Goal: Task Accomplishment & Management: Manage account settings

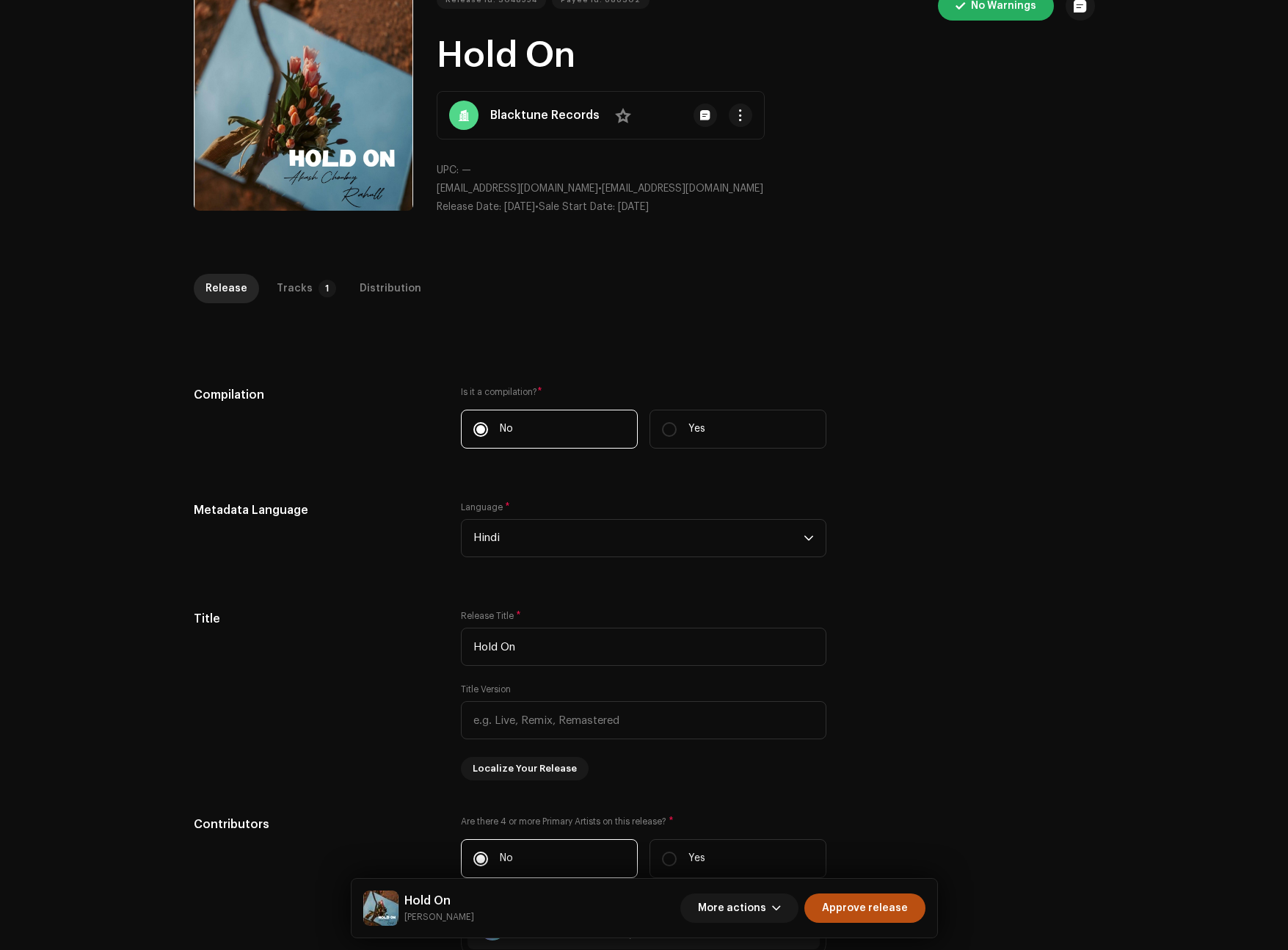
scroll to position [71, 0]
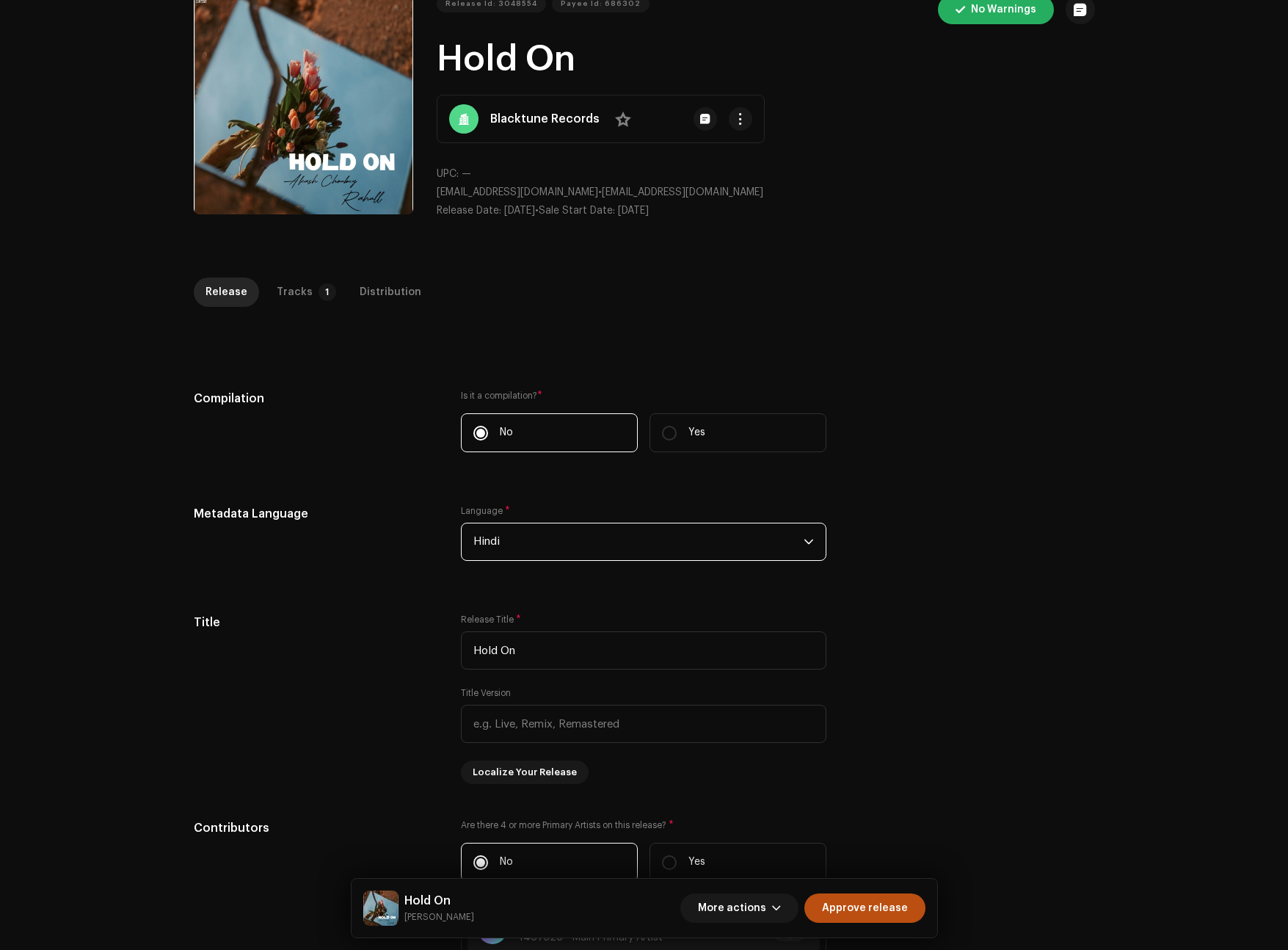
click at [547, 535] on span "Hindi" at bounding box center [638, 542] width 330 height 37
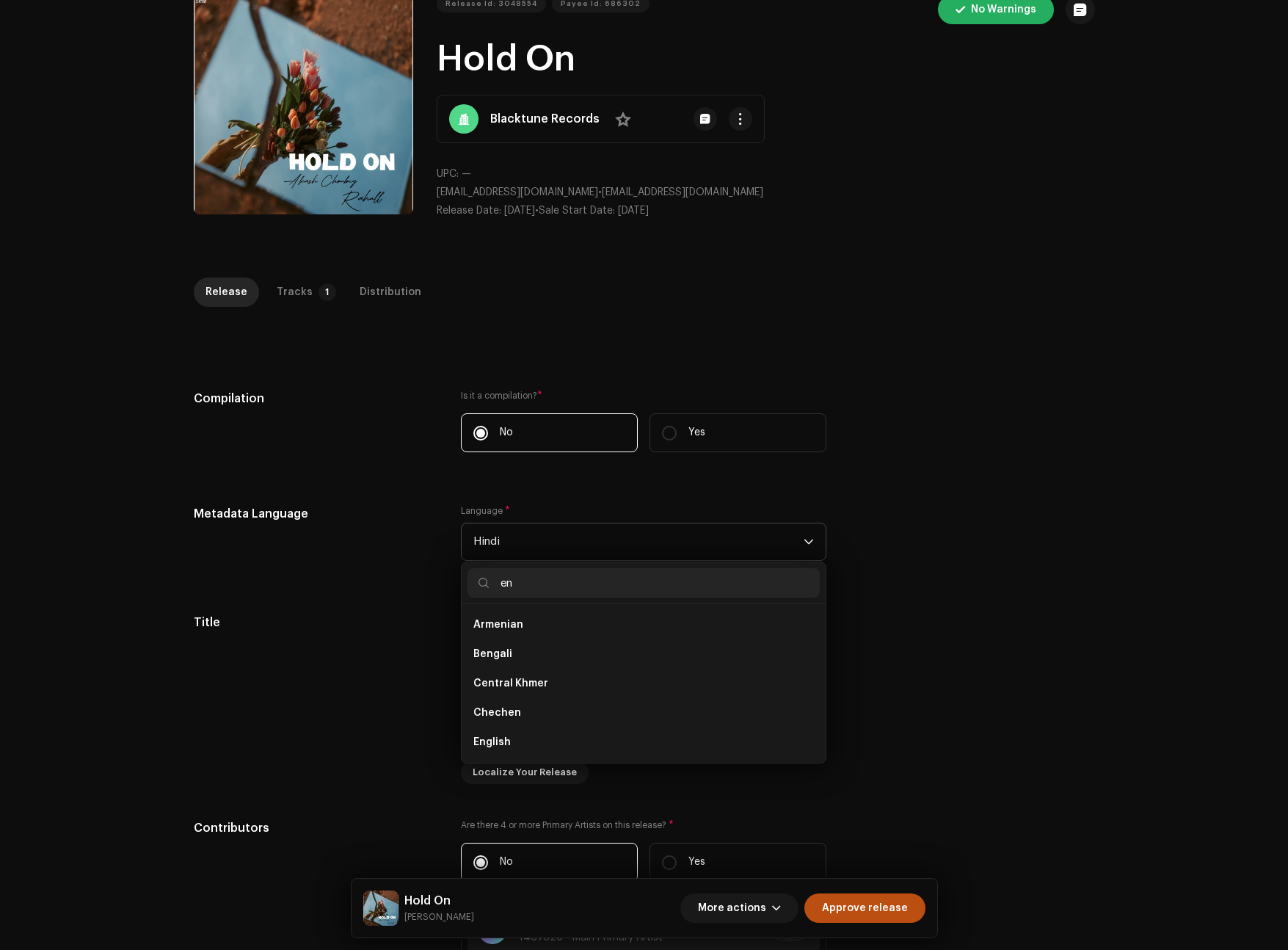
scroll to position [0, 0]
type input "en"
click at [494, 744] on span "English" at bounding box center [491, 742] width 38 height 15
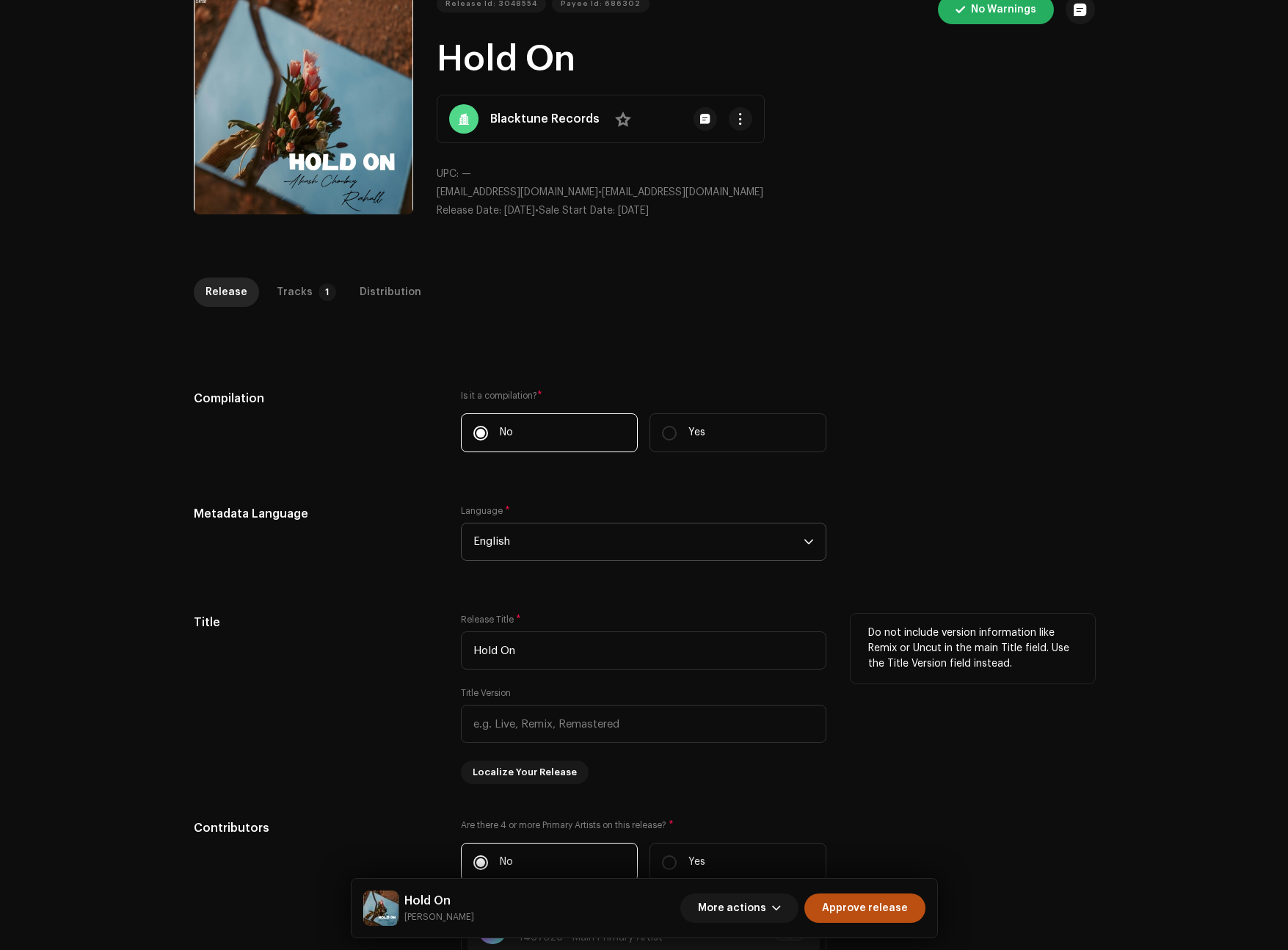
click at [363, 632] on div "Title" at bounding box center [316, 699] width 245 height 170
click at [298, 286] on div "Tracks" at bounding box center [294, 292] width 36 height 29
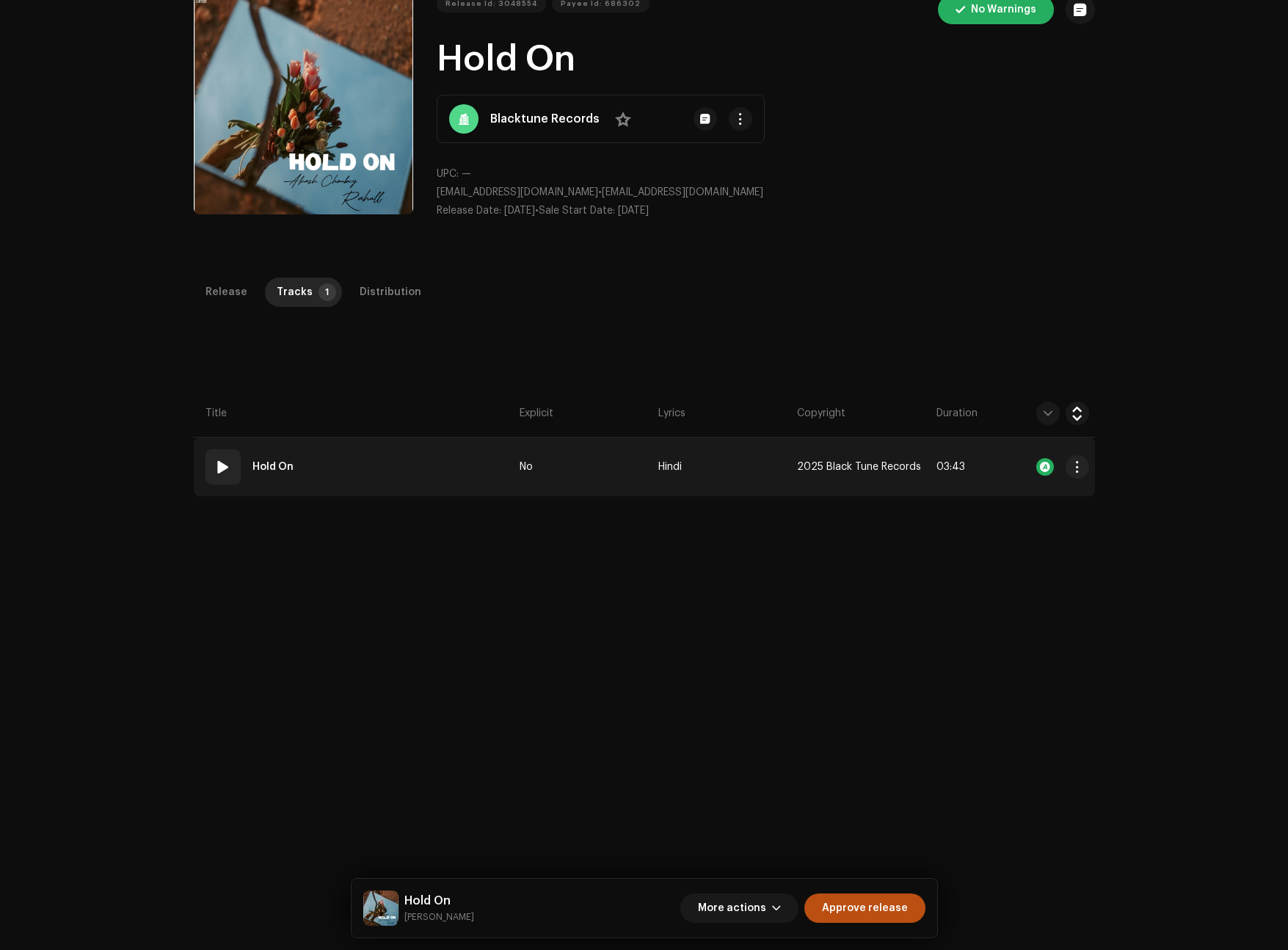
click at [220, 475] on div "01" at bounding box center [223, 467] width 35 height 35
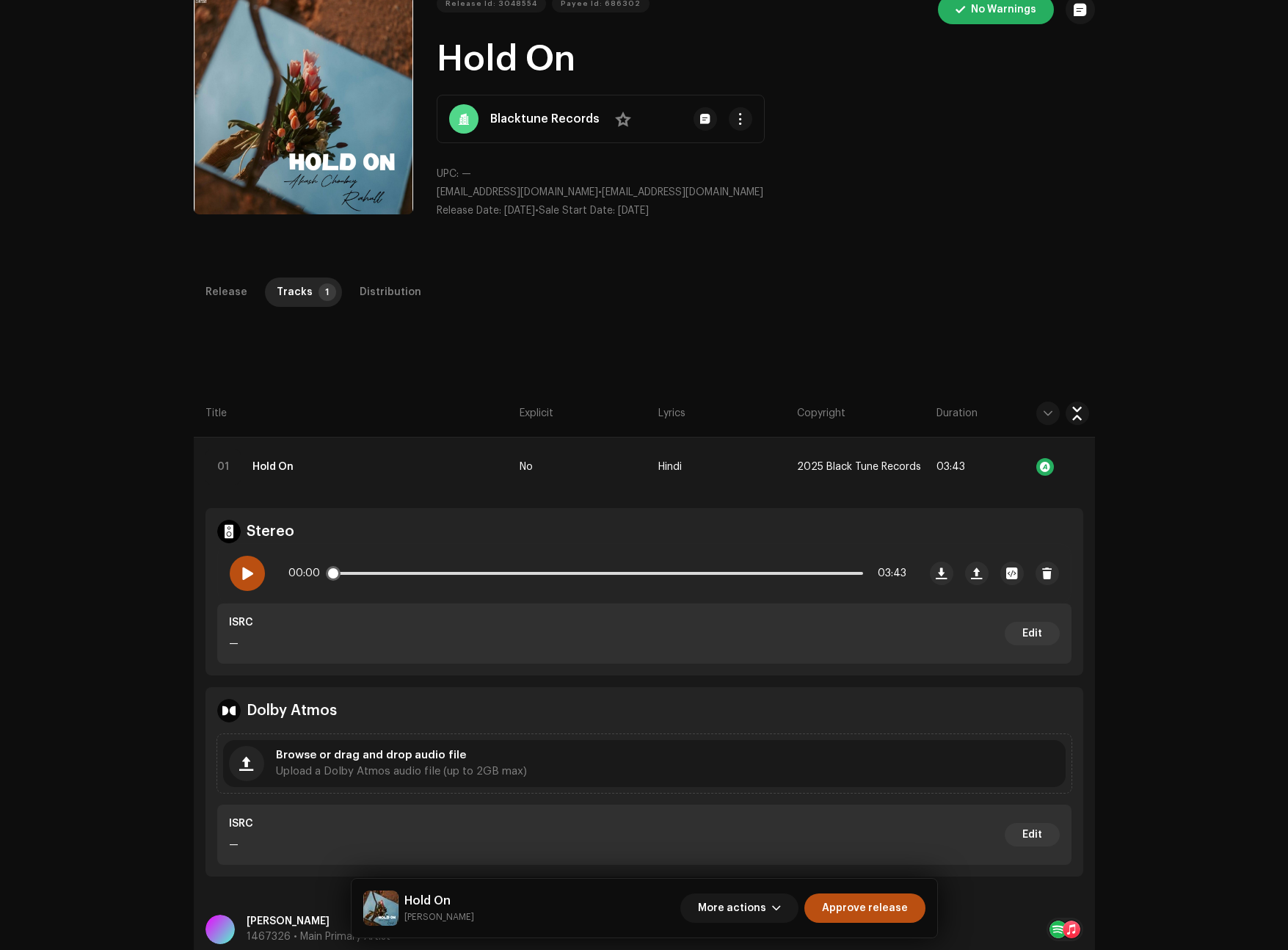
click at [236, 576] on div at bounding box center [248, 573] width 35 height 35
click at [236, 575] on div at bounding box center [248, 573] width 35 height 35
click at [241, 569] on span at bounding box center [247, 573] width 13 height 12
click at [241, 576] on span at bounding box center [247, 573] width 13 height 12
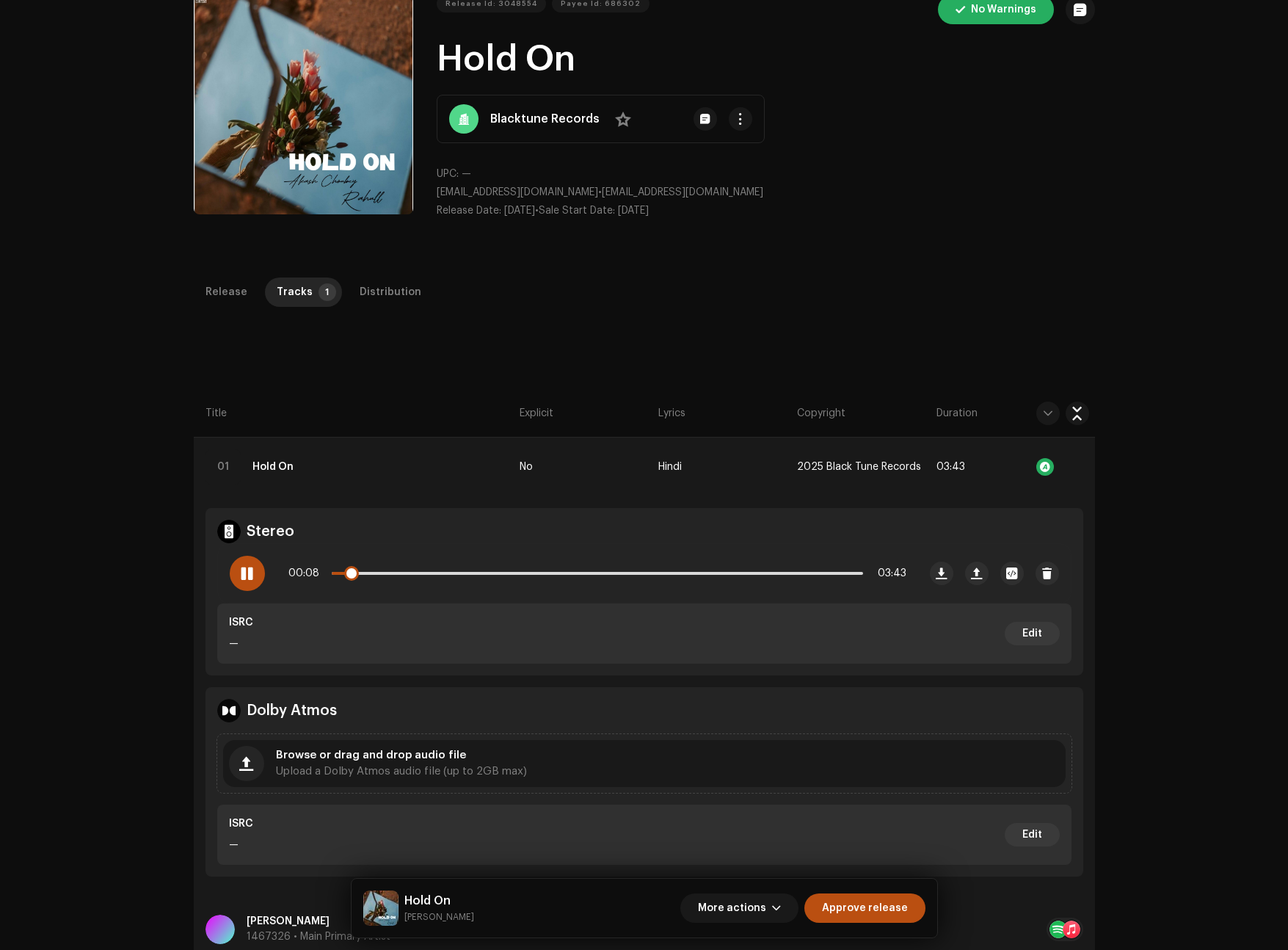
click at [380, 570] on div "00:08 03:43" at bounding box center [597, 573] width 618 height 29
click at [381, 572] on p-slider at bounding box center [597, 573] width 531 height 3
click at [332, 569] on div "00:26 03:43" at bounding box center [597, 573] width 618 height 29
click at [336, 572] on span at bounding box center [364, 573] width 65 height 3
click at [252, 576] on div at bounding box center [248, 573] width 35 height 35
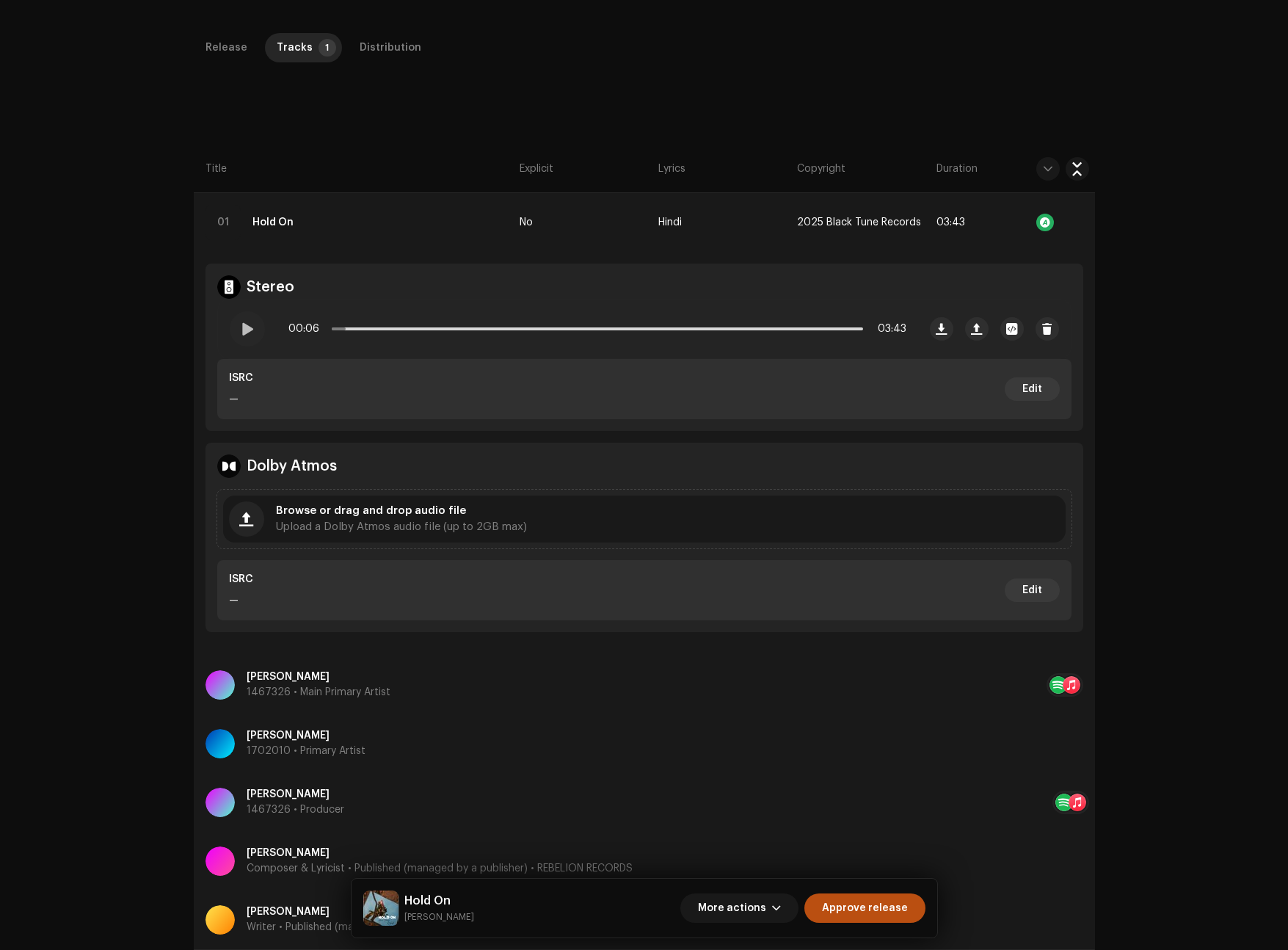
scroll to position [312, 0]
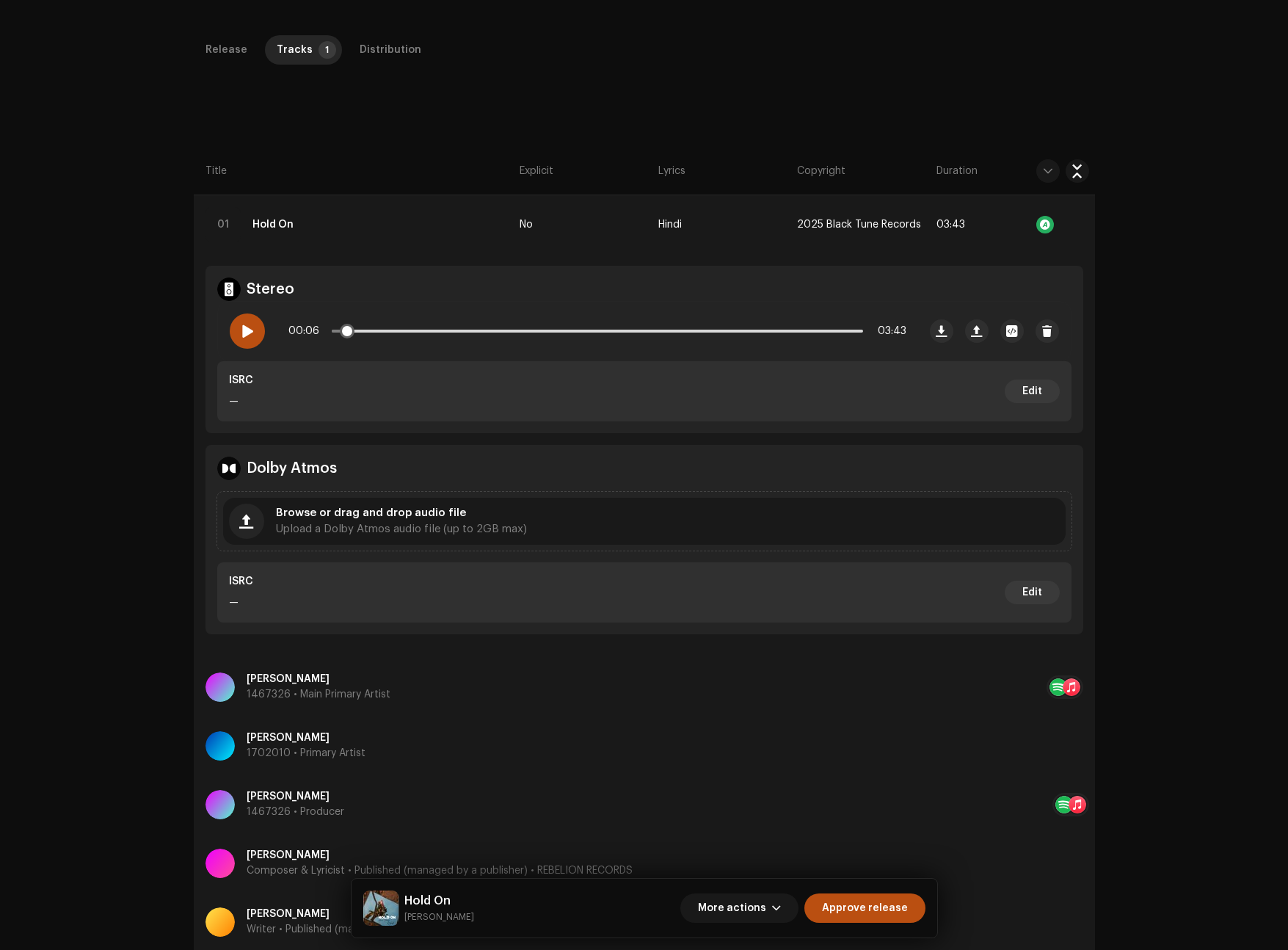
click at [248, 318] on div at bounding box center [248, 331] width 35 height 35
click at [413, 330] on p-slider at bounding box center [597, 331] width 531 height 3
click at [507, 332] on div "00:37 03:43" at bounding box center [597, 331] width 618 height 29
click at [560, 332] on p-slider at bounding box center [597, 331] width 531 height 3
click at [1044, 228] on div at bounding box center [1045, 225] width 18 height 18
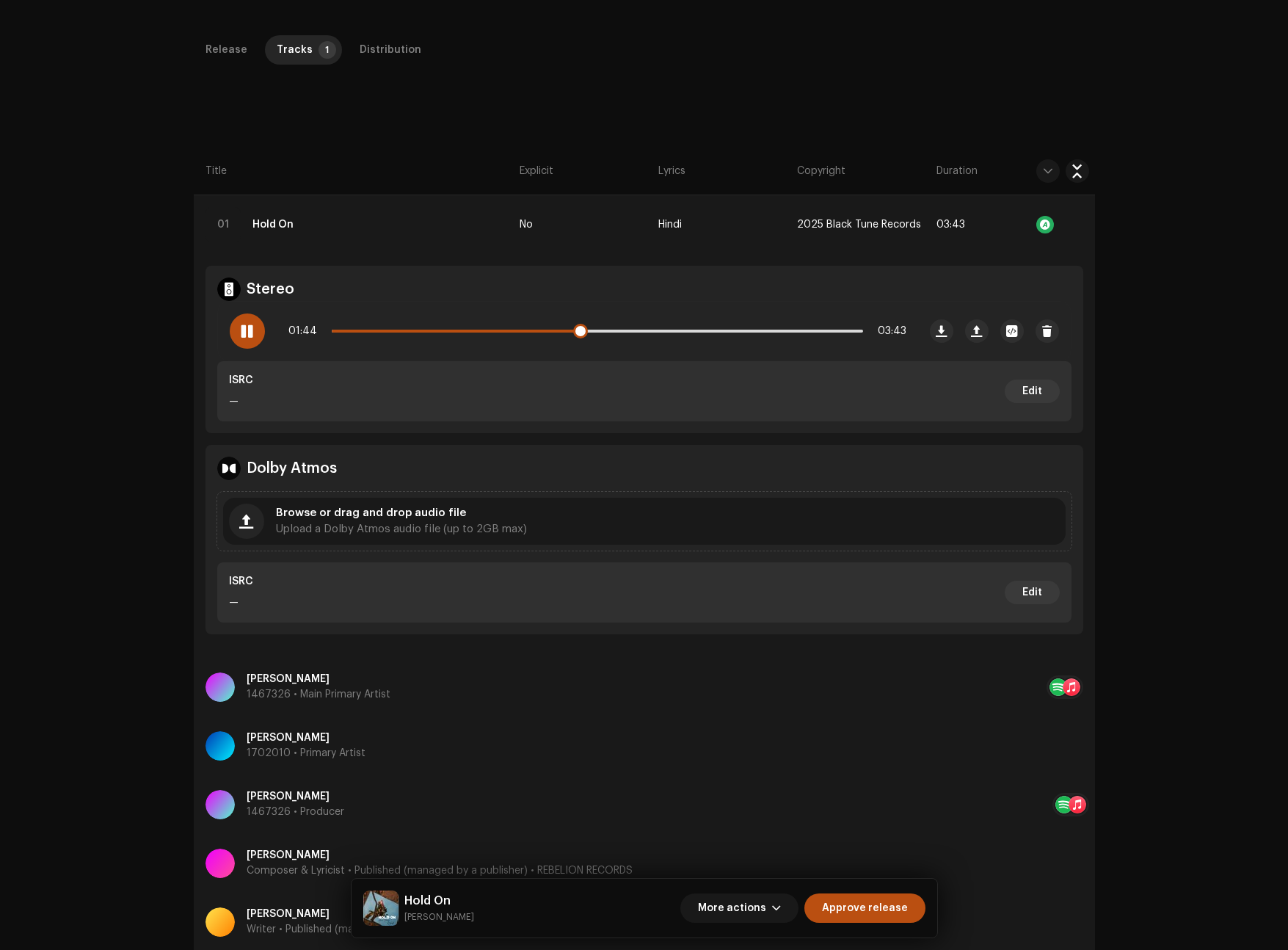
click at [830, 329] on p-slider at bounding box center [597, 331] width 531 height 3
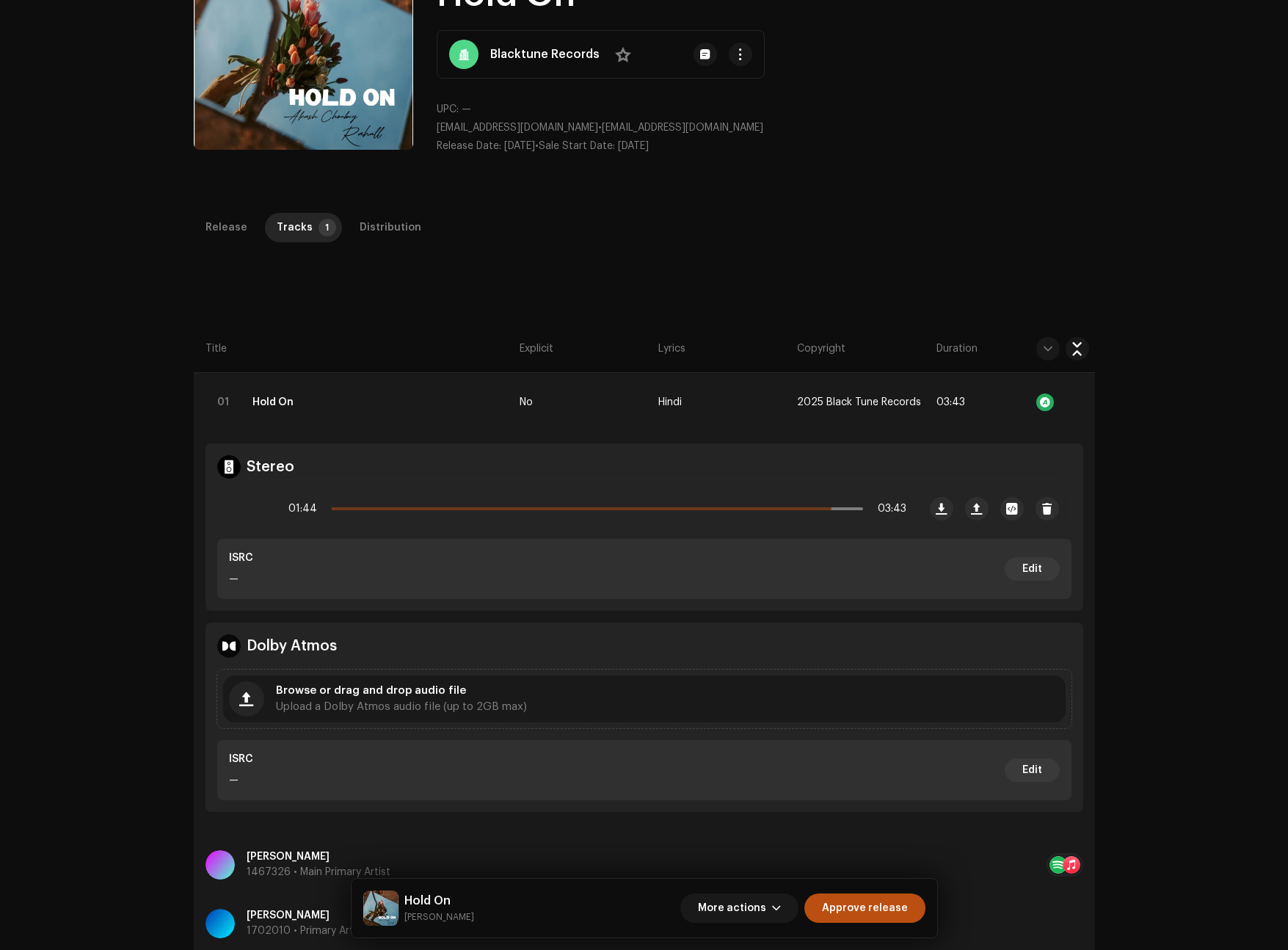
scroll to position [0, 0]
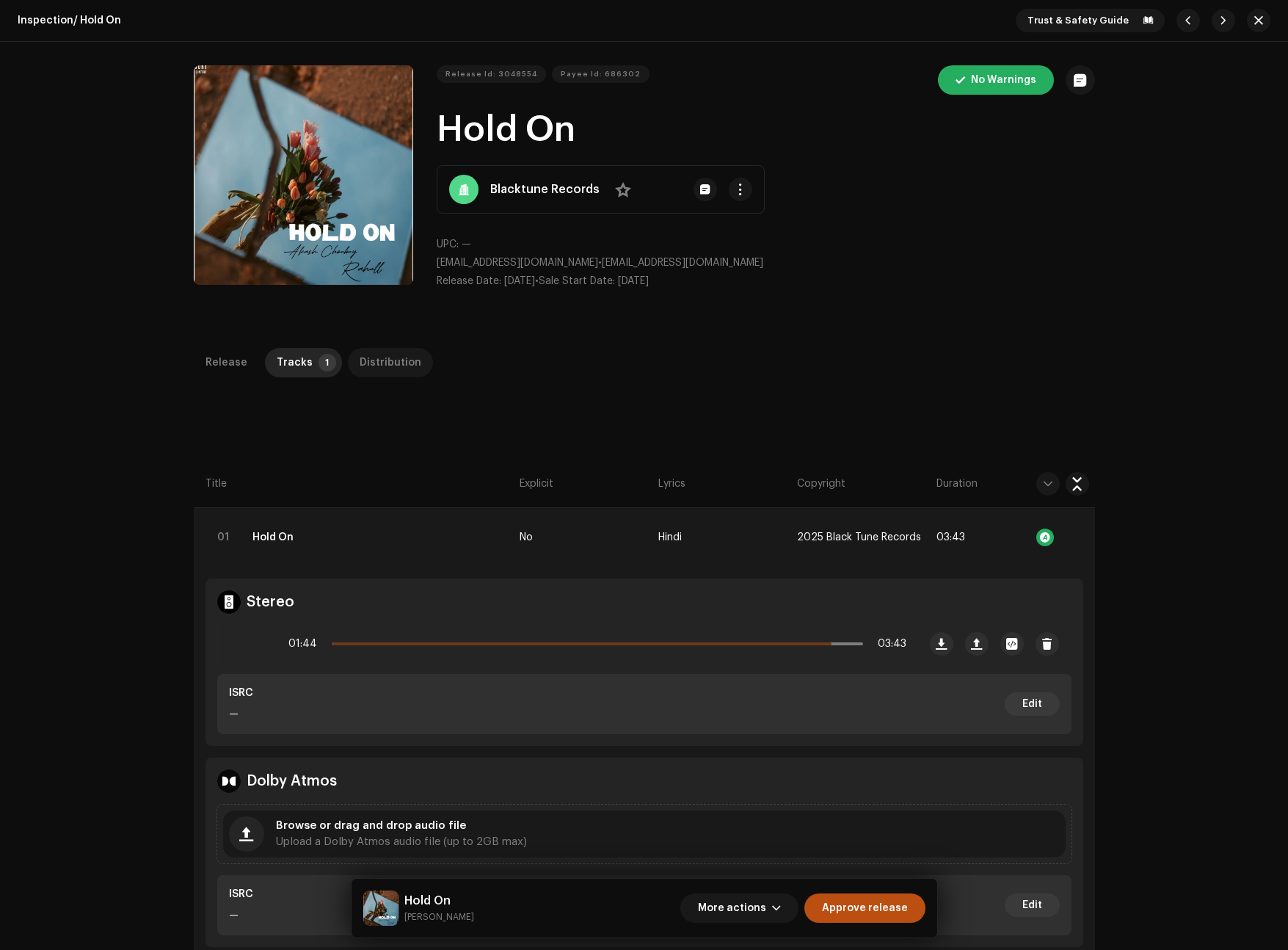
click at [360, 366] on div "Distribution" at bounding box center [391, 363] width 62 height 29
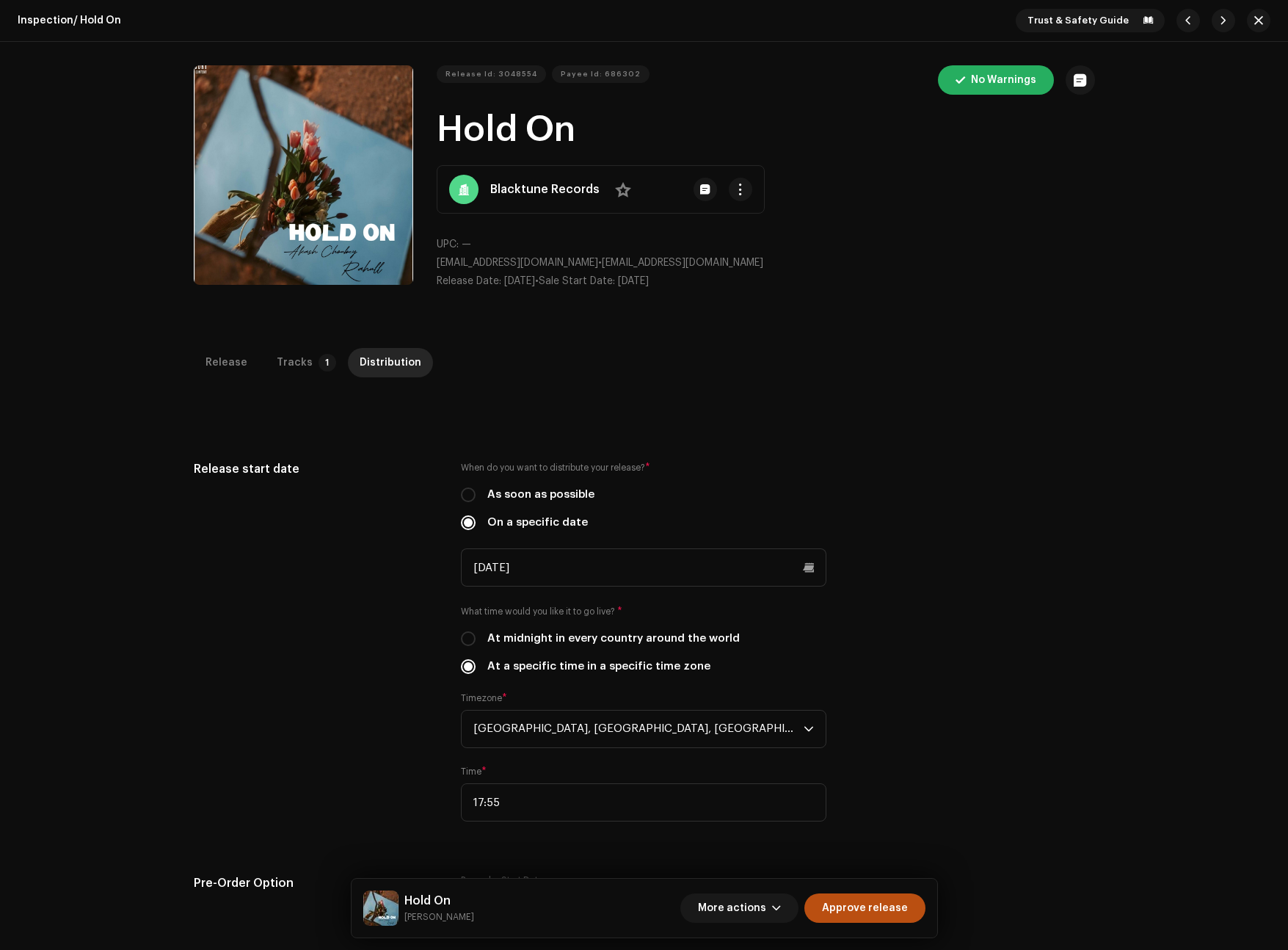
click at [265, 340] on div "Inspection / Hold On Trust & Safety Guide Release Id: 3048554 Payee Id: 686302 …" at bounding box center [644, 475] width 1288 height 950
click at [282, 364] on div "Tracks" at bounding box center [294, 363] width 36 height 29
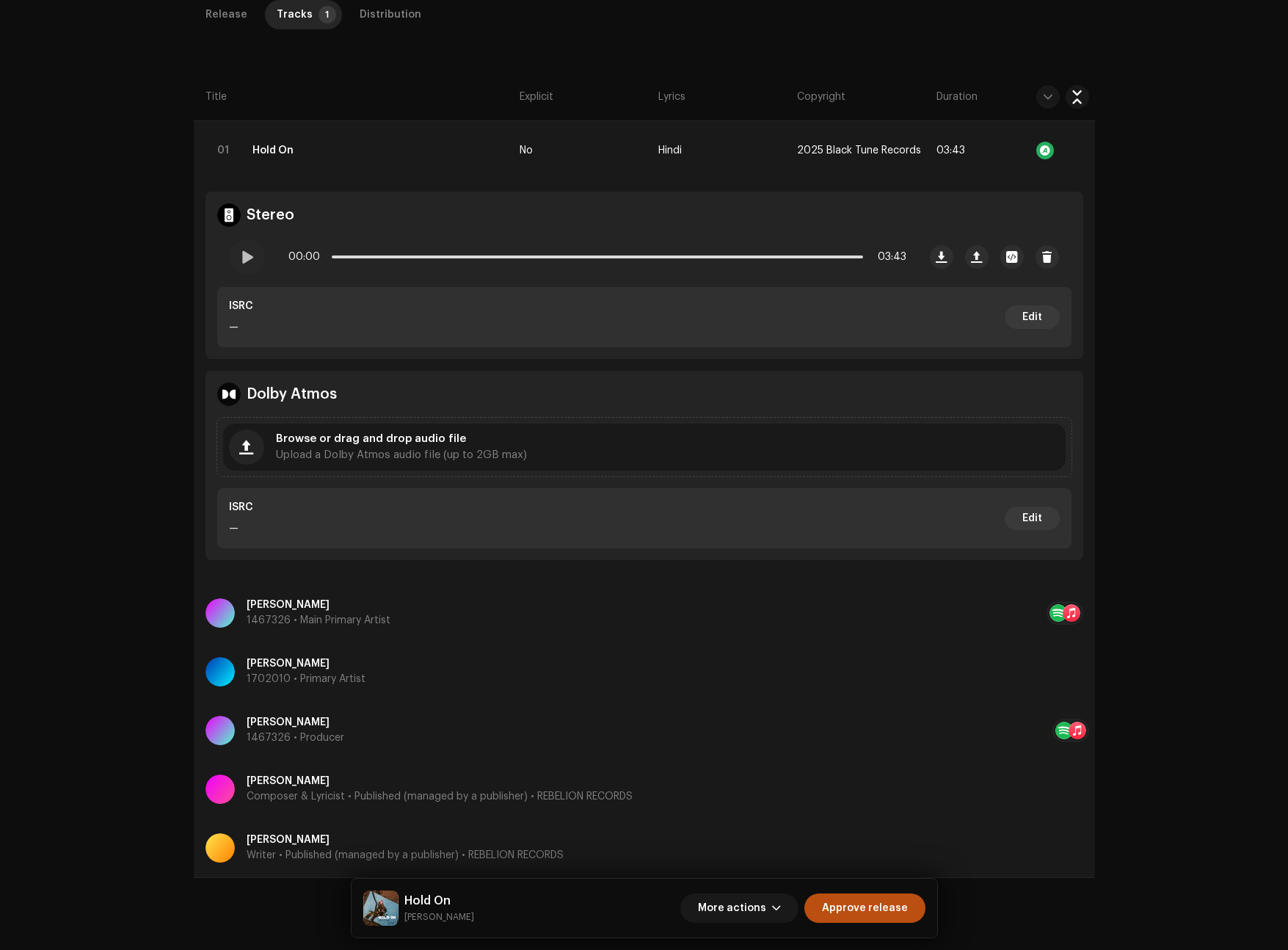
scroll to position [421, 0]
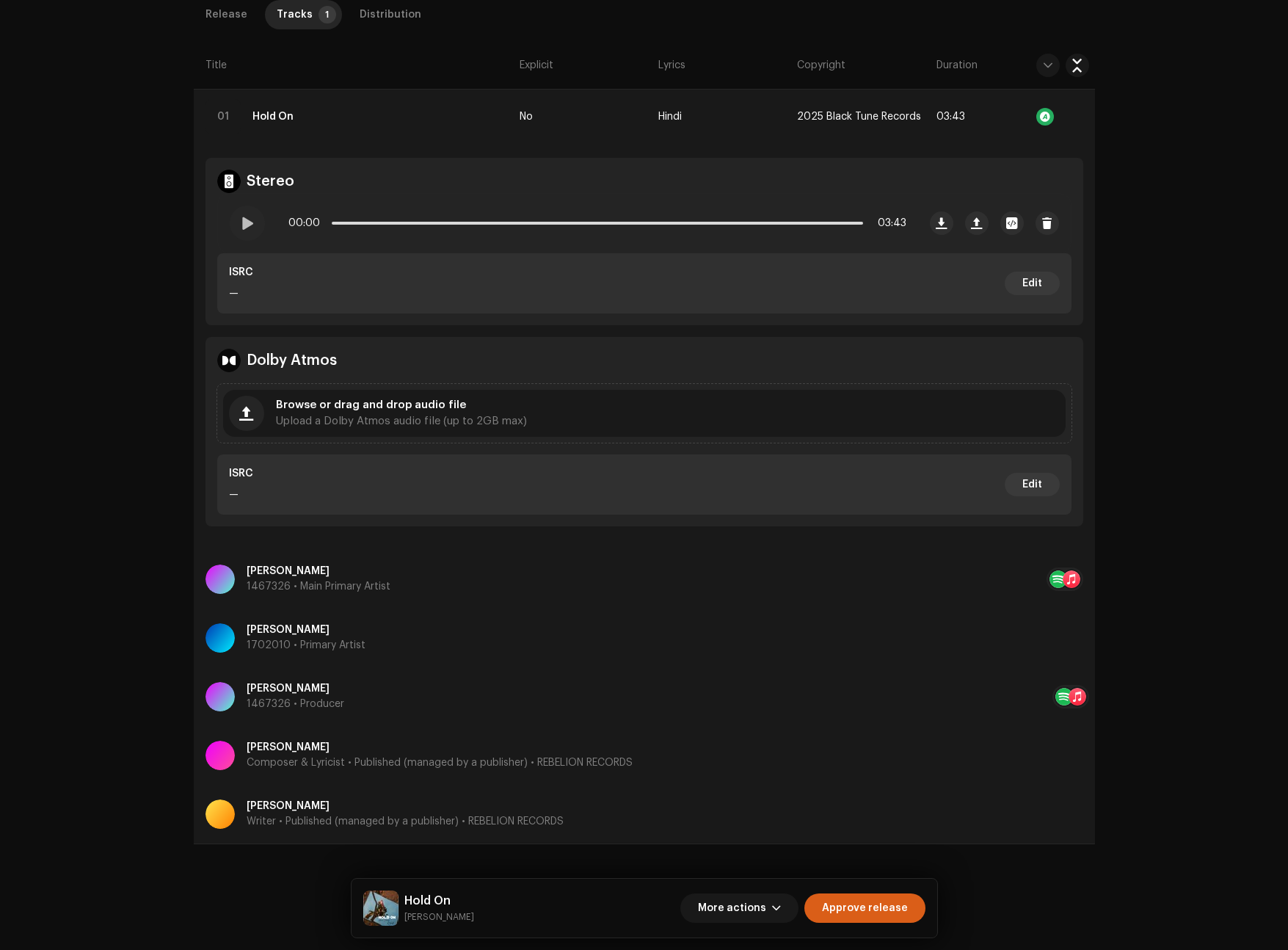
click at [870, 901] on span "Approve release" at bounding box center [864, 908] width 86 height 29
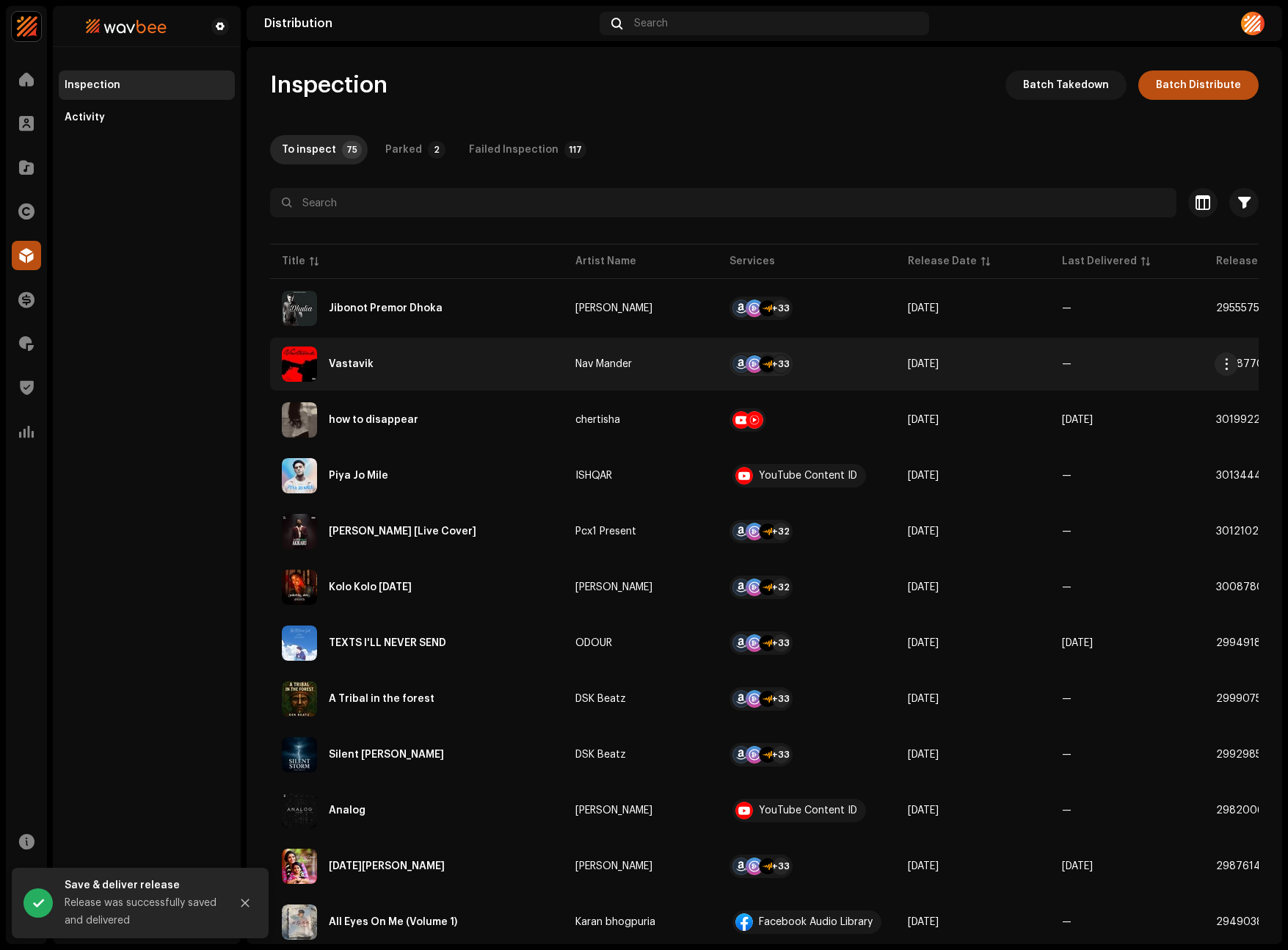
click at [357, 377] on div "Vastavik" at bounding box center [416, 364] width 270 height 35
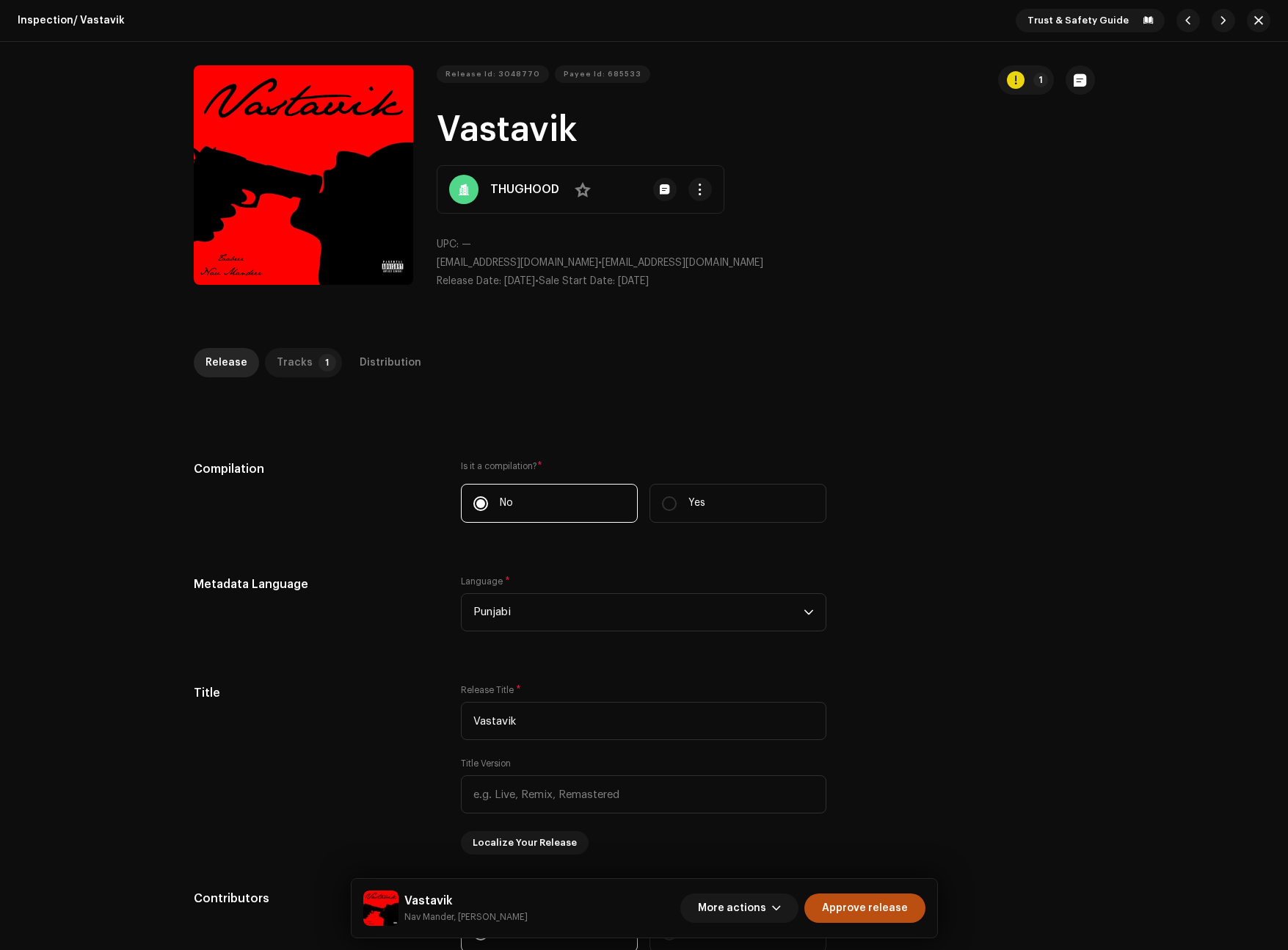
click at [312, 377] on p-tab "Tracks 1" at bounding box center [304, 363] width 77 height 29
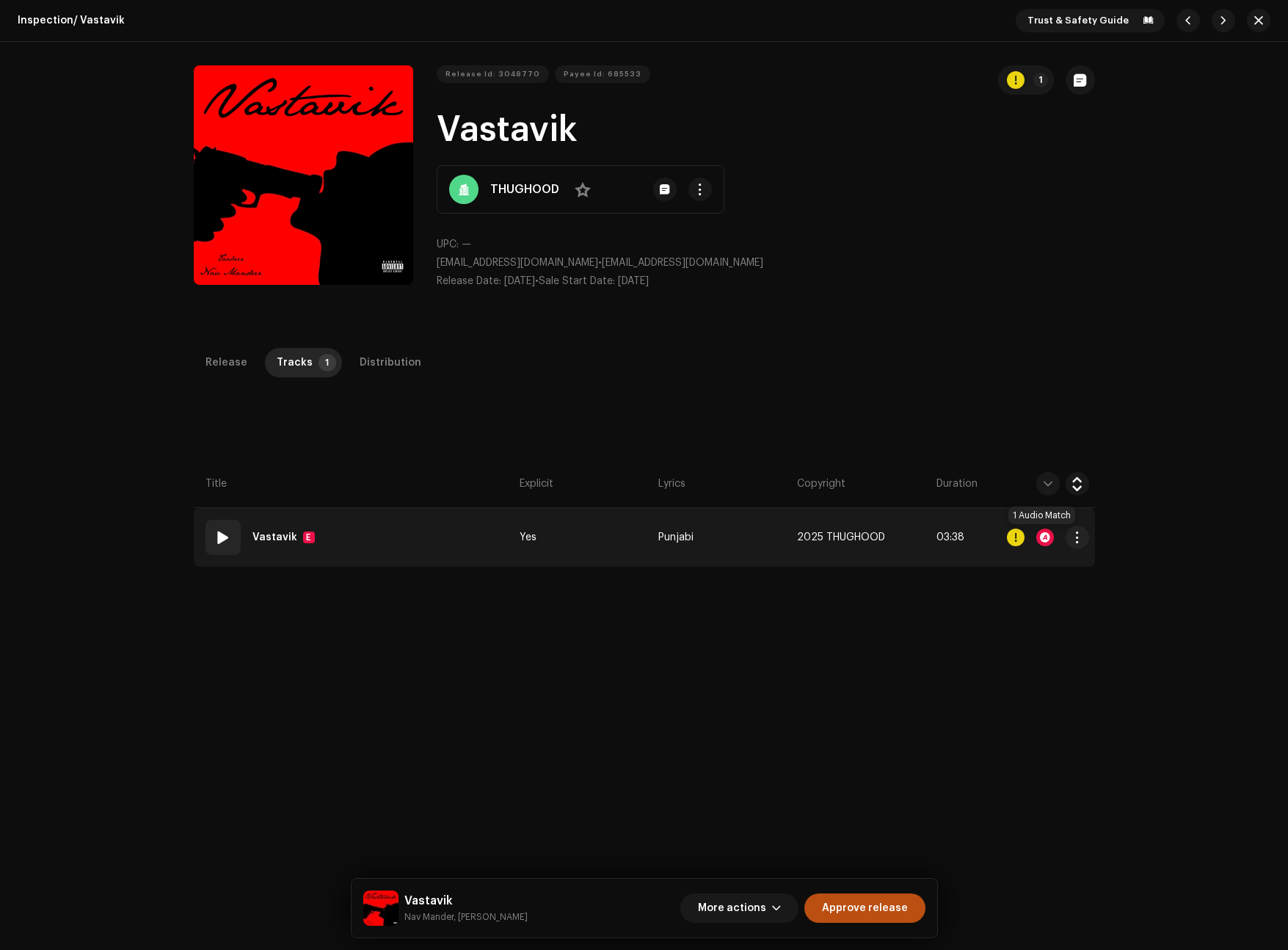
click at [1037, 540] on div at bounding box center [1045, 537] width 18 height 18
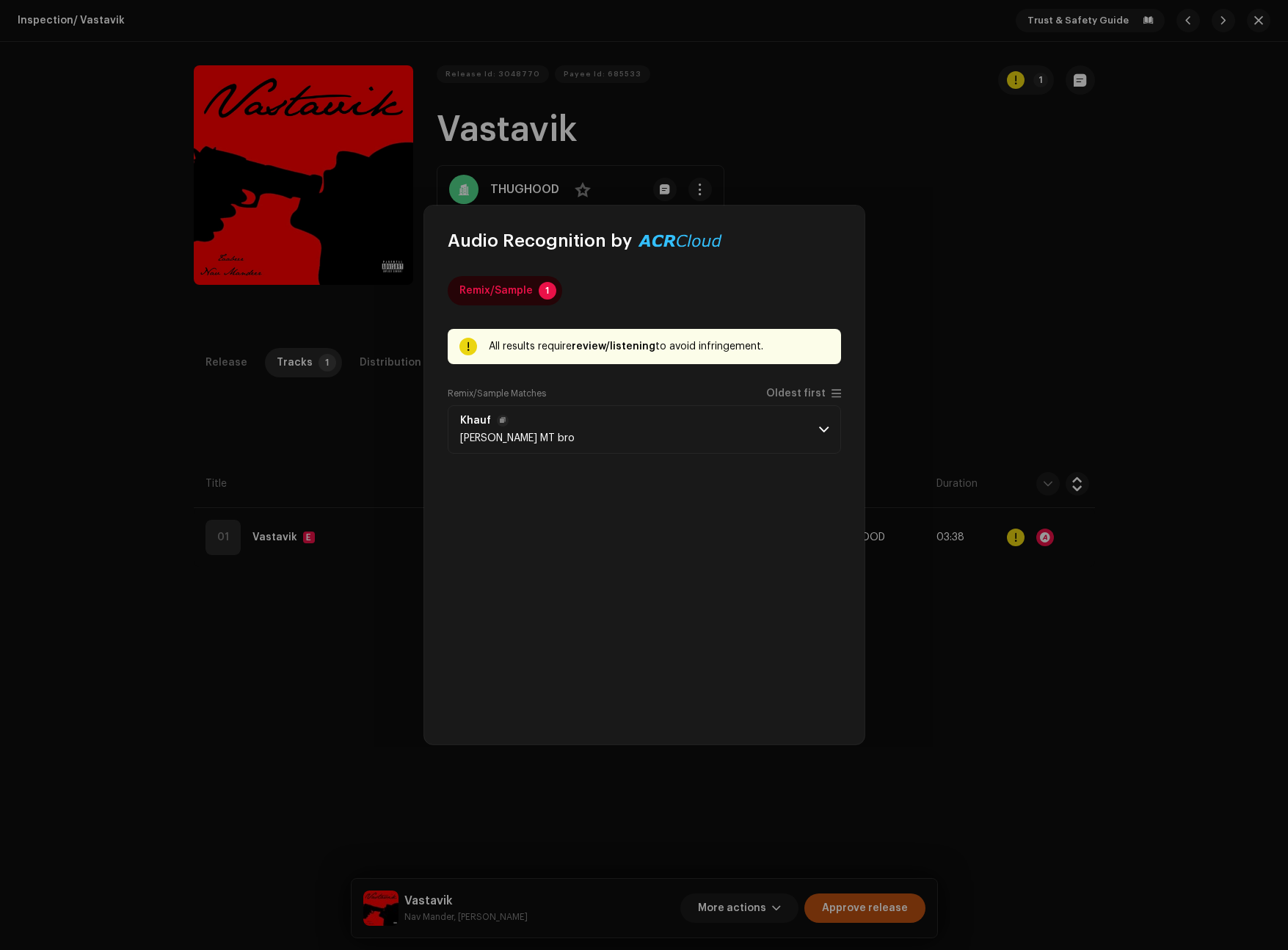
click at [615, 423] on p-accordion-header "[PERSON_NAME] MT bro" at bounding box center [644, 430] width 393 height 49
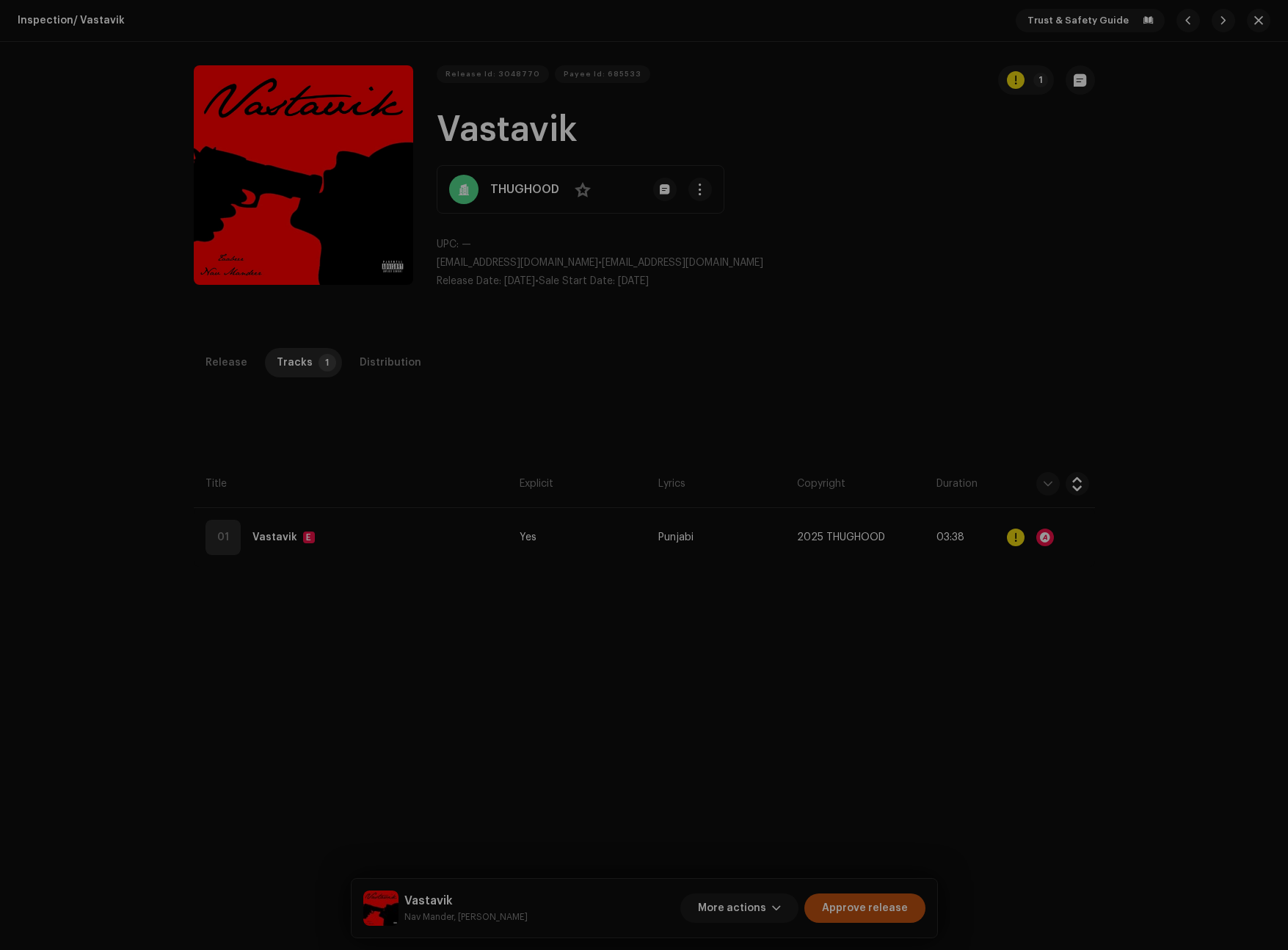
click at [961, 377] on div "Audio Recognition by Remix/Sample 1 All results require review/listening to avo…" at bounding box center [644, 475] width 1288 height 950
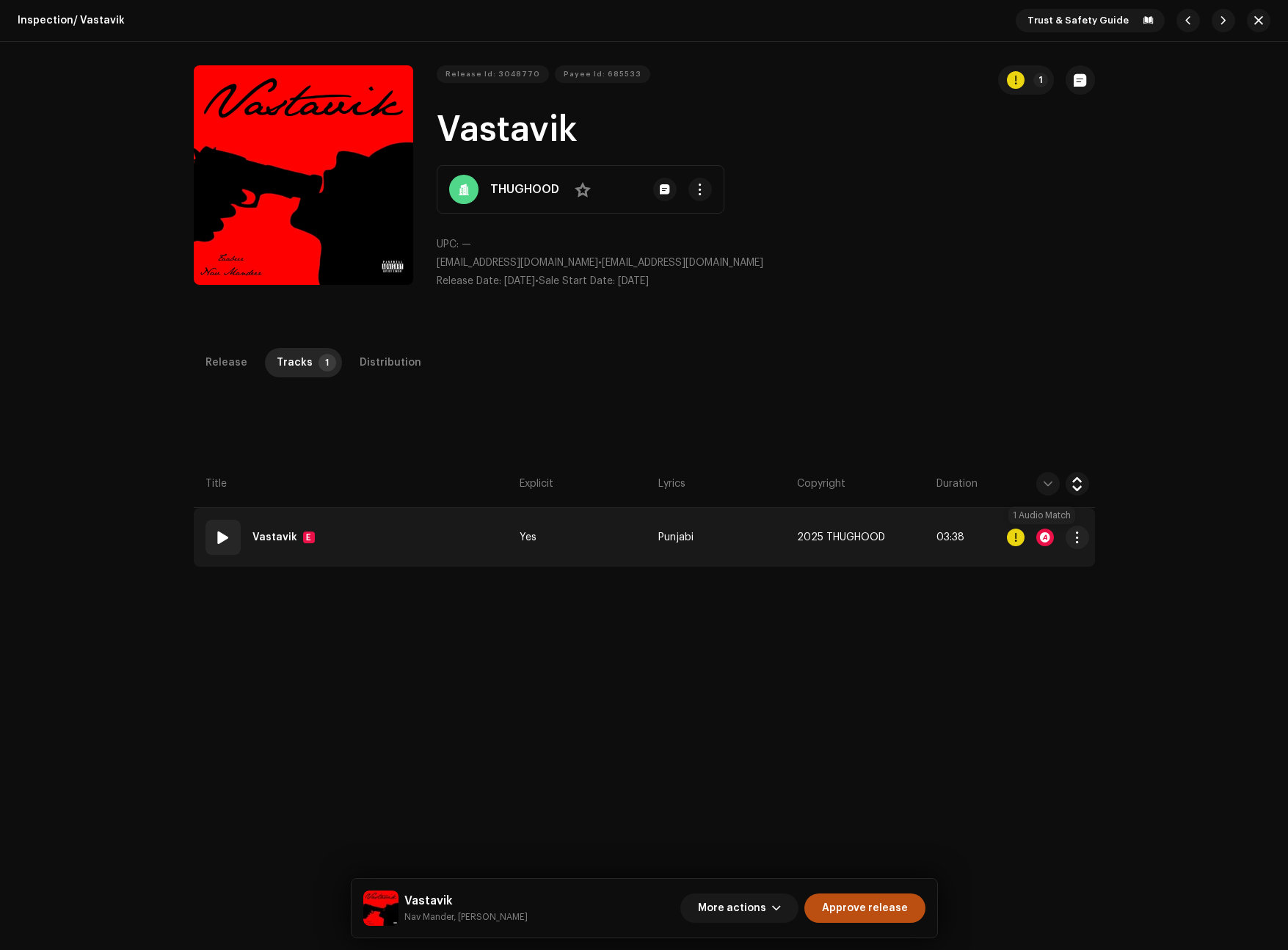
click at [1046, 537] on div at bounding box center [1045, 537] width 18 height 18
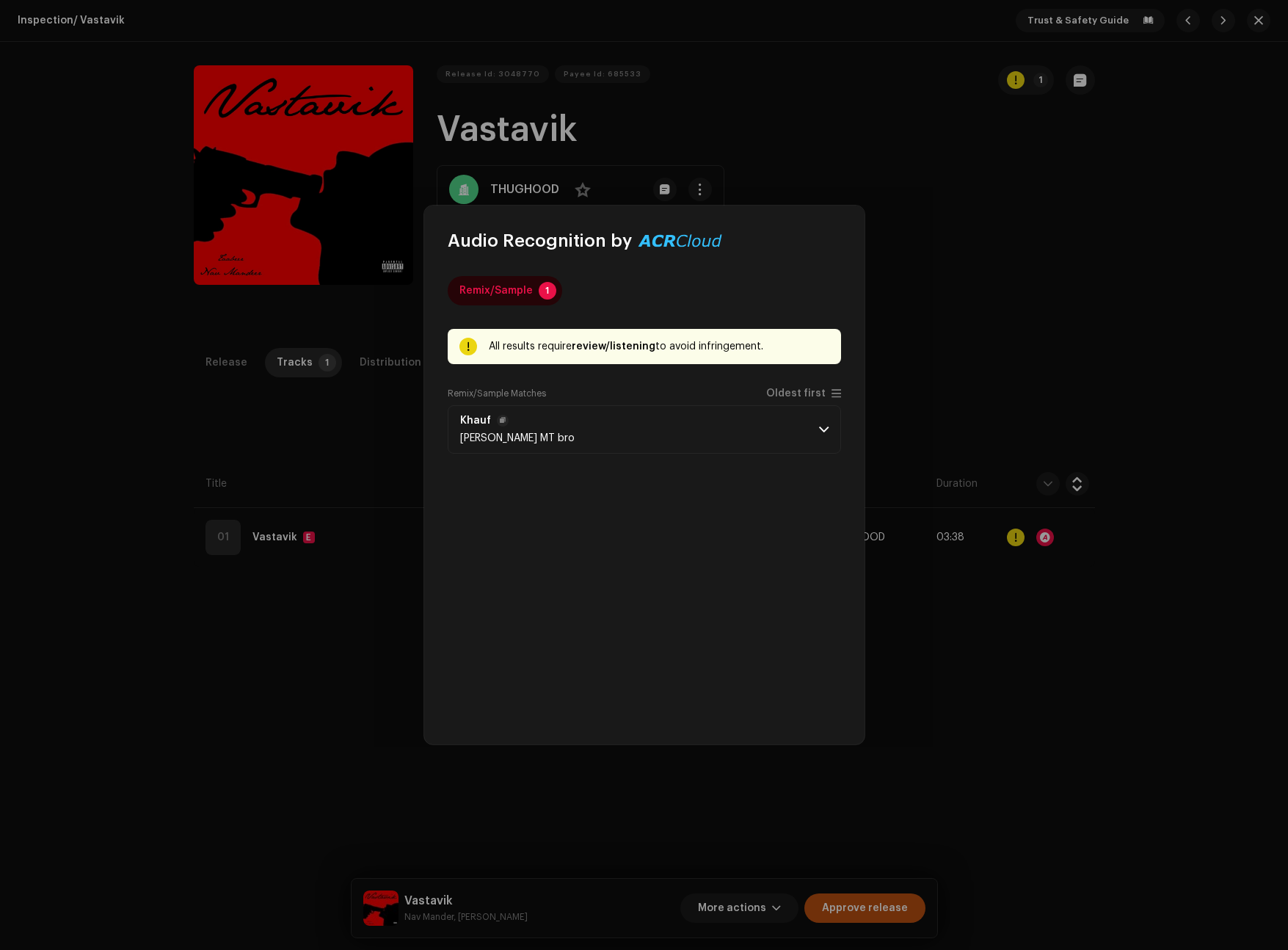
click at [747, 441] on p-accordion-header "[PERSON_NAME] MT bro" at bounding box center [644, 430] width 393 height 49
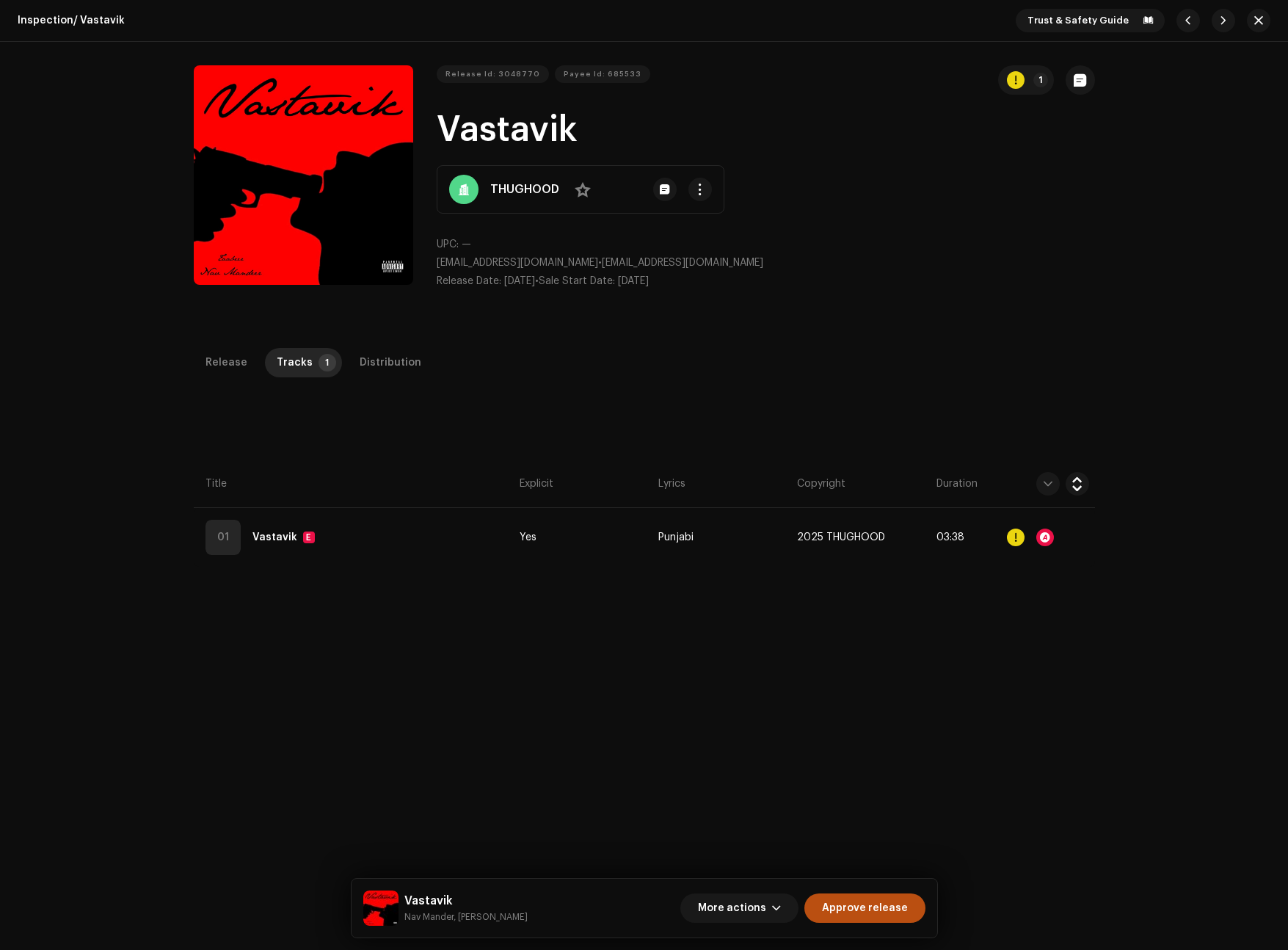
click at [937, 631] on div "Audio Recognition by Remix/Sample 1 All results require review/listening to avo…" at bounding box center [644, 475] width 1288 height 950
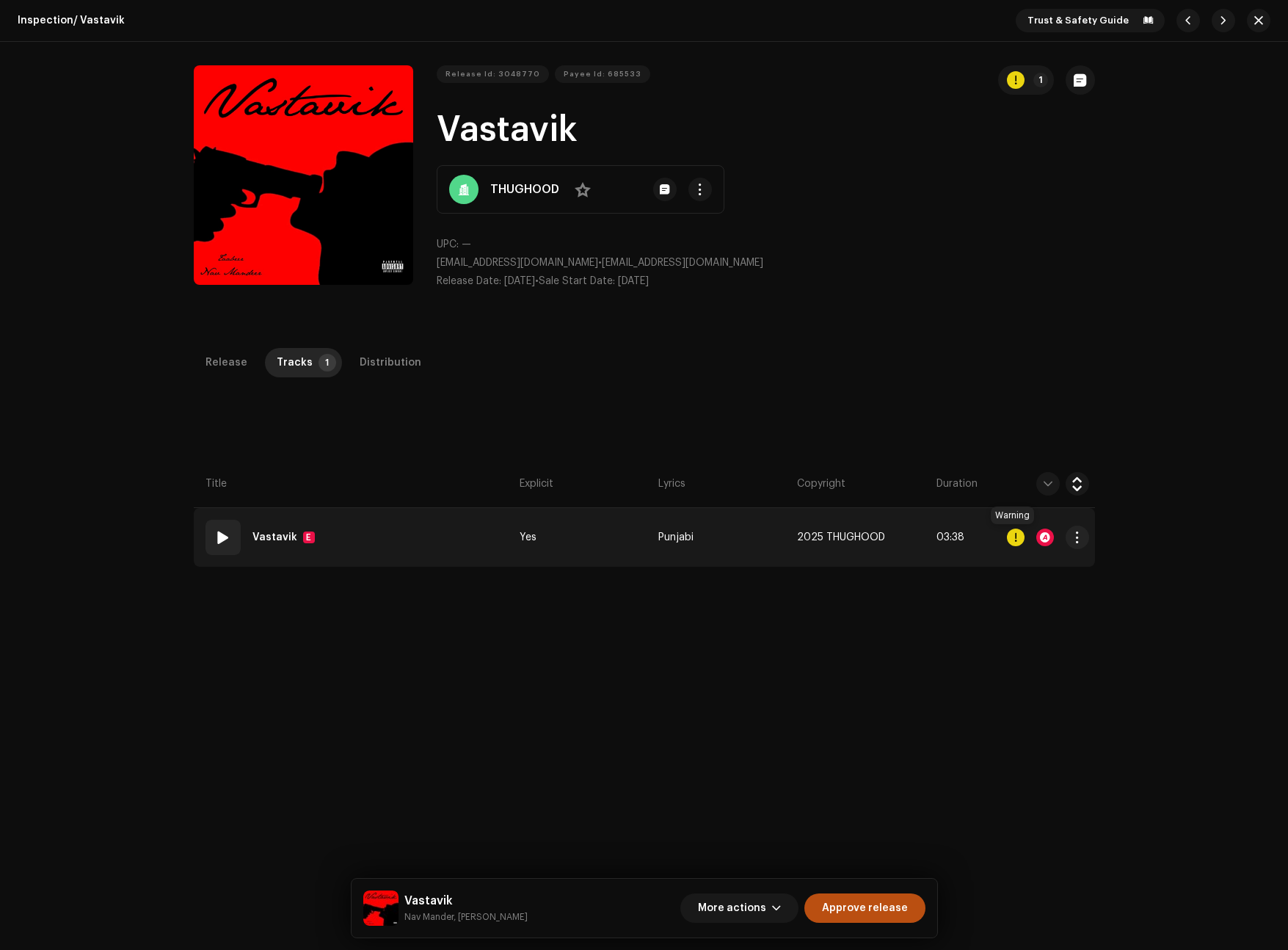
click at [1013, 537] on div at bounding box center [1015, 537] width 18 height 18
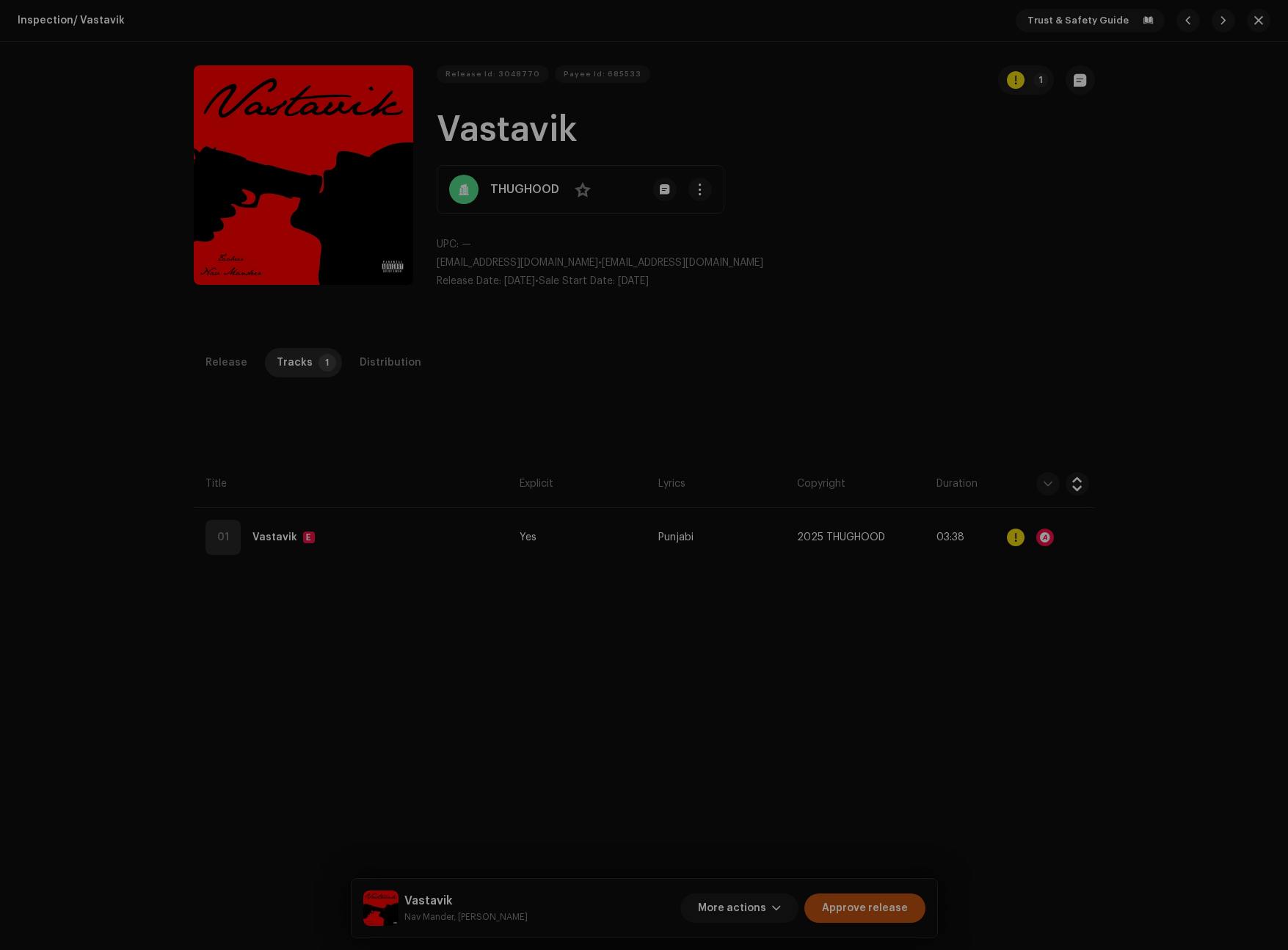
click at [959, 615] on div "Errors & Warnings Error Warnings 1 Please review these warnings to see if you n…" at bounding box center [644, 475] width 1288 height 950
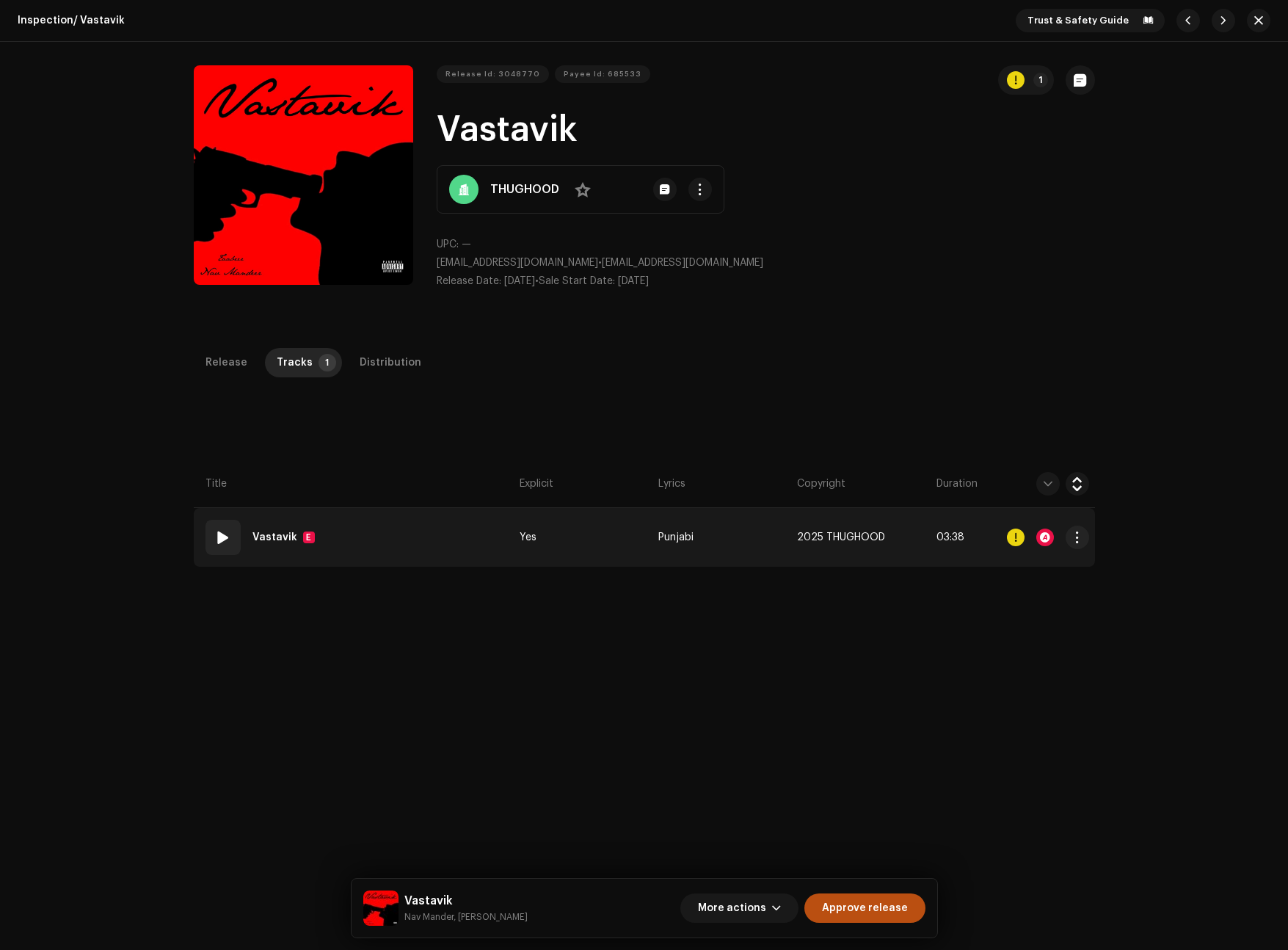
click at [214, 539] on span at bounding box center [223, 537] width 18 height 18
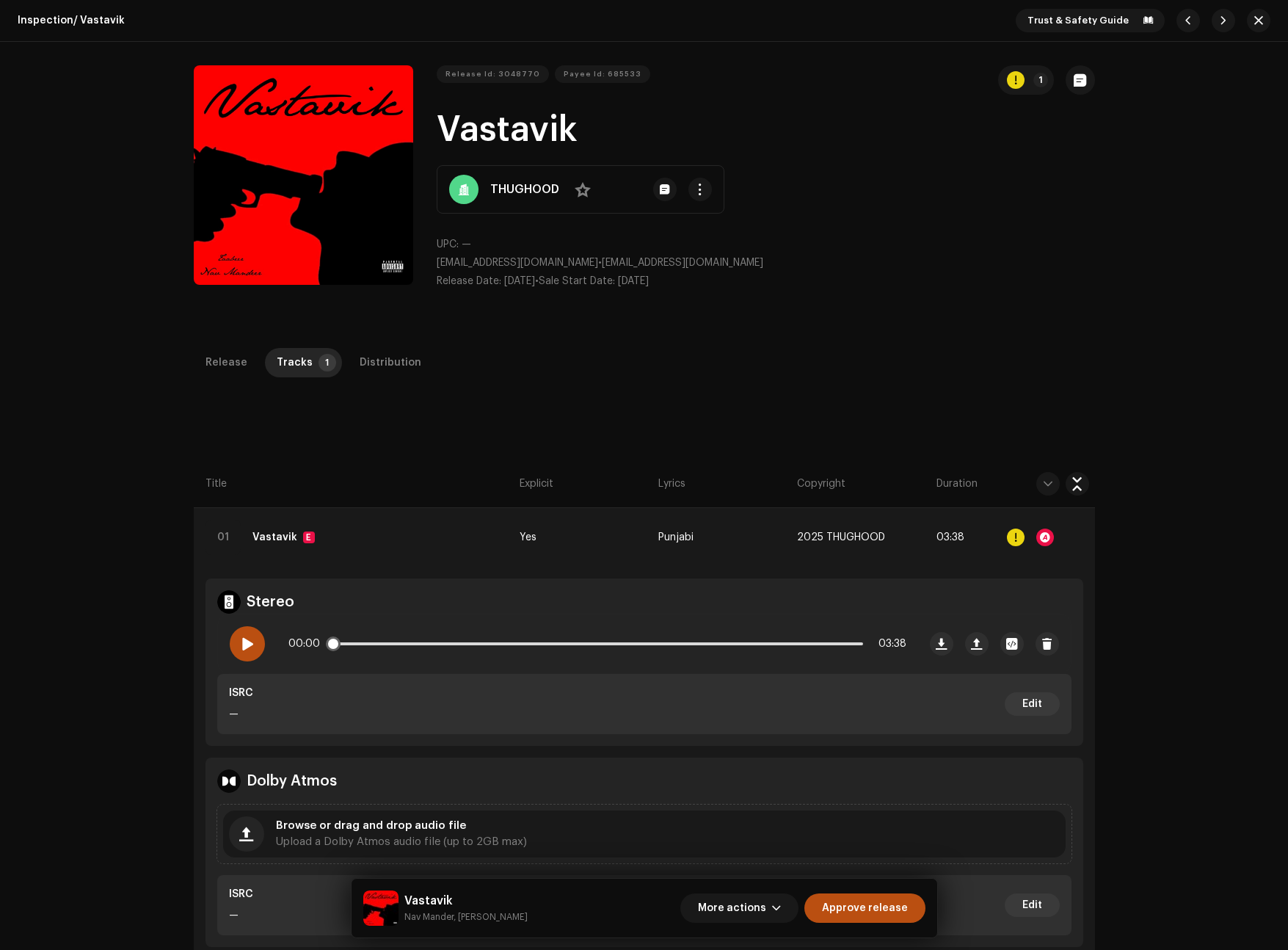
click at [247, 640] on span at bounding box center [247, 643] width 13 height 12
click at [241, 643] on span at bounding box center [247, 643] width 13 height 12
click at [263, 642] on div "00:05 03:38" at bounding box center [568, 644] width 700 height 59
click at [248, 643] on span at bounding box center [247, 643] width 13 height 12
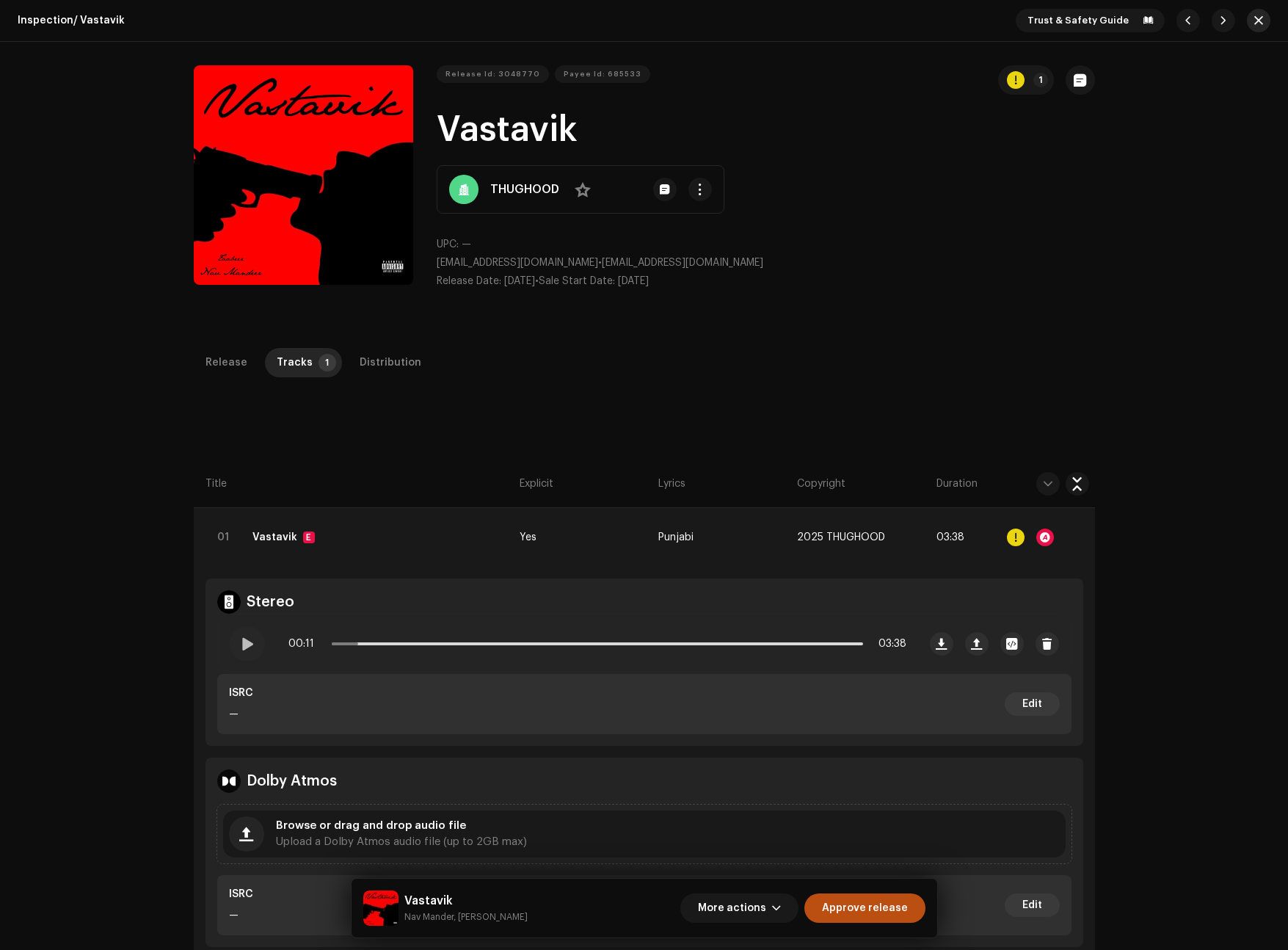
click at [1250, 30] on button "button" at bounding box center [1259, 21] width 24 height 24
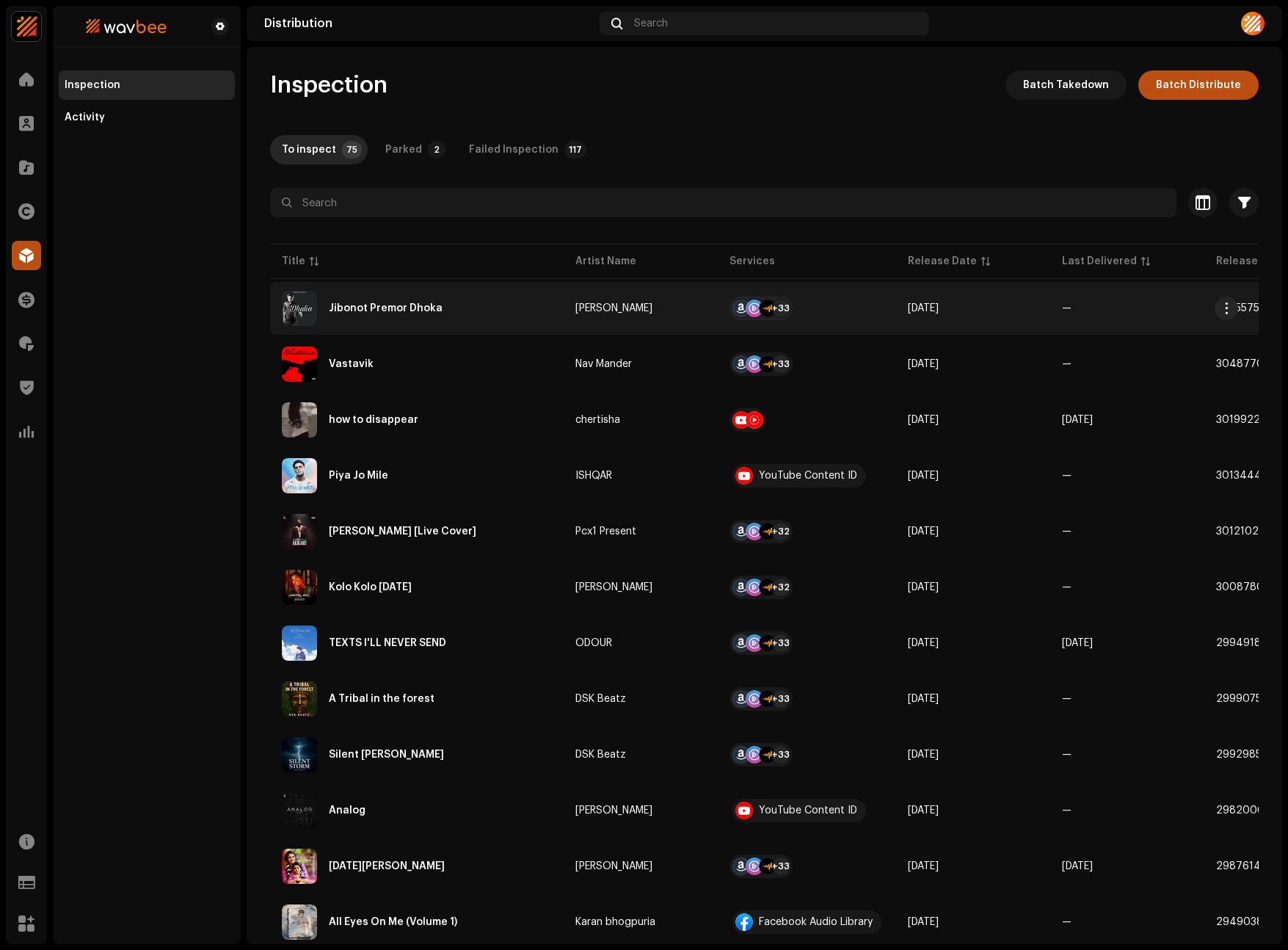
click at [425, 304] on div "Jibonot Premor Dhoka" at bounding box center [385, 308] width 113 height 10
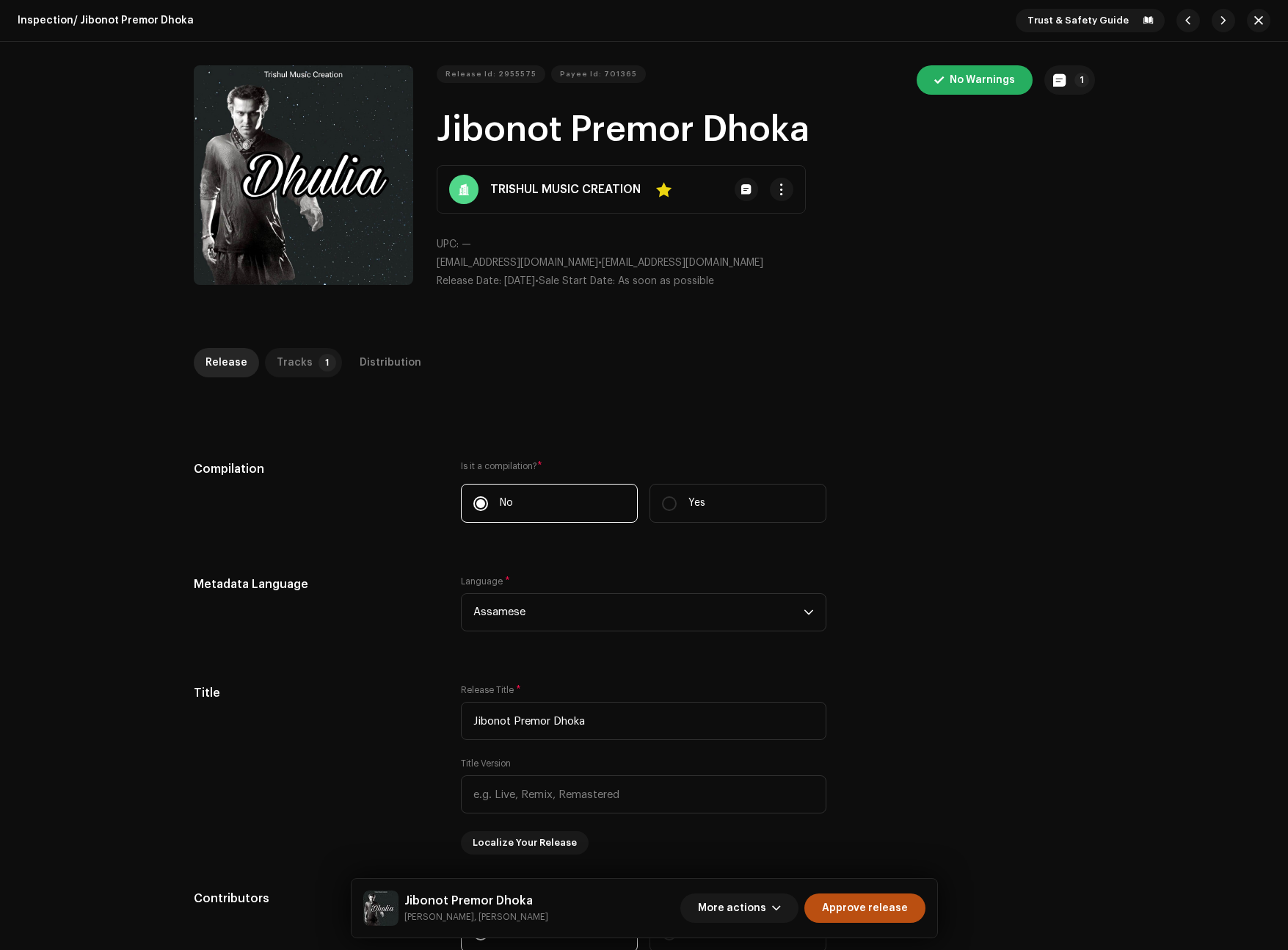
click at [305, 364] on p-tab "Tracks 1" at bounding box center [304, 363] width 77 height 29
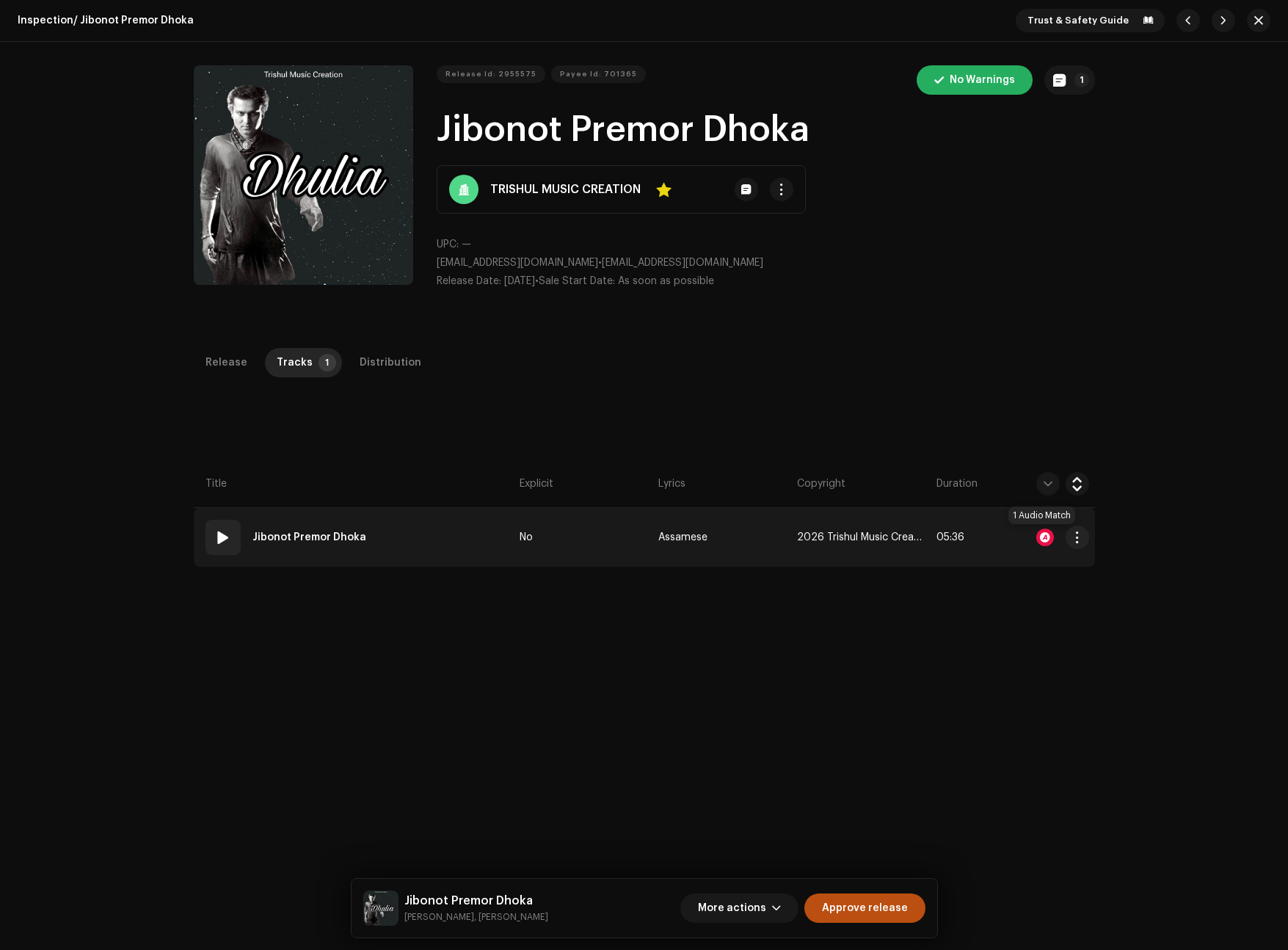
click at [1041, 534] on div at bounding box center [1045, 537] width 18 height 18
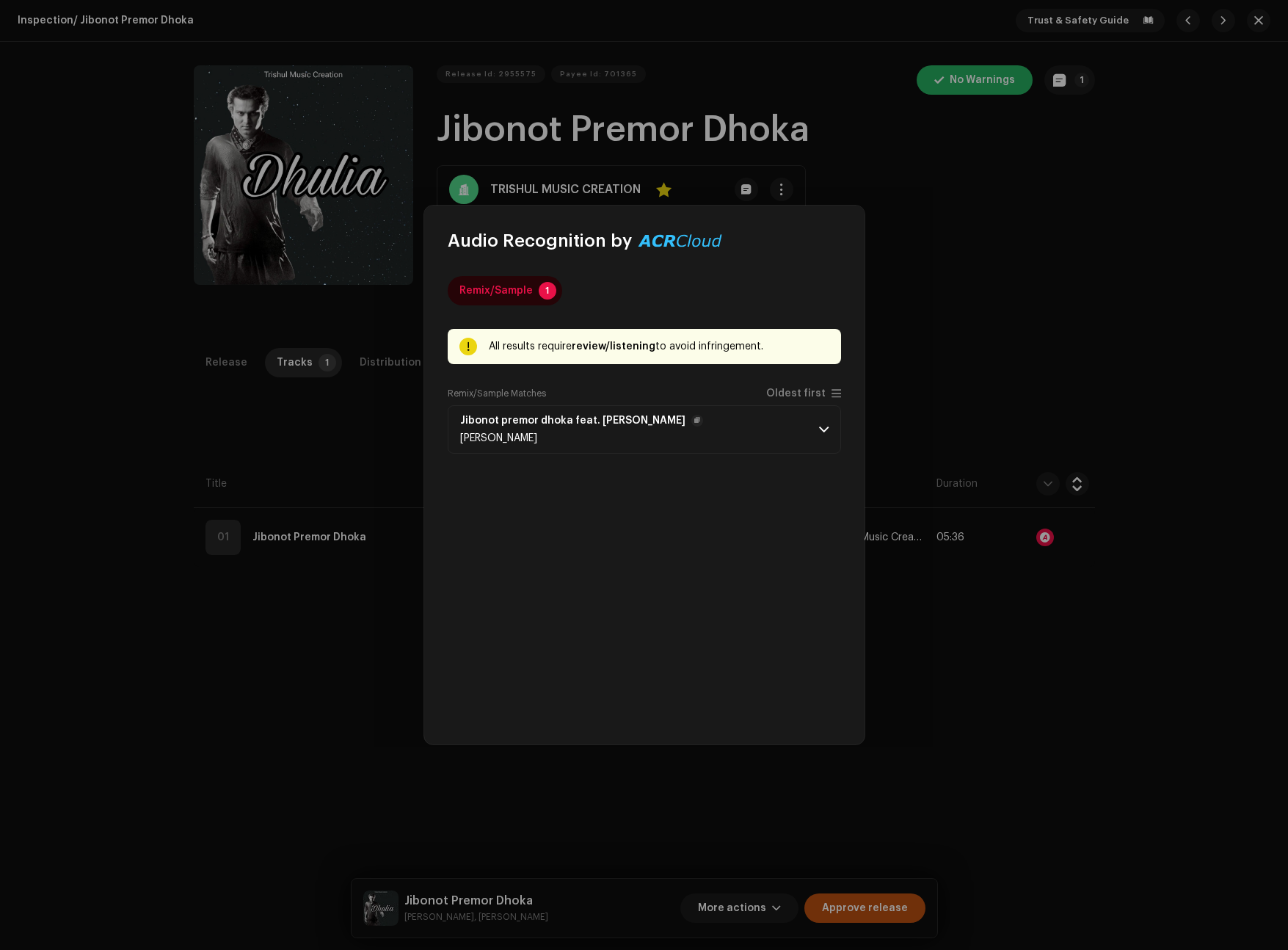
click at [749, 432] on p-accordion-header "Jibonot premor dhoka feat. [PERSON_NAME] [PERSON_NAME]" at bounding box center [644, 430] width 393 height 49
click at [796, 573] on div "IND382311649" at bounding box center [767, 581] width 98 height 21
drag, startPoint x: 814, startPoint y: 582, endPoint x: 741, endPoint y: 573, distance: 73.6
click at [741, 573] on div "IND382311649" at bounding box center [767, 581] width 98 height 21
copy strong "IND382311649"
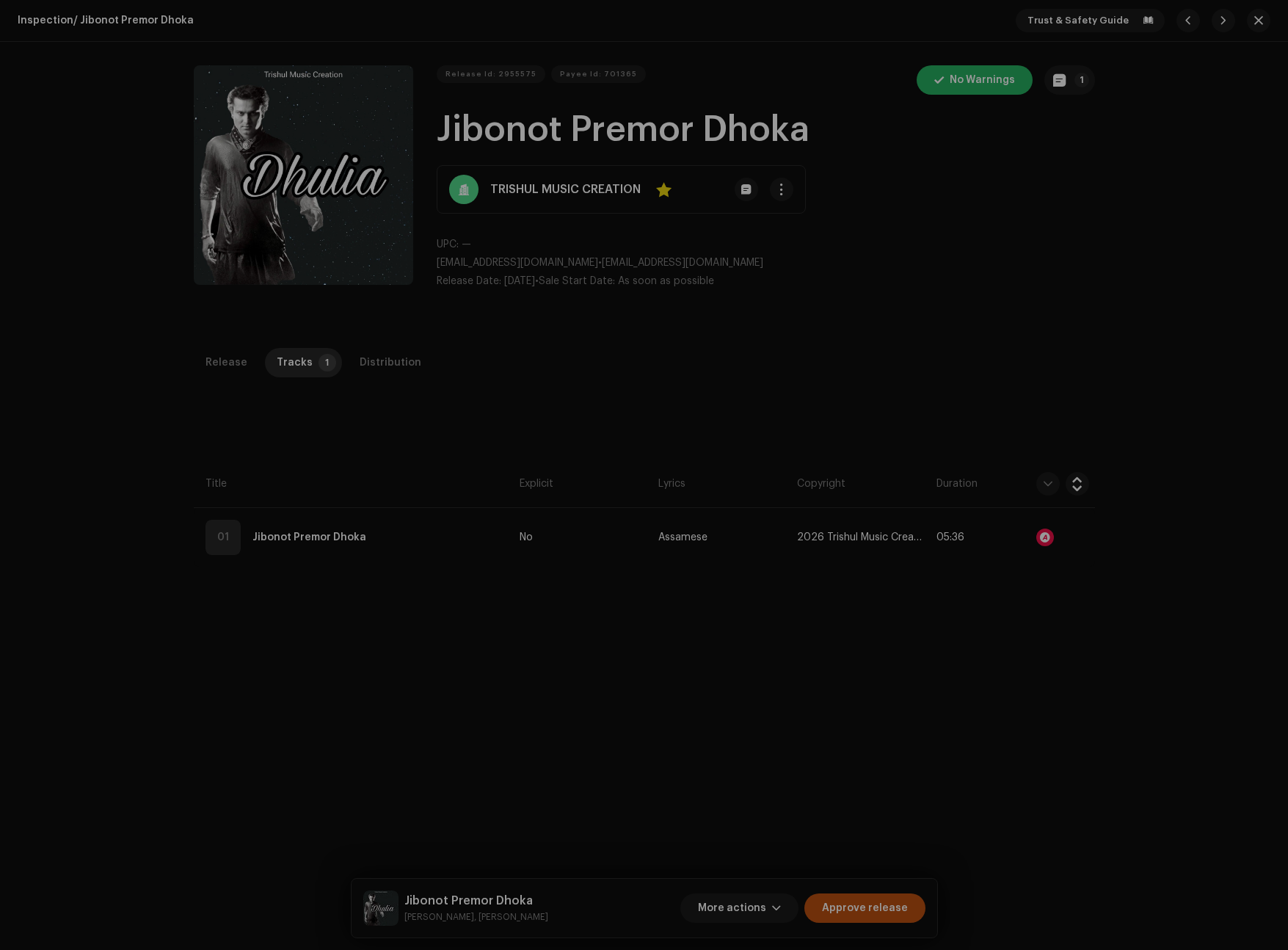
click at [950, 363] on div "Audio Recognition by Remix/Sample 1 All results require review/listening to avo…" at bounding box center [644, 475] width 1288 height 950
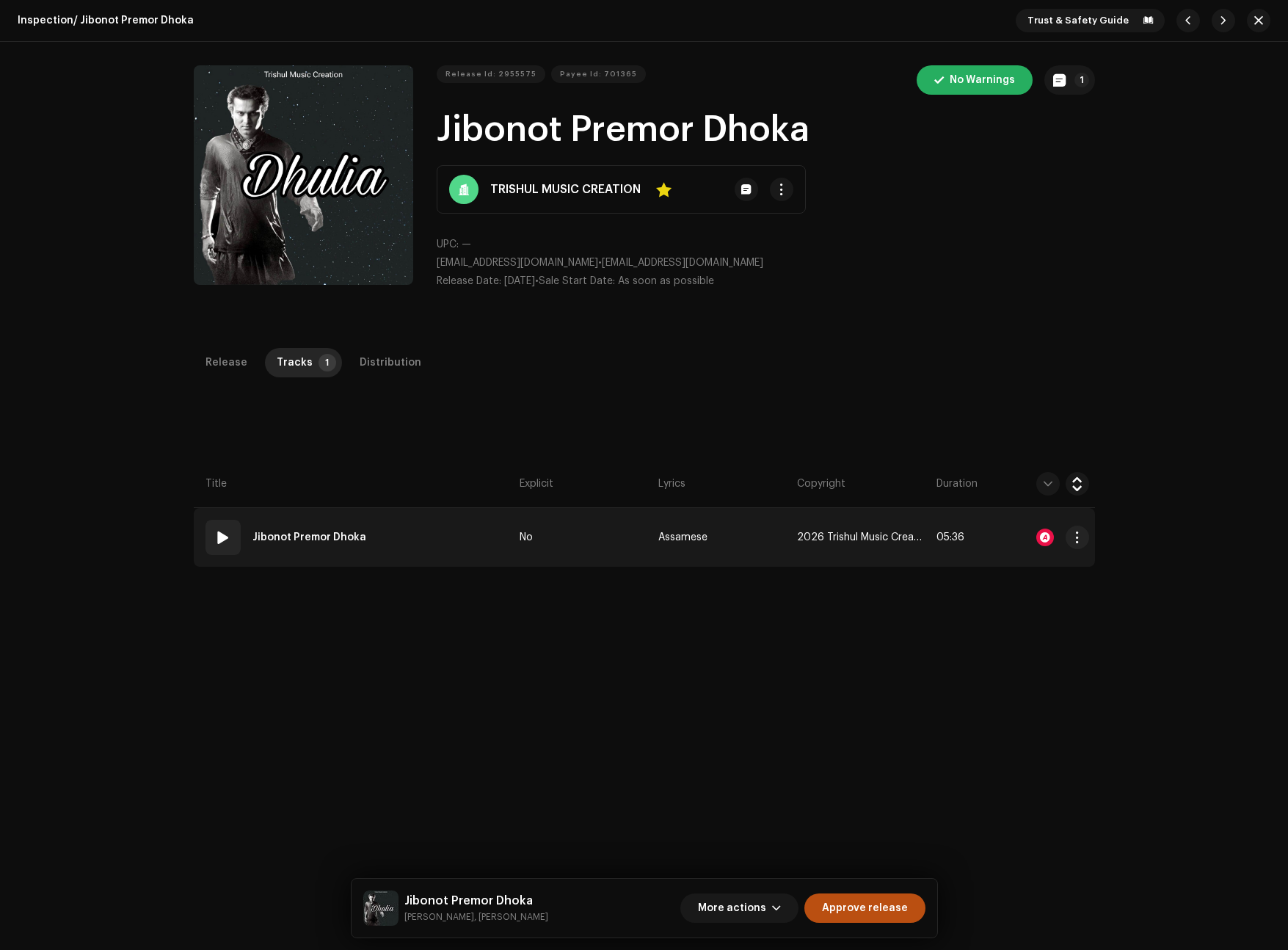
click at [283, 537] on strong "Jibonot Premor Dhoka" at bounding box center [309, 537] width 113 height 29
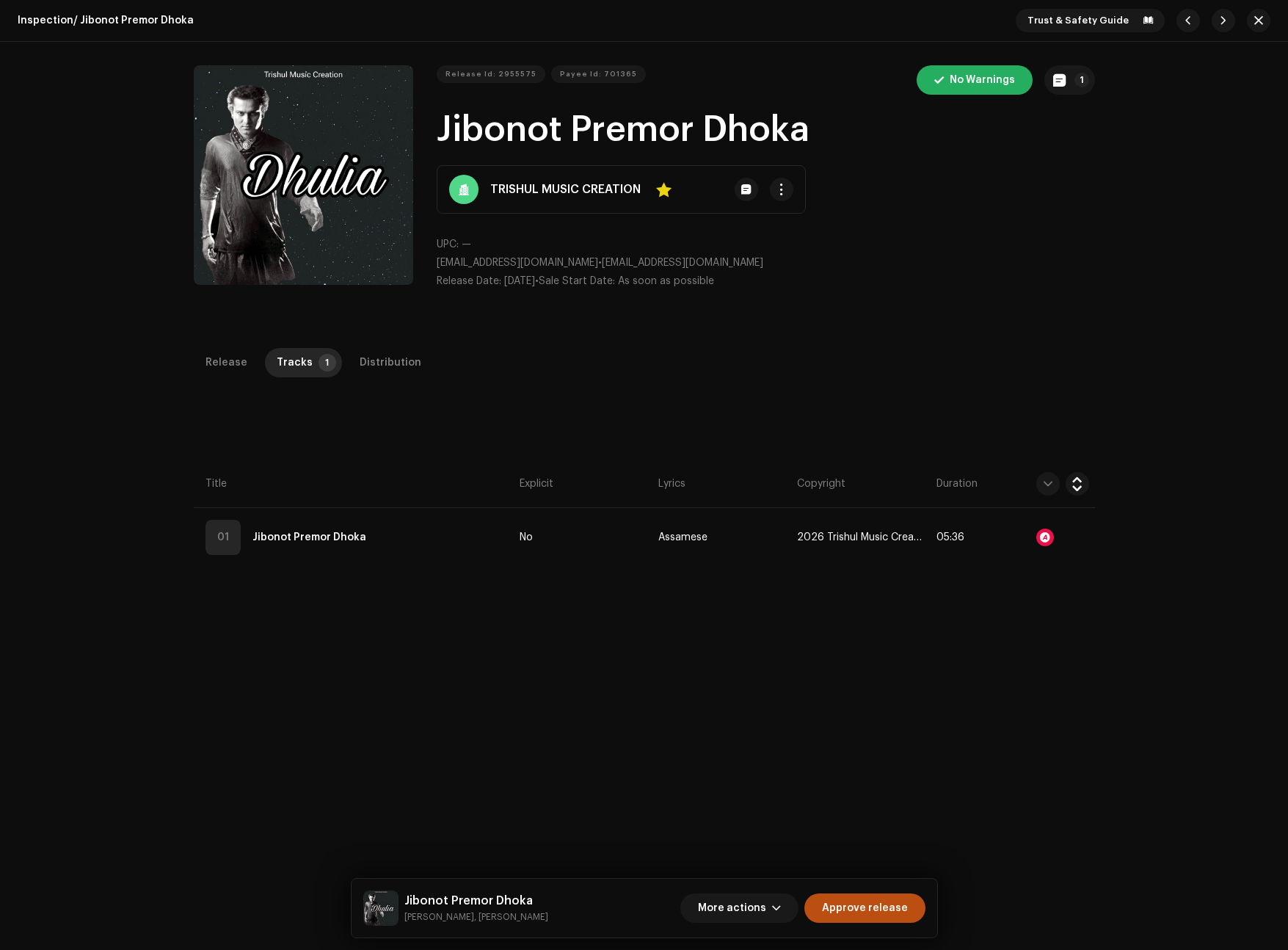
click at [988, 244] on div "Edit Track Metadata Track Title * Jibonot Premor Dhoka Track Version Localize Y…" at bounding box center [644, 475] width 1288 height 950
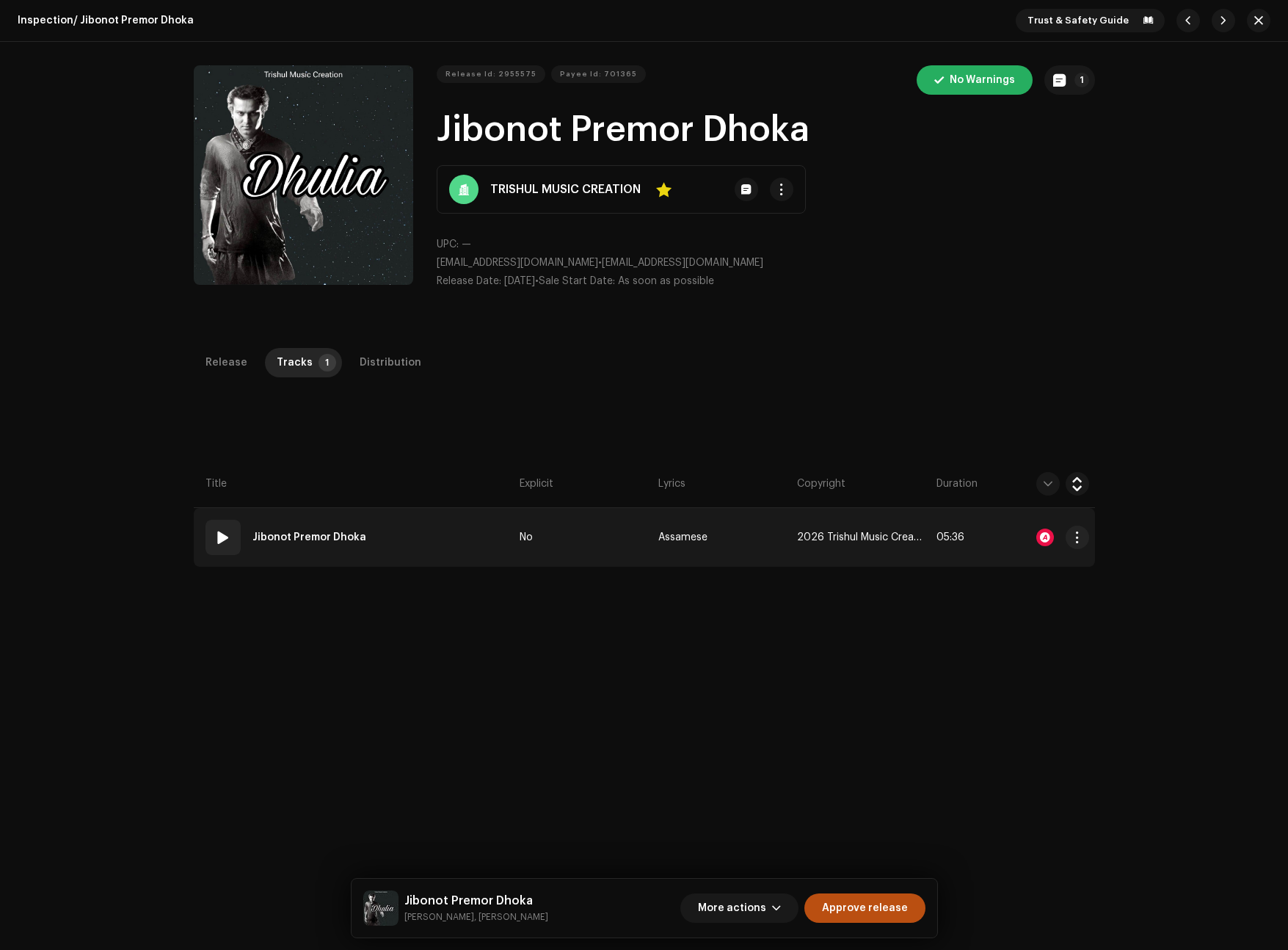
click at [423, 538] on td "01 Jibonot Premor Dhoka" at bounding box center [354, 537] width 320 height 59
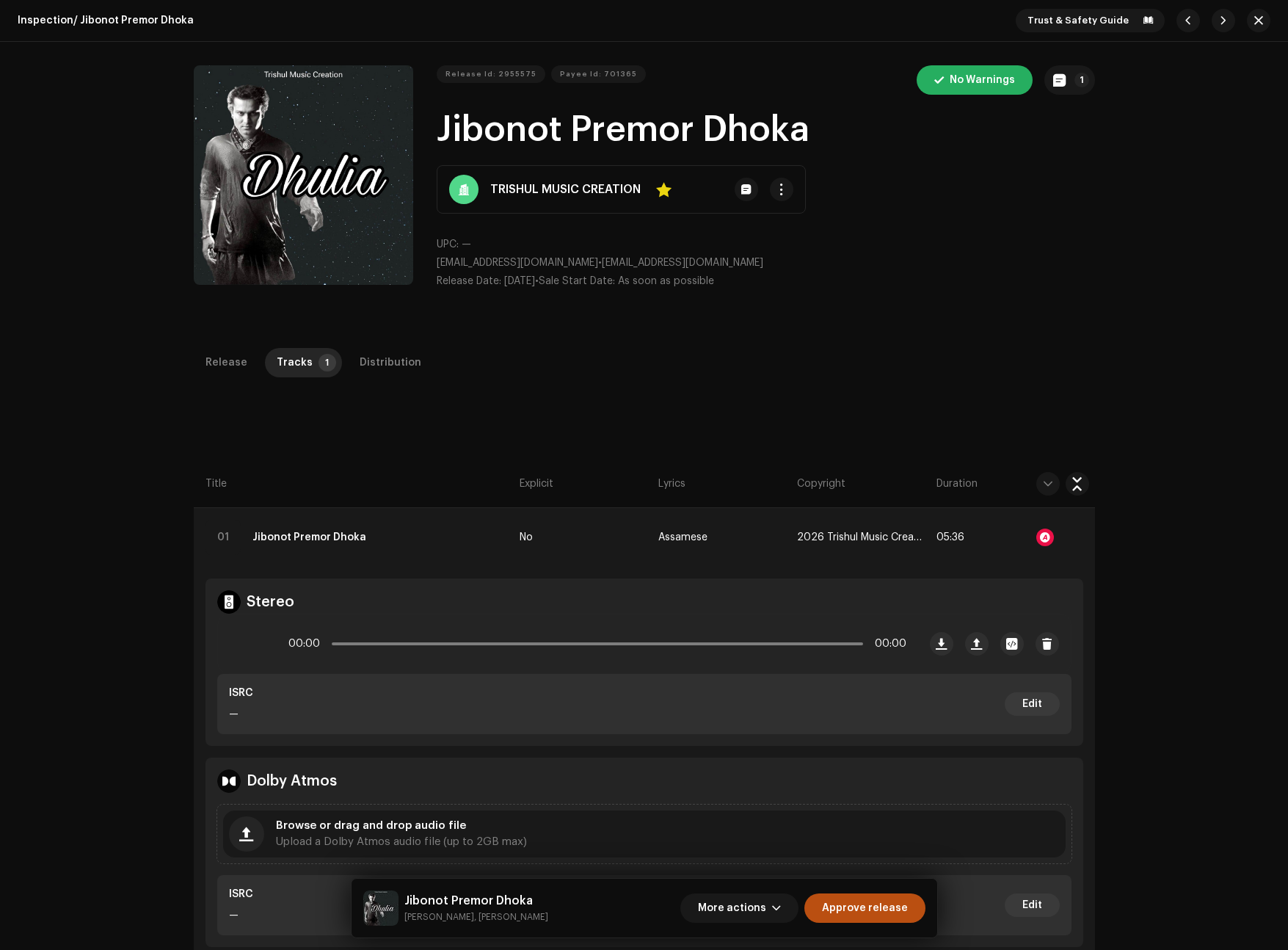
scroll to position [27, 0]
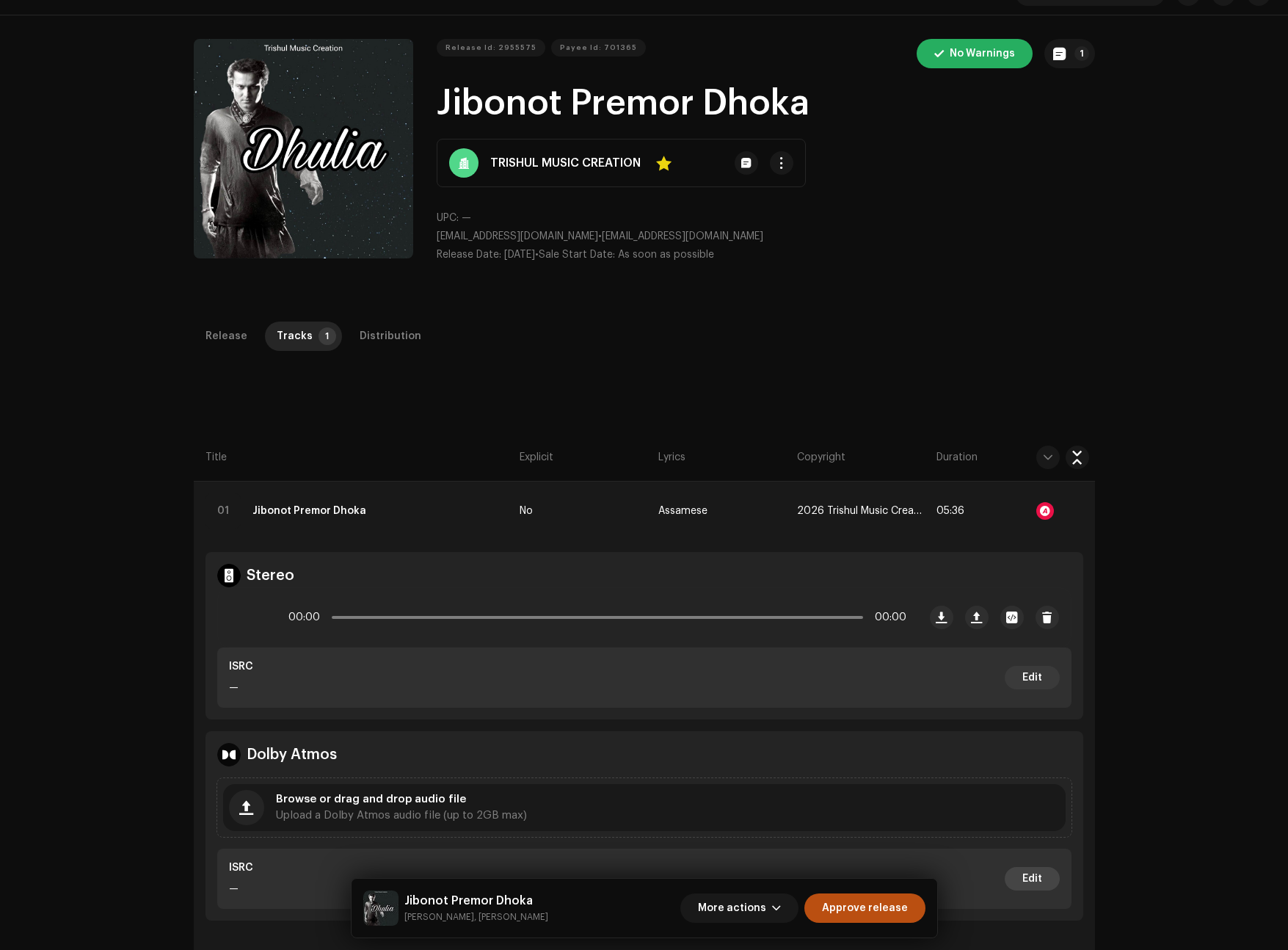
click at [1035, 877] on span "Edit" at bounding box center [1032, 879] width 20 height 29
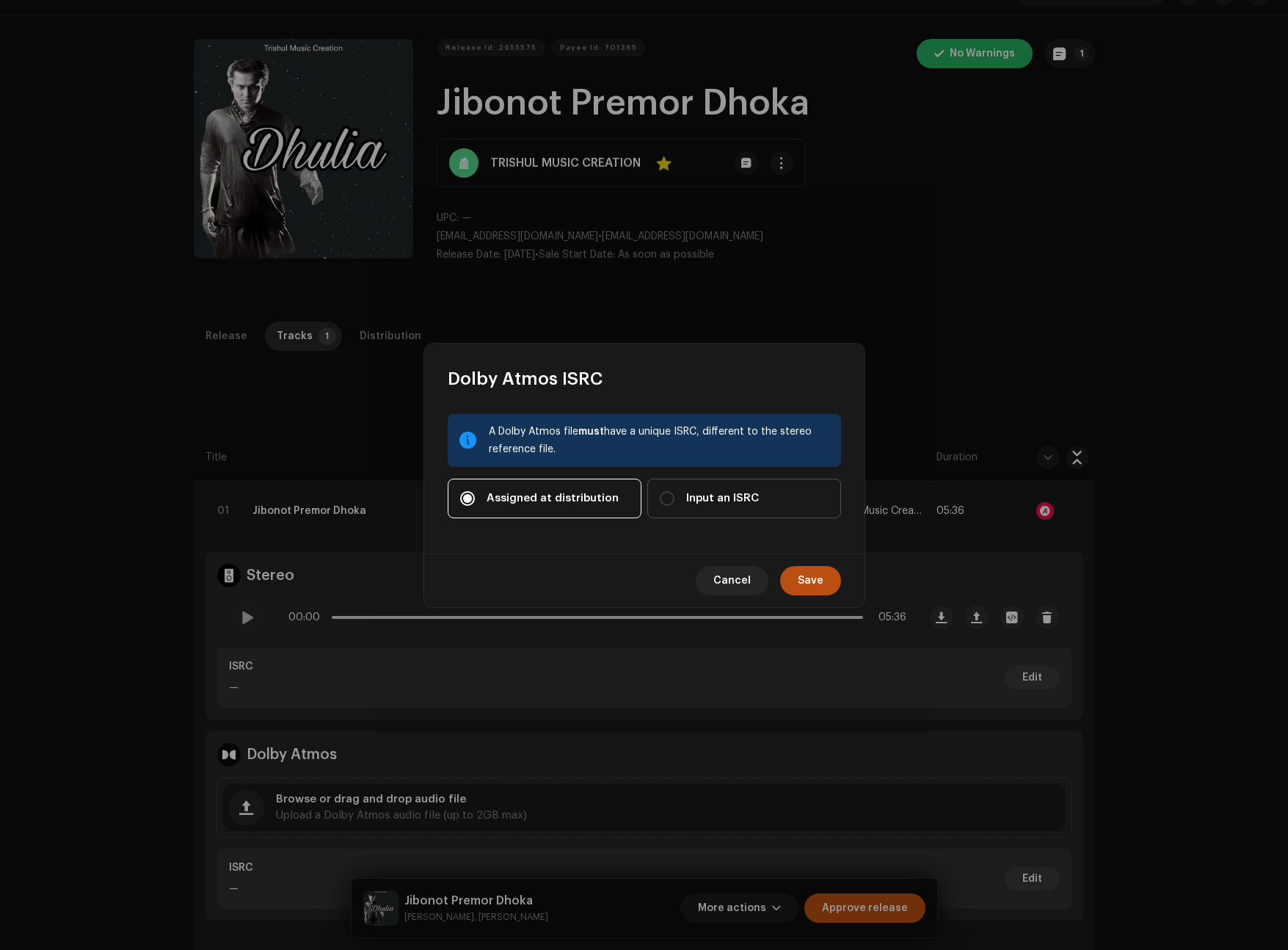
click at [737, 514] on label "Input an ISRC" at bounding box center [743, 498] width 194 height 40
click at [674, 506] on input "Input an ISRC" at bounding box center [667, 498] width 15 height 15
radio input "true"
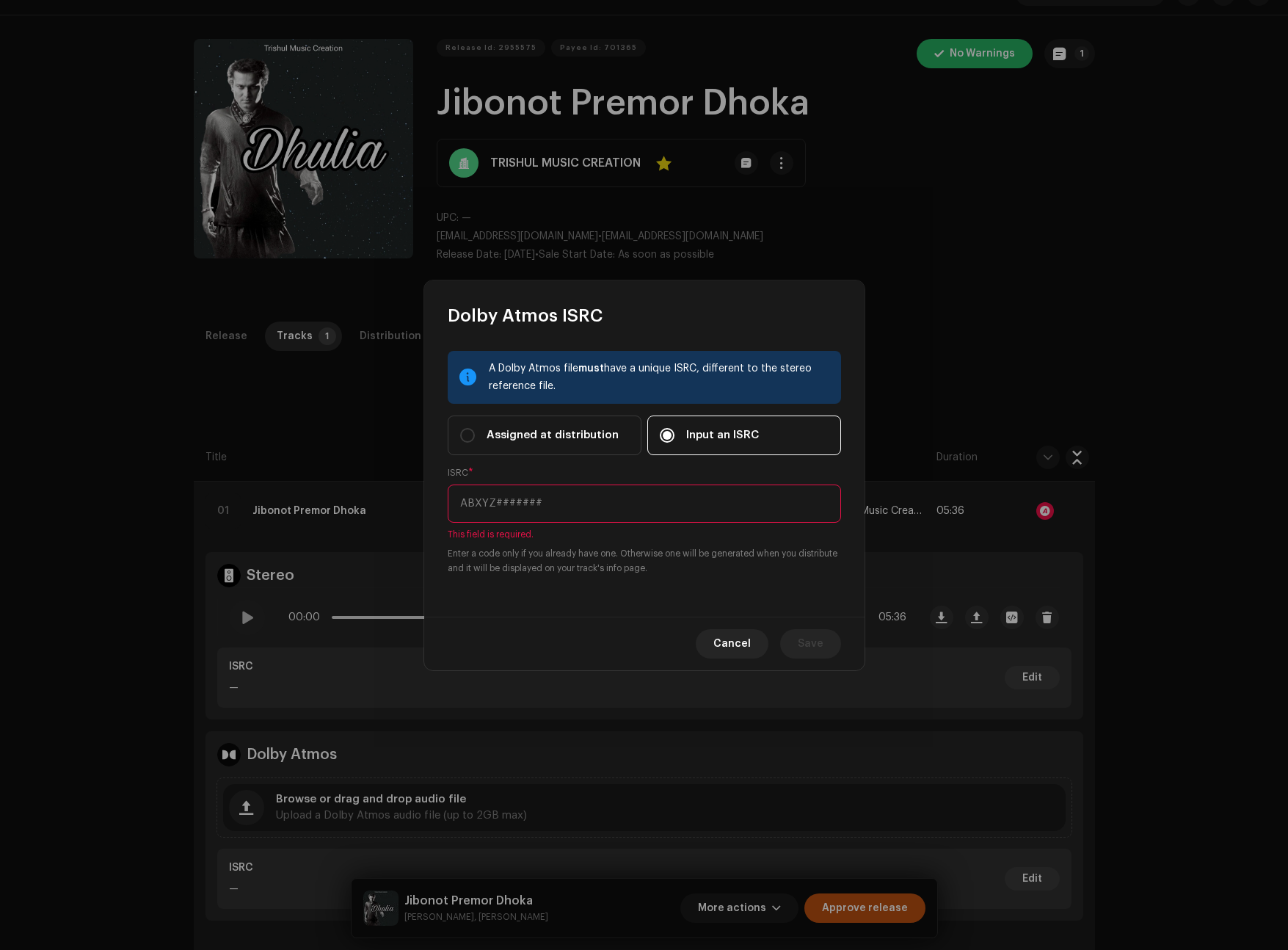
click at [560, 507] on input "text" at bounding box center [644, 503] width 393 height 38
paste input "IND382311649"
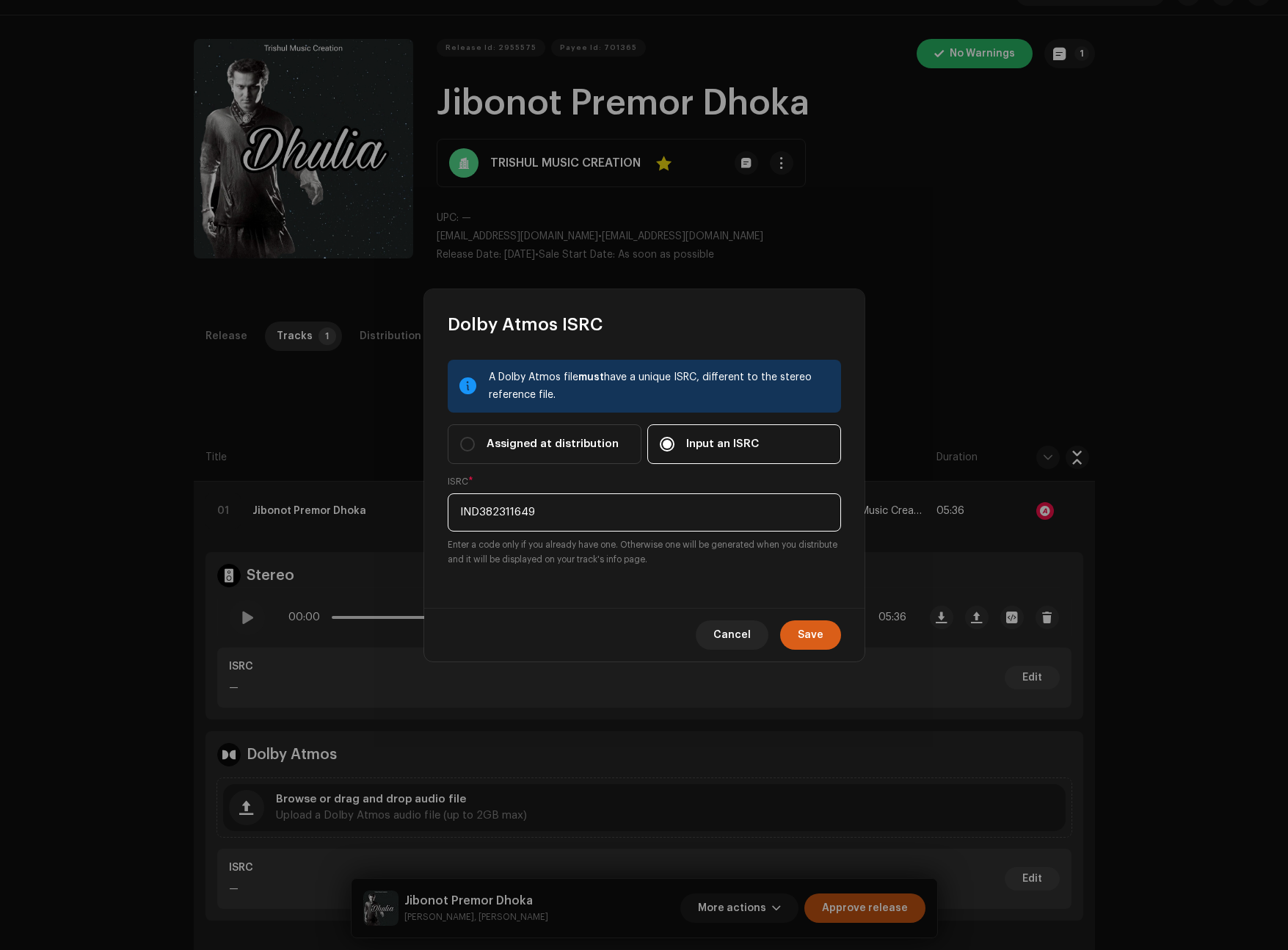
type input "IND382311649"
click at [810, 638] on span "Save" at bounding box center [811, 635] width 26 height 29
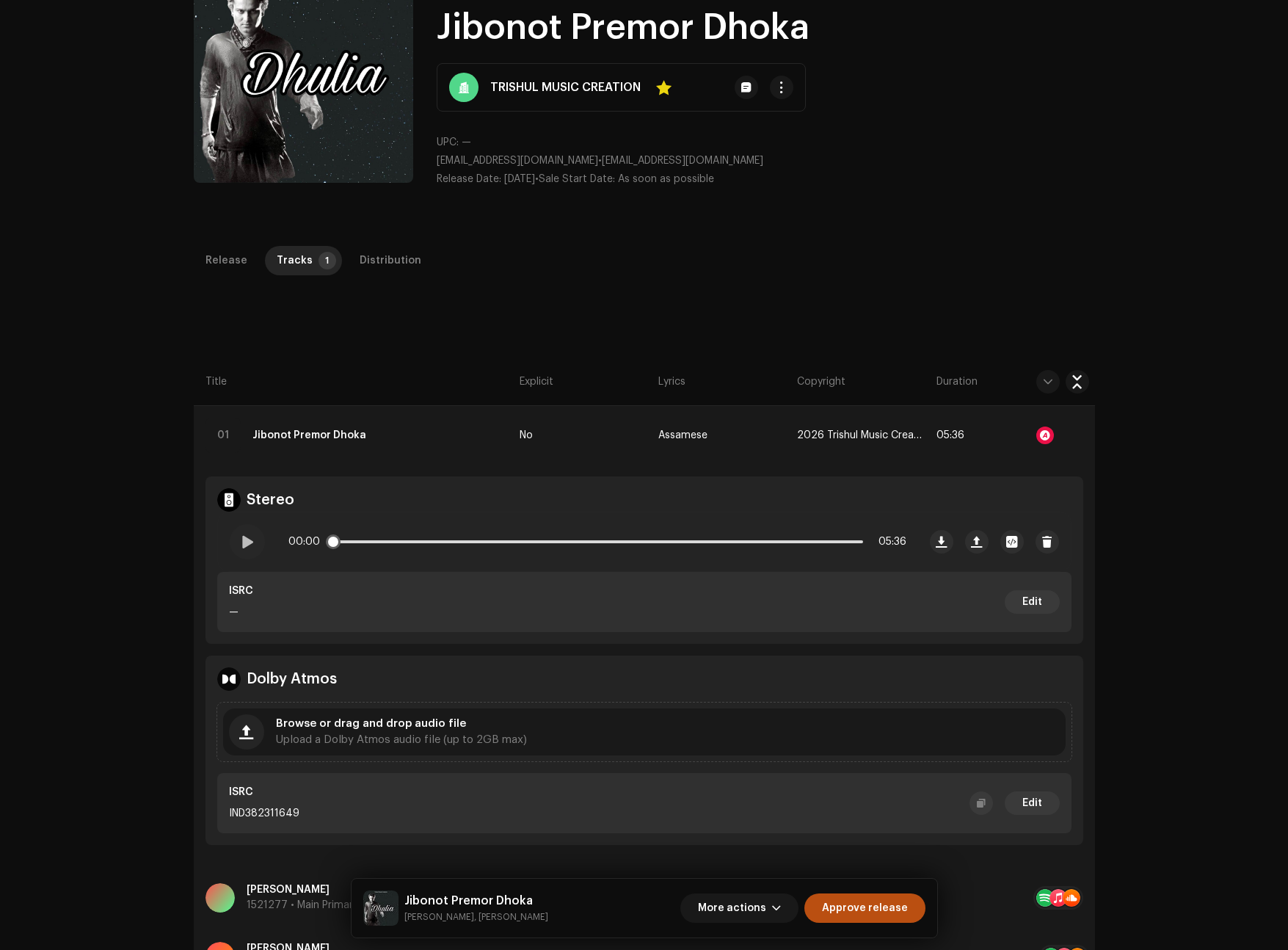
scroll to position [0, 0]
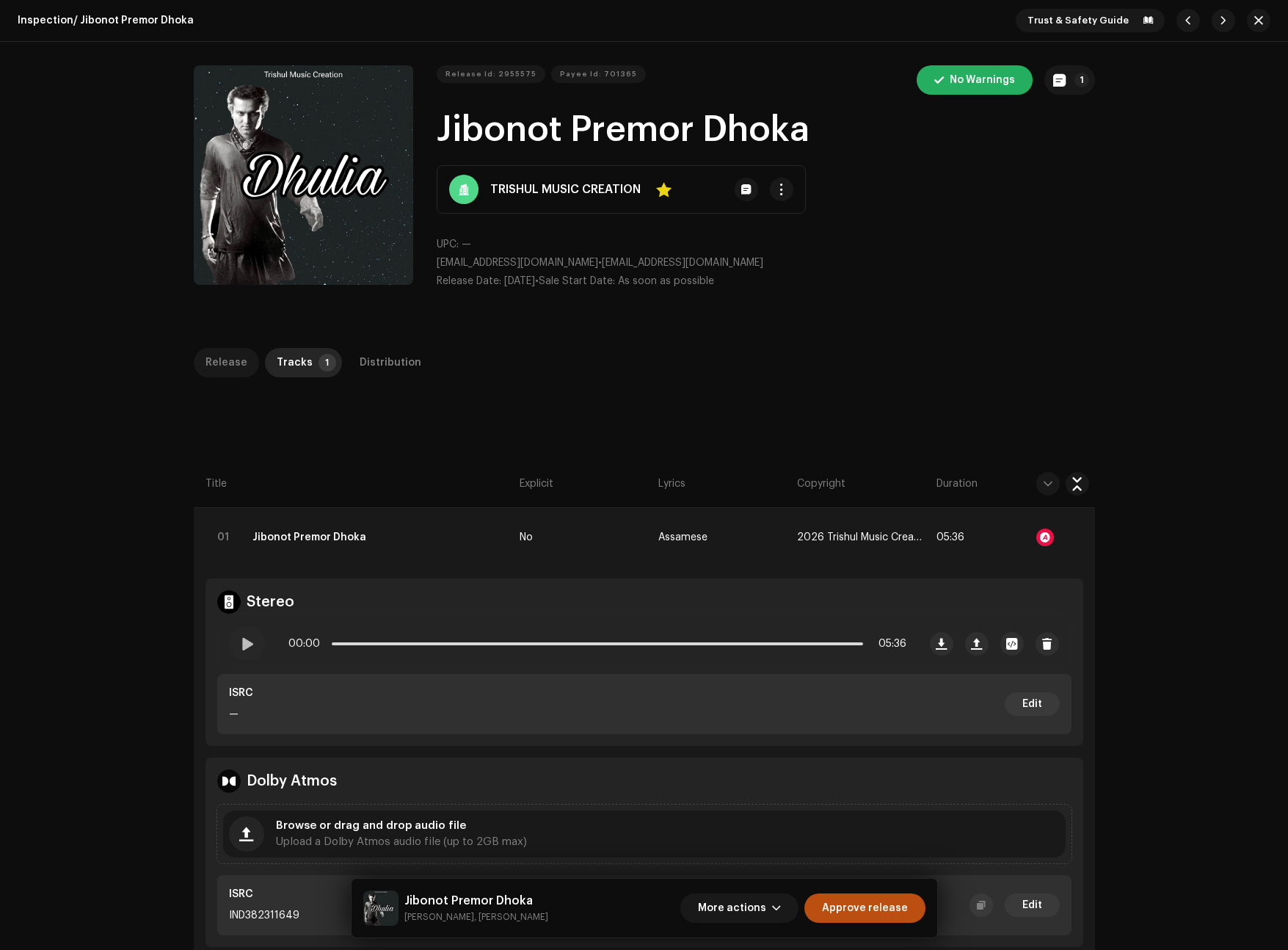
click at [214, 356] on div "Release" at bounding box center [226, 363] width 42 height 29
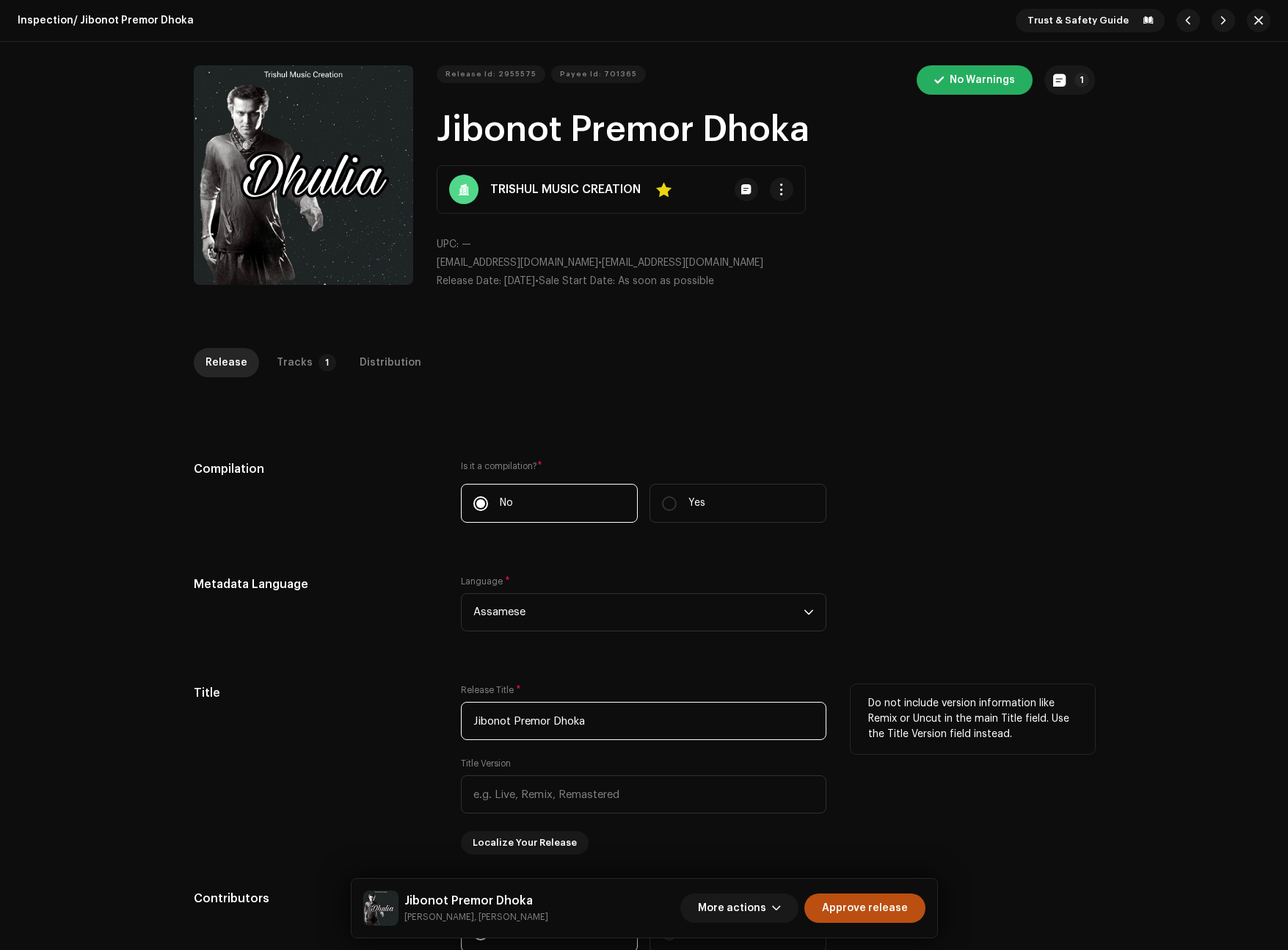
click at [640, 716] on input "Jibonot Premor Dhoka" at bounding box center [643, 721] width 365 height 38
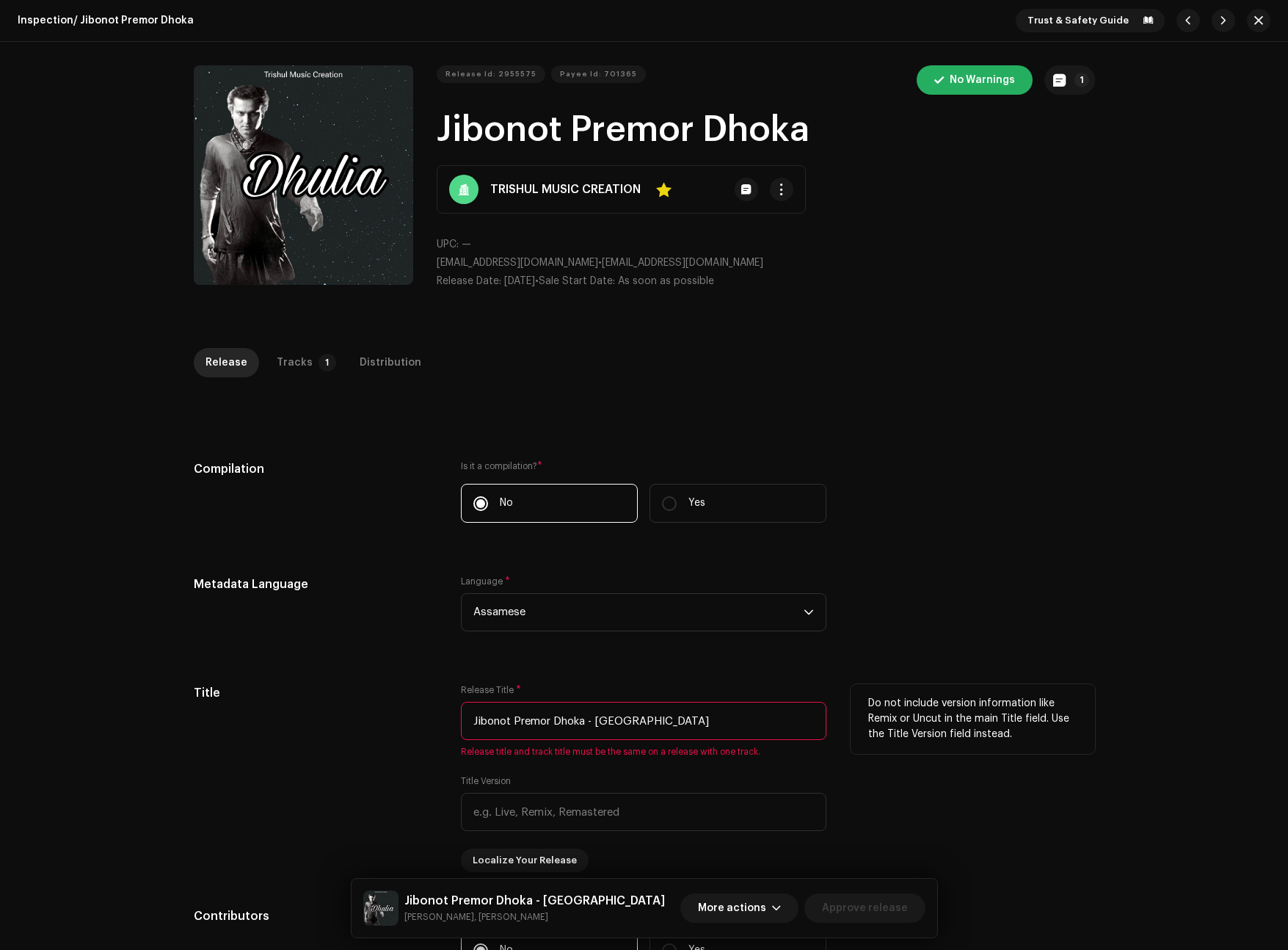
click at [612, 718] on input "Jibonot Premor Dhoka - [GEOGRAPHIC_DATA]" at bounding box center [643, 721] width 365 height 38
type input "Jibonot Premor Dhoka - [GEOGRAPHIC_DATA]"
click at [291, 351] on div "Tracks" at bounding box center [294, 363] width 36 height 29
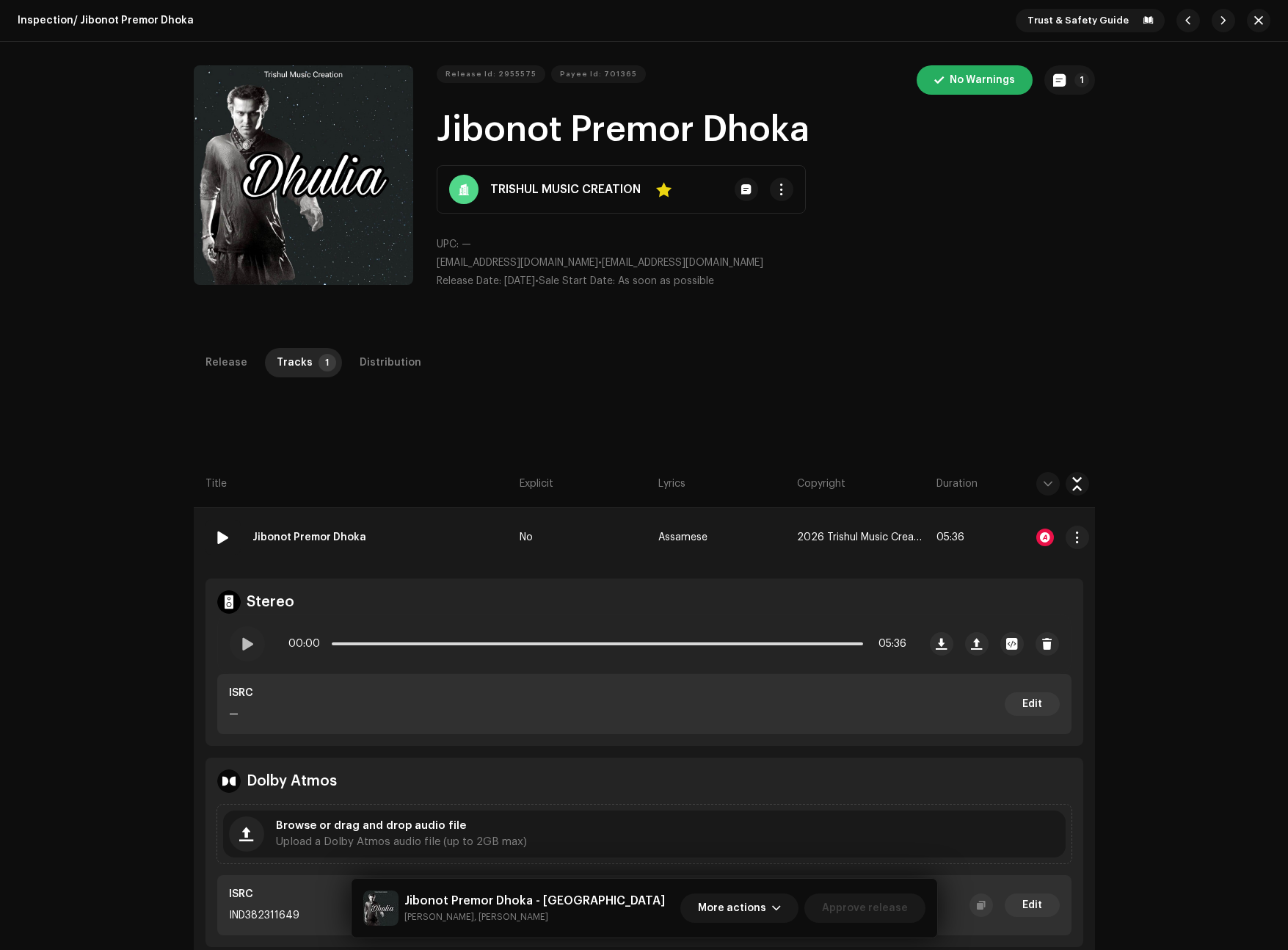
click at [298, 537] on strong "Jibonot Premor Dhoka" at bounding box center [309, 537] width 113 height 29
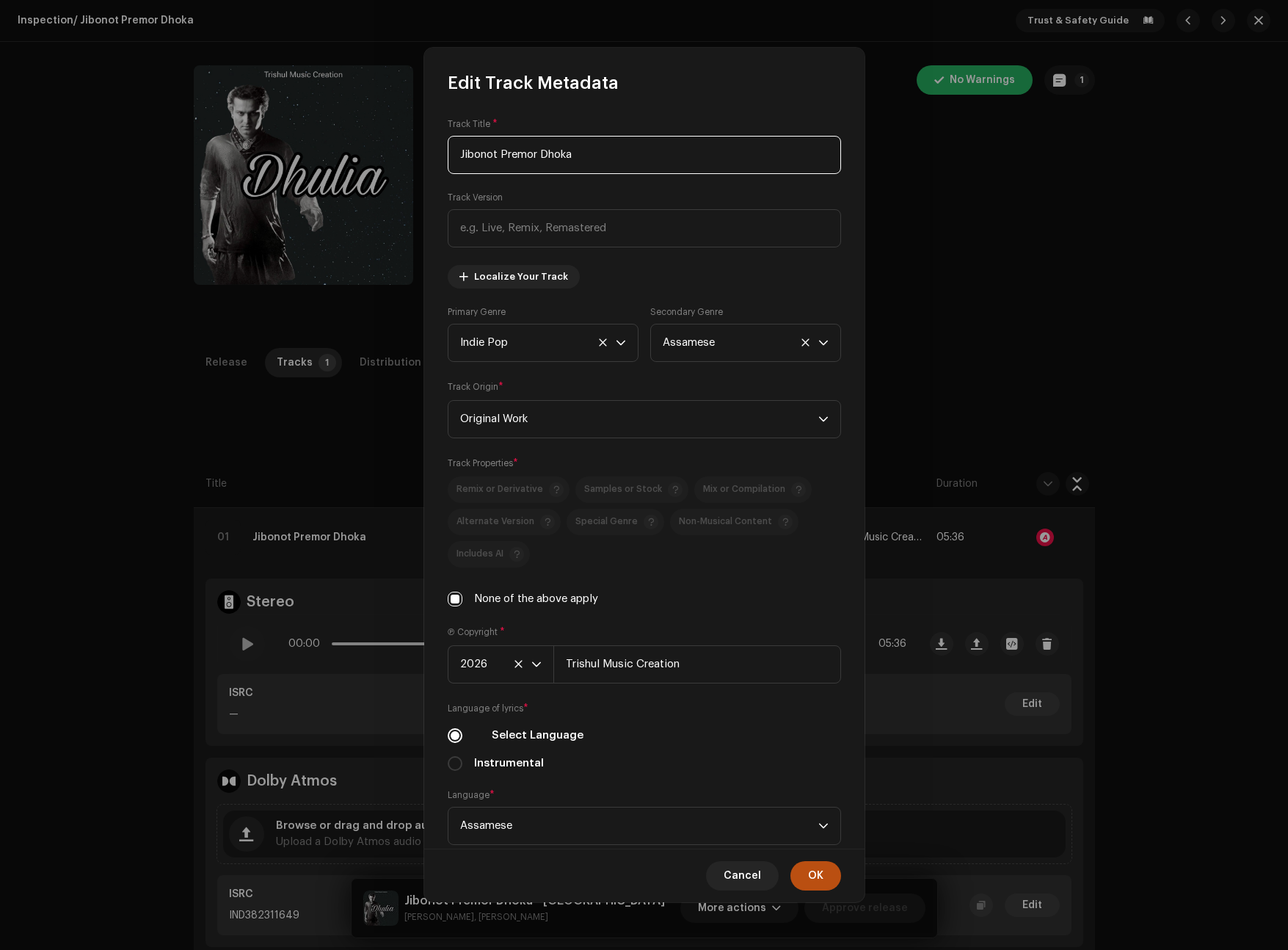
click at [617, 152] on input "Jibonot Premor Dhoka" at bounding box center [644, 155] width 393 height 38
paste input "- Dhulia"
type input "Jibonot Premor Dhoka - [GEOGRAPHIC_DATA]"
click at [815, 881] on span "OK" at bounding box center [815, 876] width 15 height 29
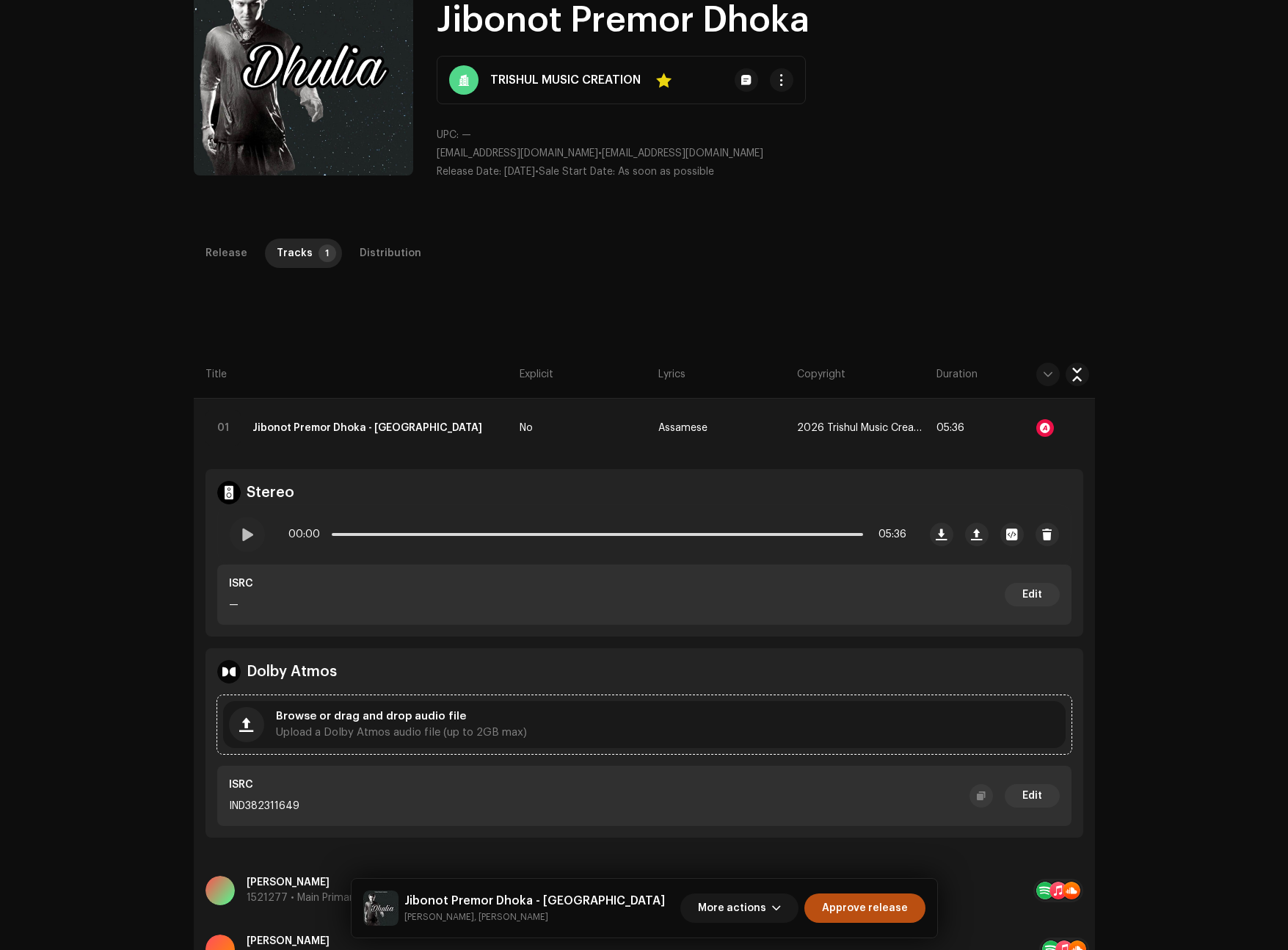
scroll to position [348, 0]
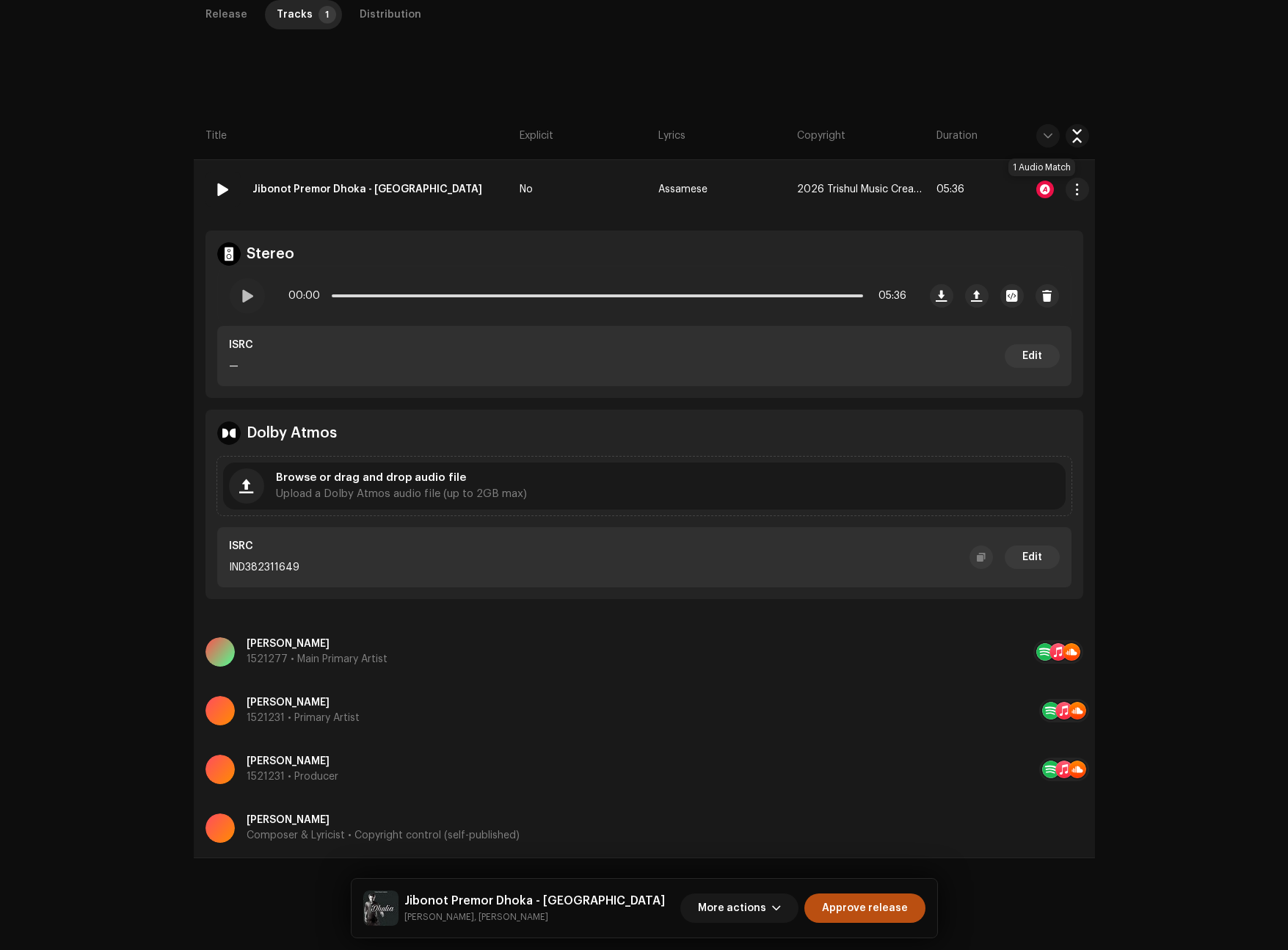
click at [1037, 186] on div at bounding box center [1045, 189] width 18 height 18
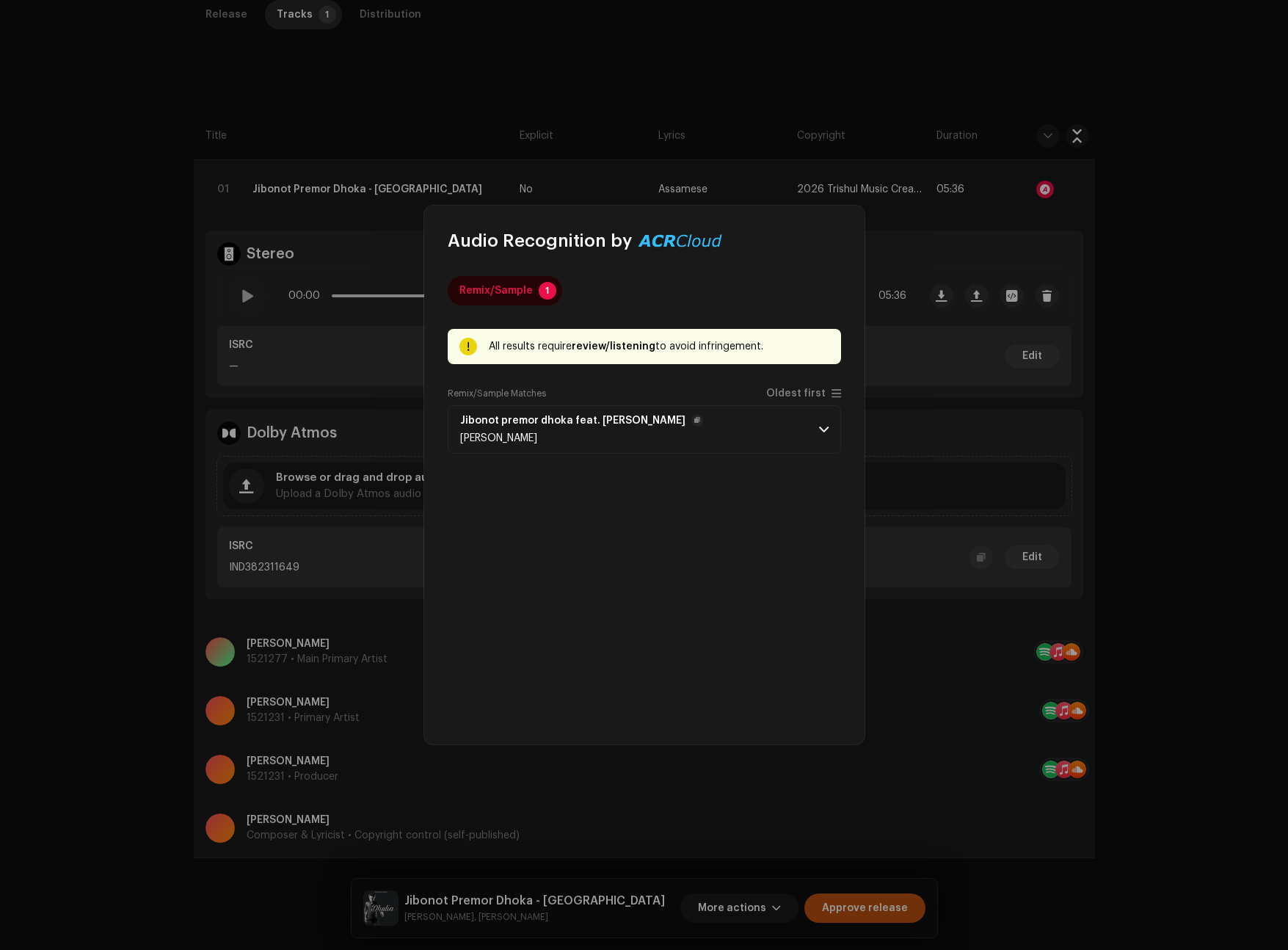
click at [777, 435] on p-accordion-header "Jibonot premor dhoka feat. [PERSON_NAME] [PERSON_NAME]" at bounding box center [644, 430] width 393 height 49
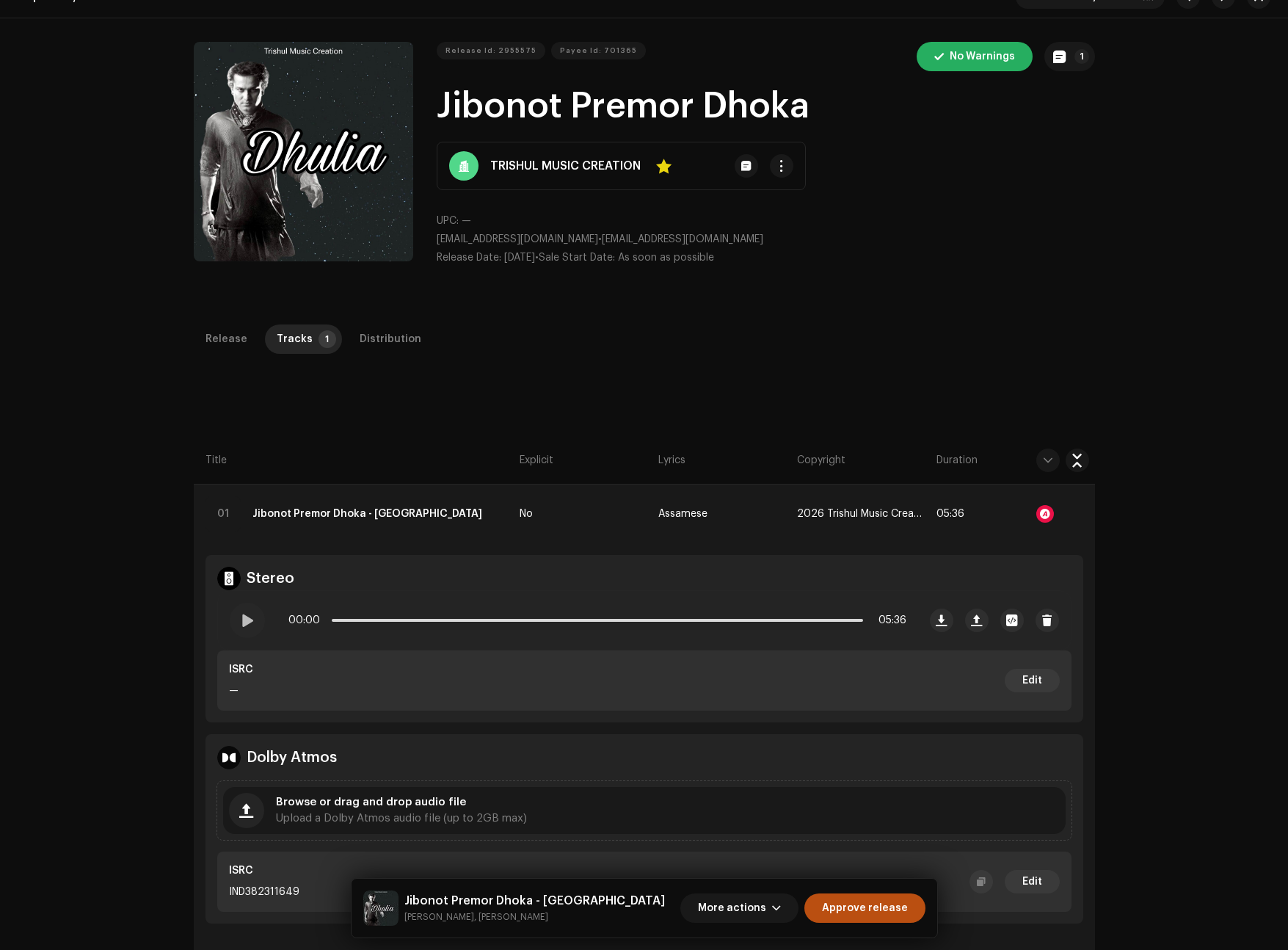
scroll to position [0, 0]
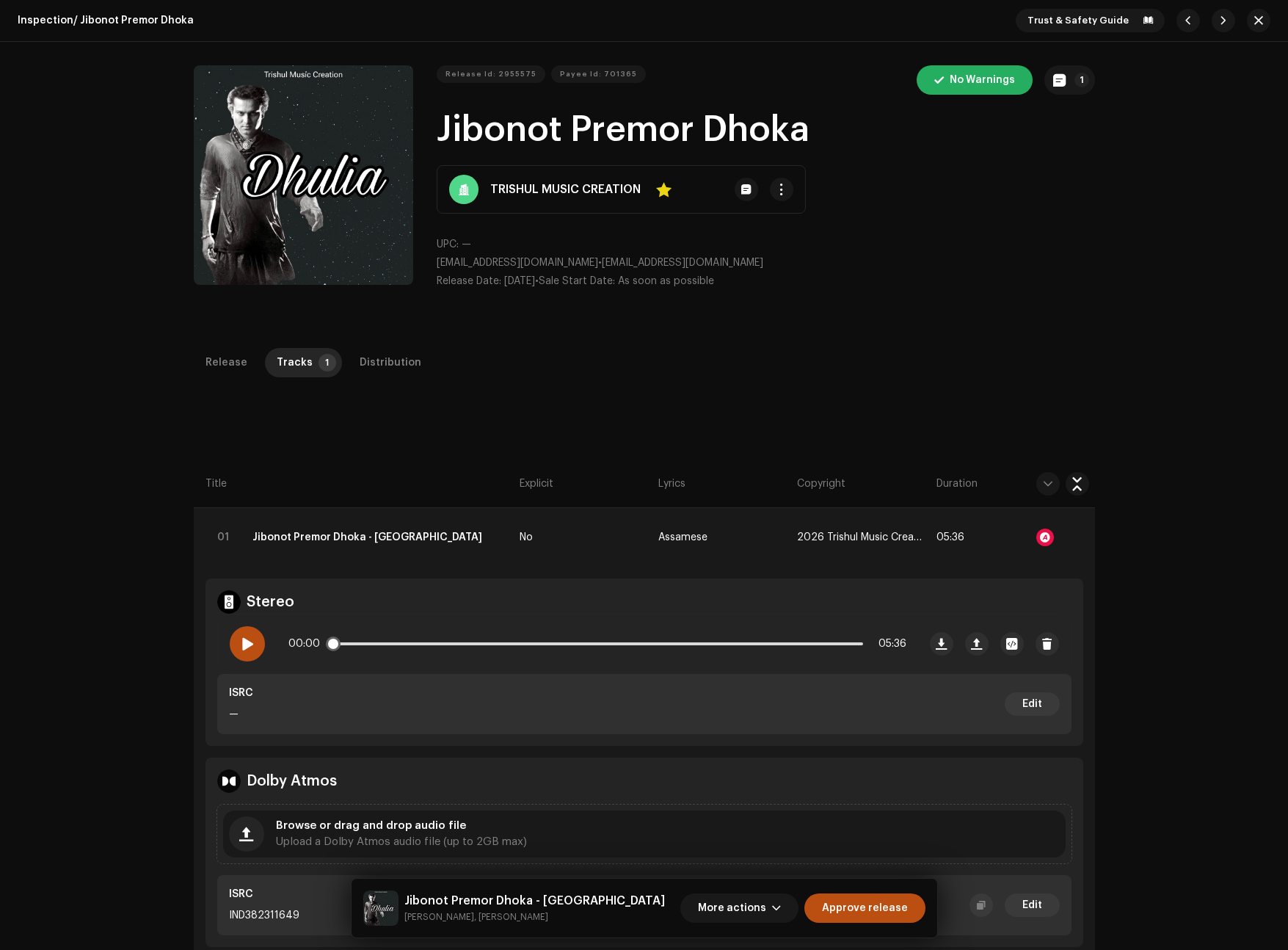
click at [245, 648] on span at bounding box center [247, 643] width 13 height 12
click at [252, 652] on div at bounding box center [248, 643] width 35 height 35
click at [362, 643] on p-slider at bounding box center [597, 643] width 531 height 3
click at [414, 642] on p-slider at bounding box center [597, 643] width 531 height 3
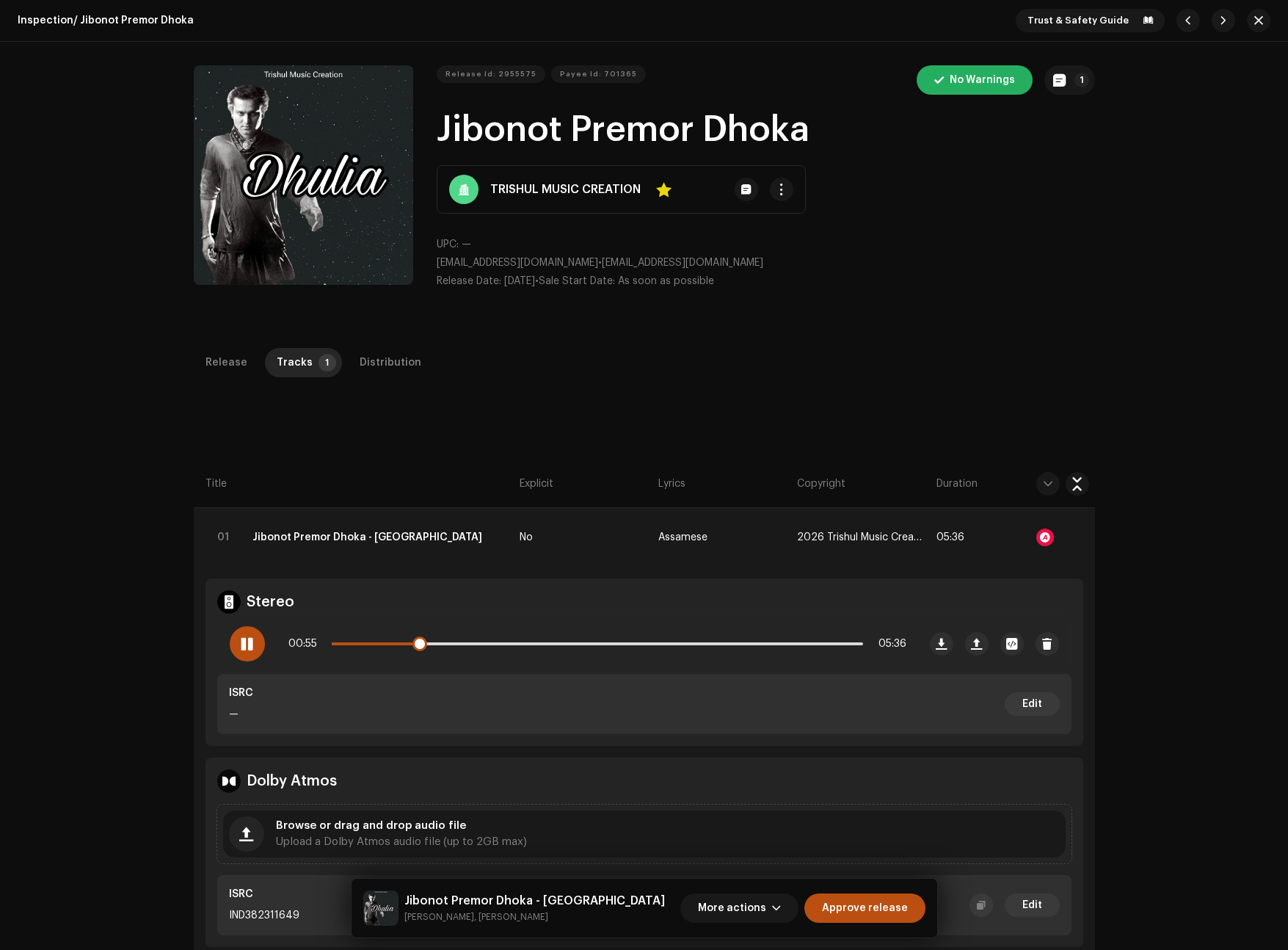
click at [657, 649] on div "00:55 05:36" at bounding box center [597, 643] width 618 height 29
click at [666, 643] on p-slider at bounding box center [597, 643] width 531 height 3
click at [774, 642] on p-slider at bounding box center [597, 643] width 531 height 3
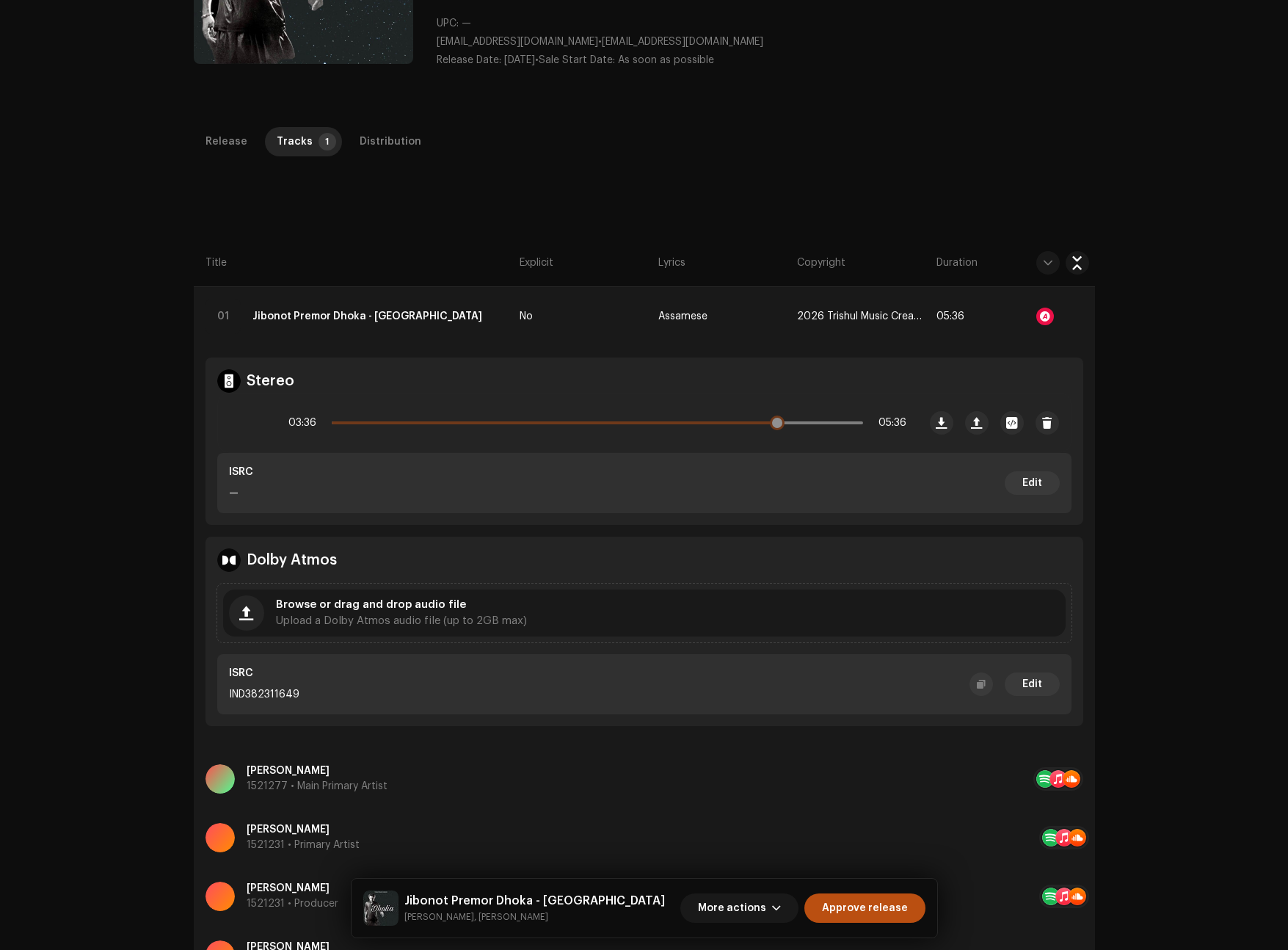
scroll to position [348, 0]
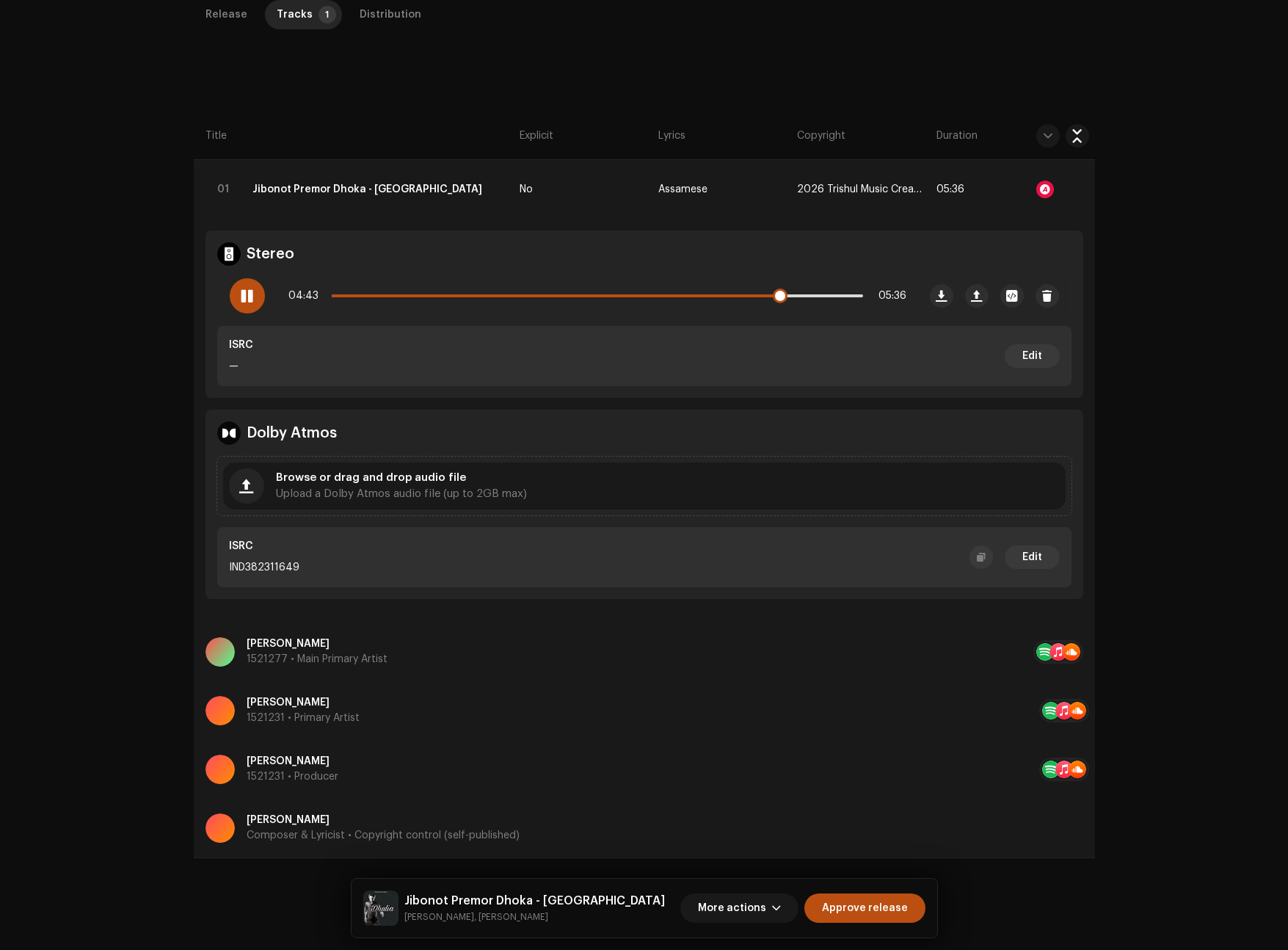
click at [836, 295] on p-slider at bounding box center [597, 296] width 531 height 3
click at [246, 291] on span at bounding box center [247, 296] width 13 height 12
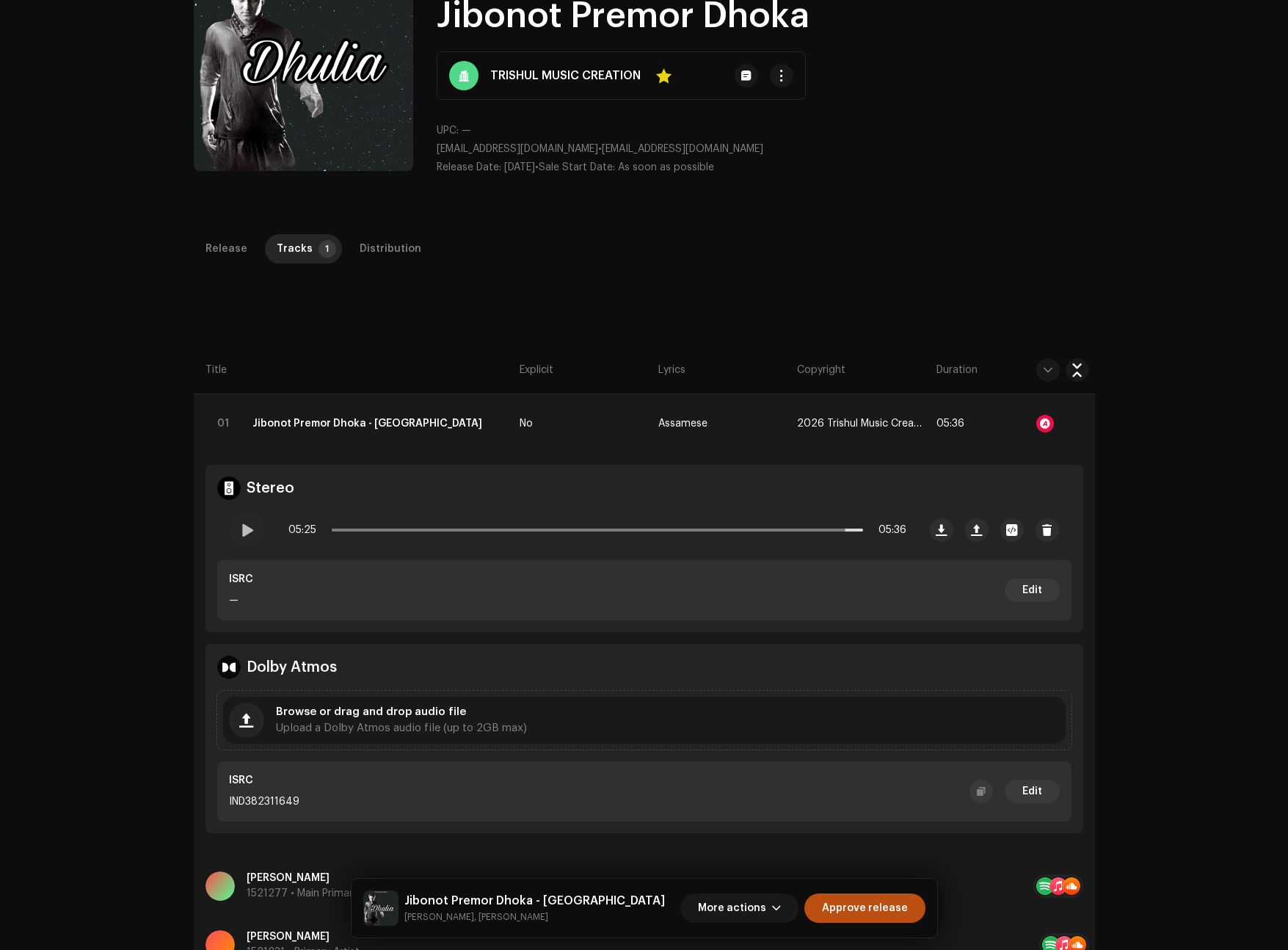
scroll to position [0, 0]
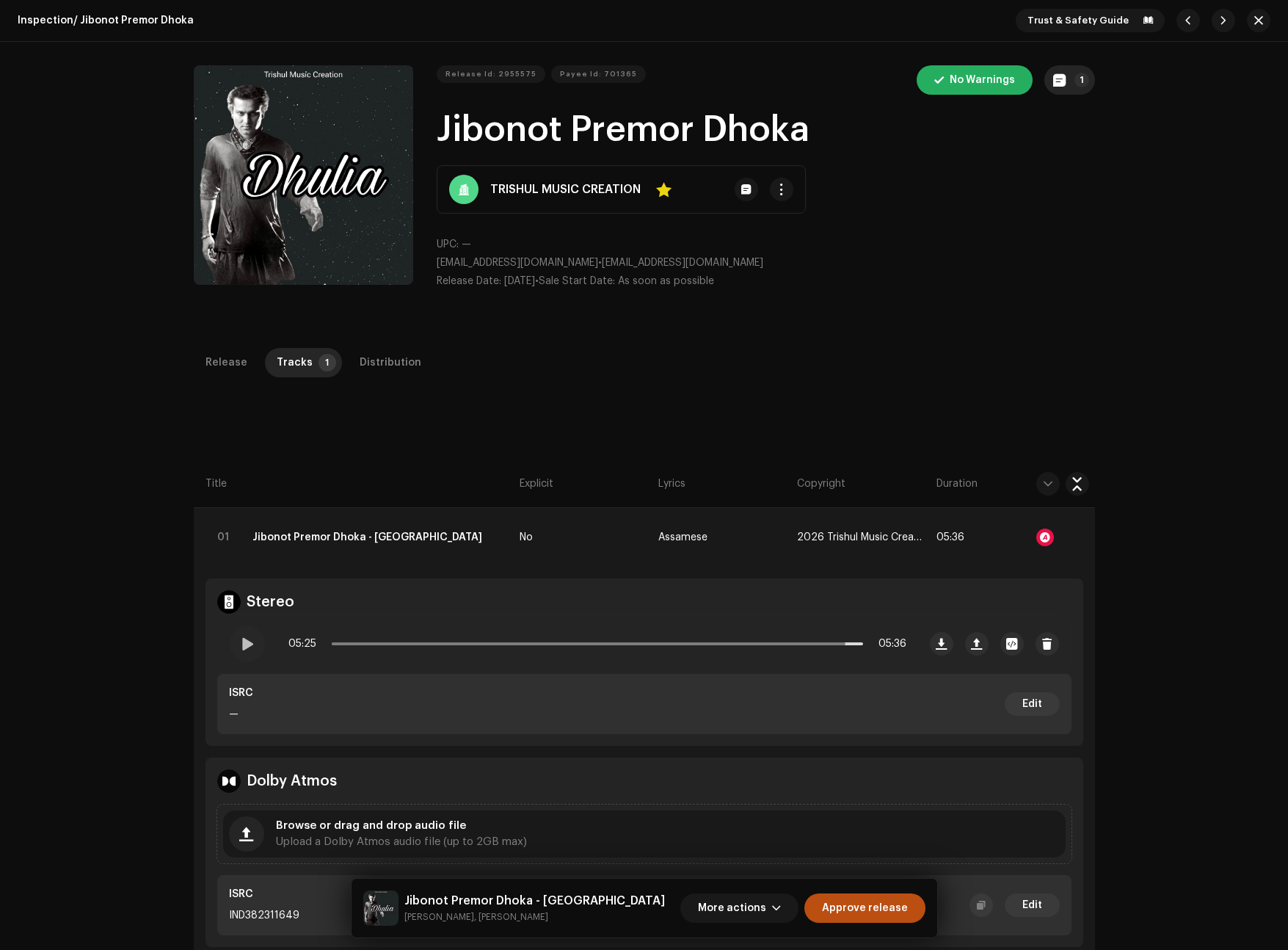
click at [1078, 80] on p-badge "1" at bounding box center [1082, 80] width 15 height 15
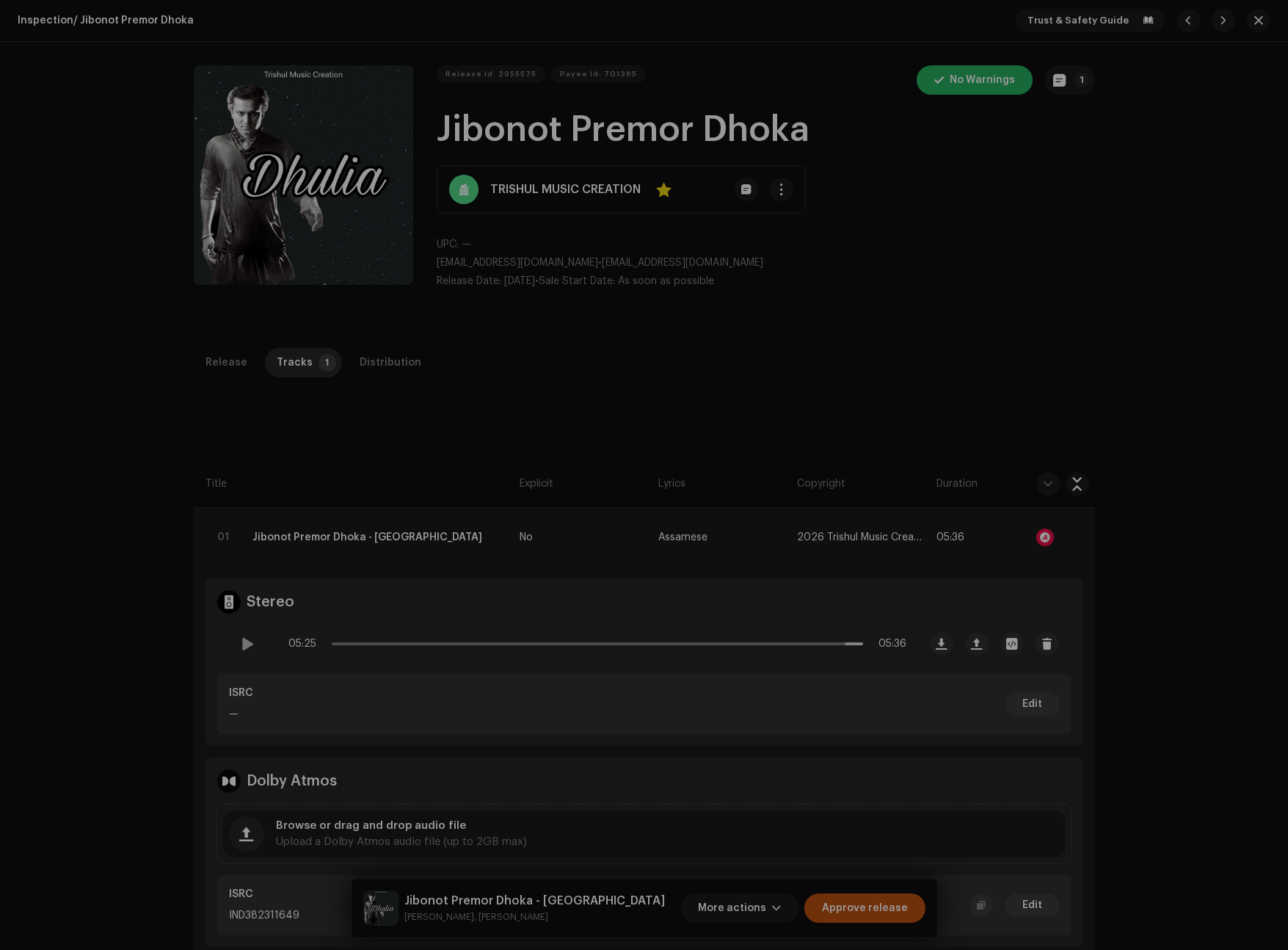
click at [1197, 89] on div "Release notes Cancel Add note" at bounding box center [644, 475] width 1288 height 950
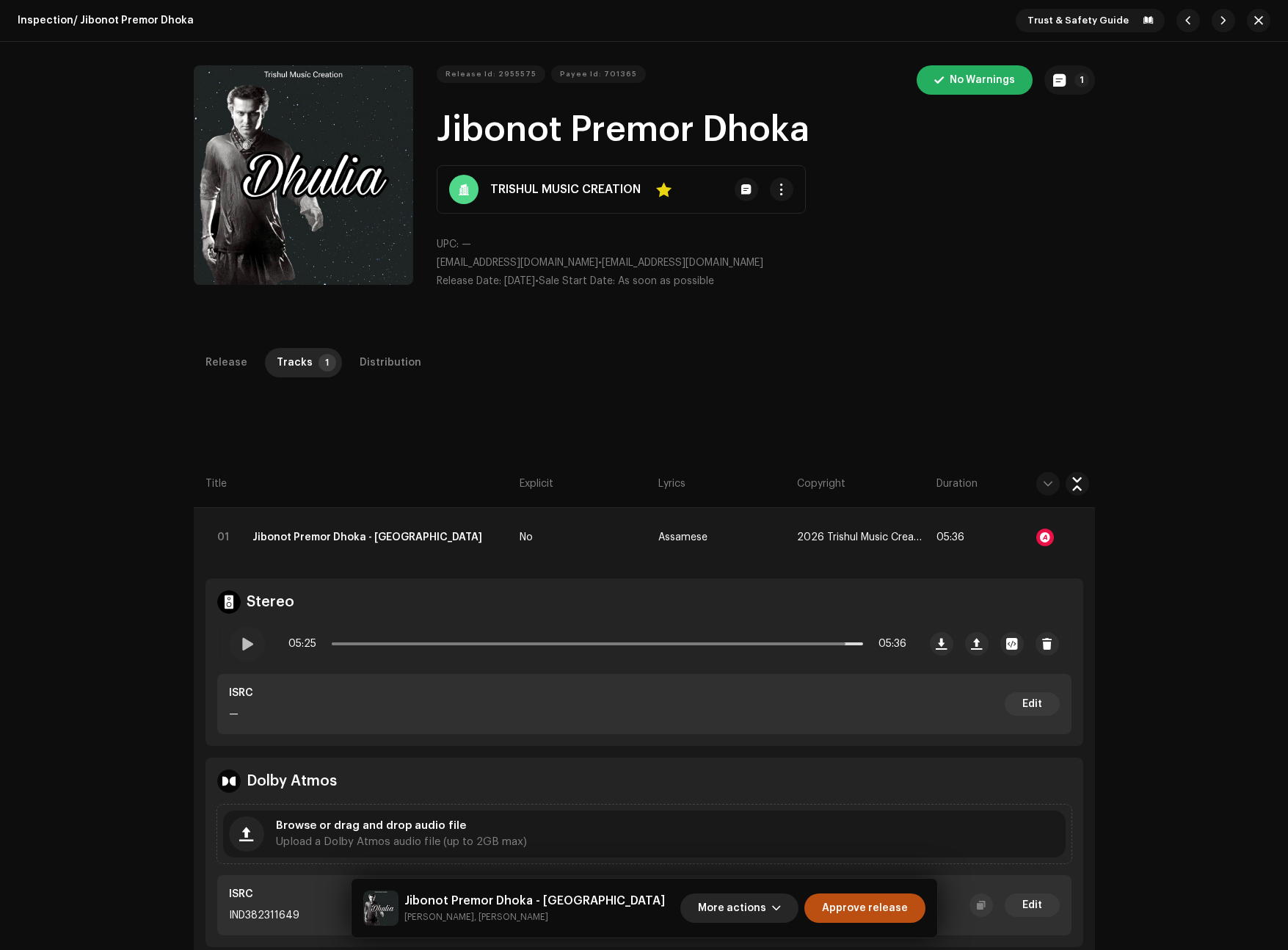
click at [766, 899] on span "More actions" at bounding box center [732, 908] width 69 height 29
click at [752, 789] on span "Save & Exit" at bounding box center [732, 784] width 57 height 12
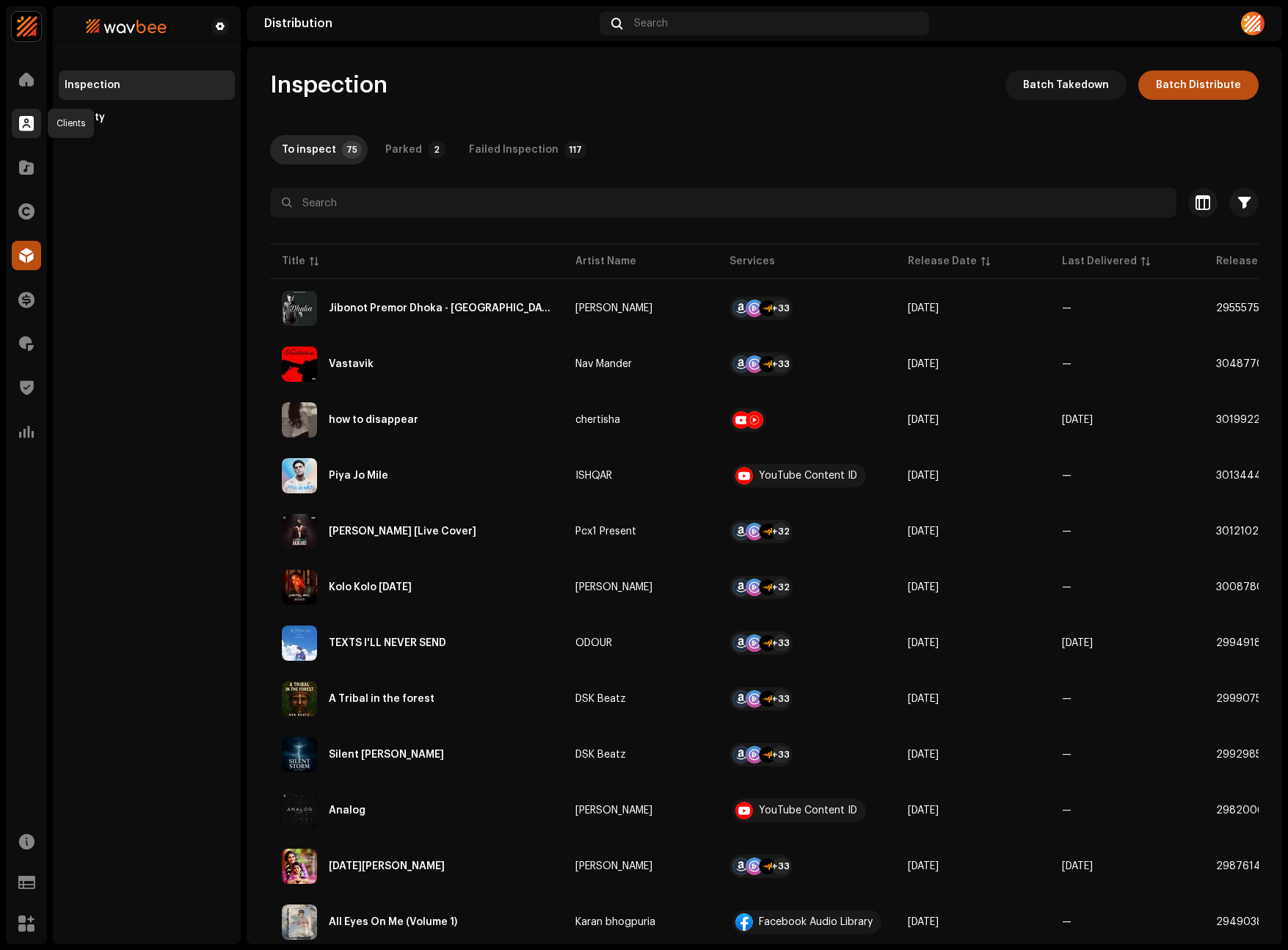
click at [31, 112] on div at bounding box center [27, 123] width 29 height 29
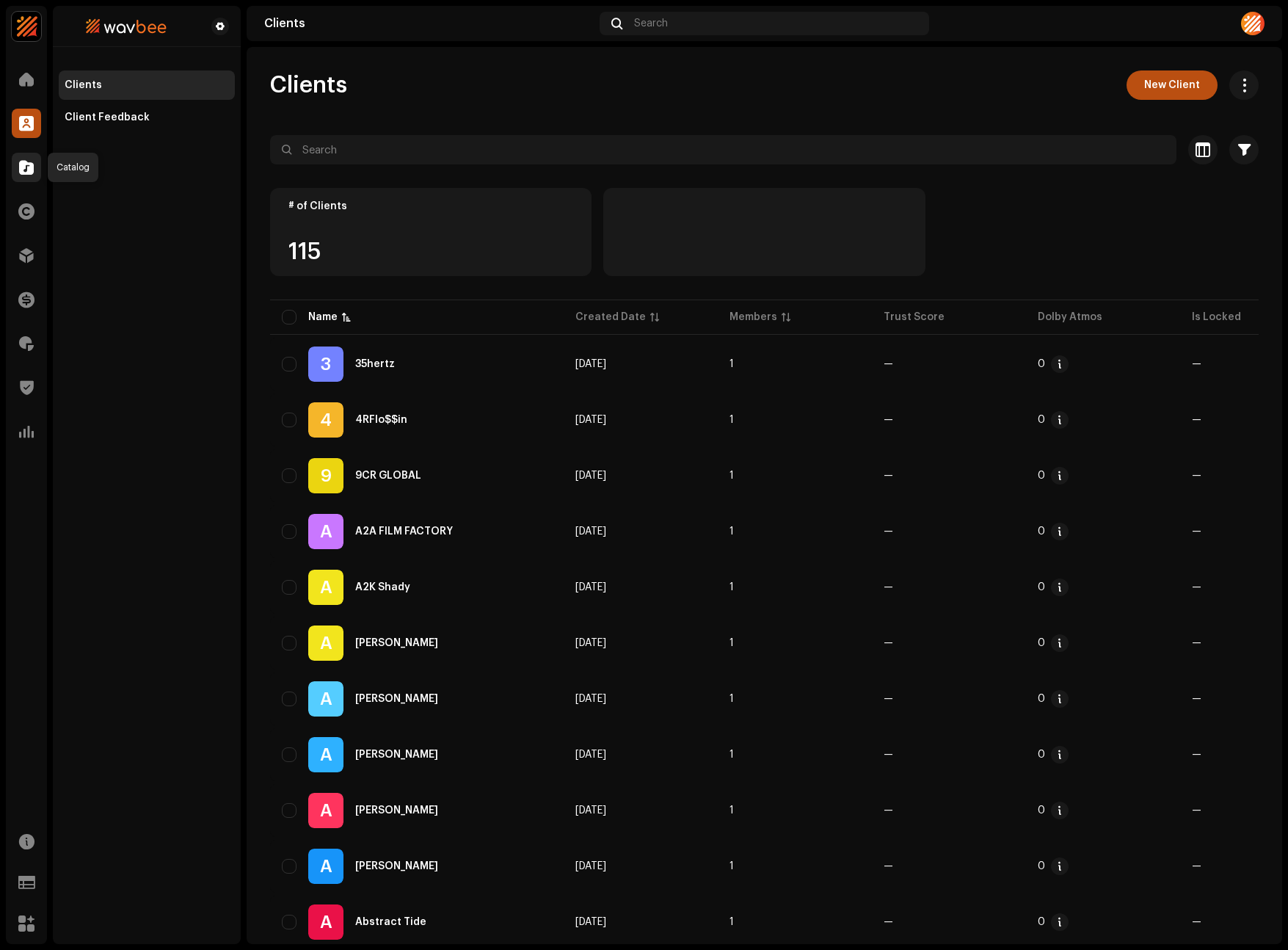
click at [25, 176] on div at bounding box center [27, 167] width 29 height 29
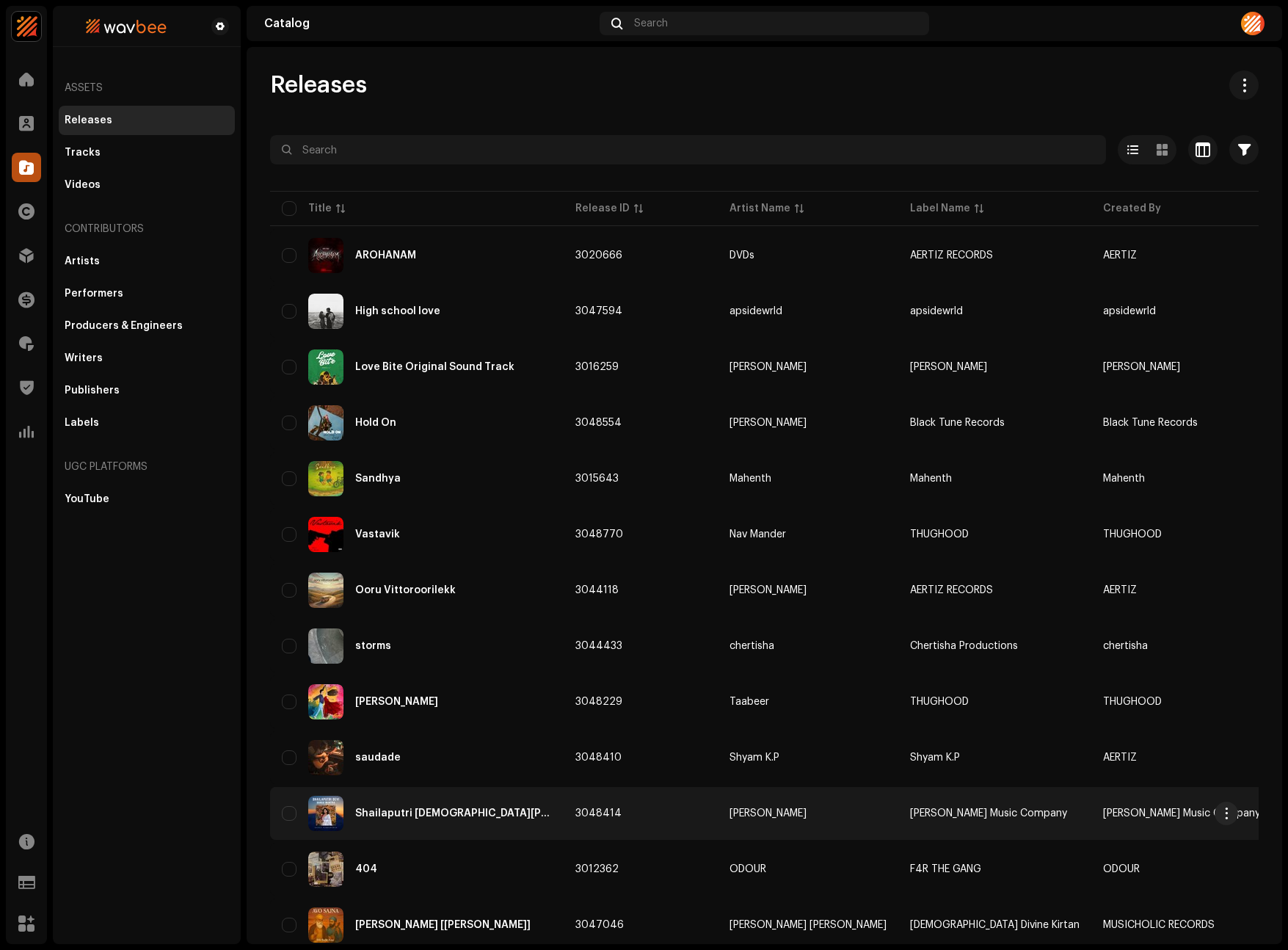
click at [396, 813] on div "Shailaputri [DEMOGRAPHIC_DATA][PERSON_NAME]" at bounding box center [453, 813] width 197 height 10
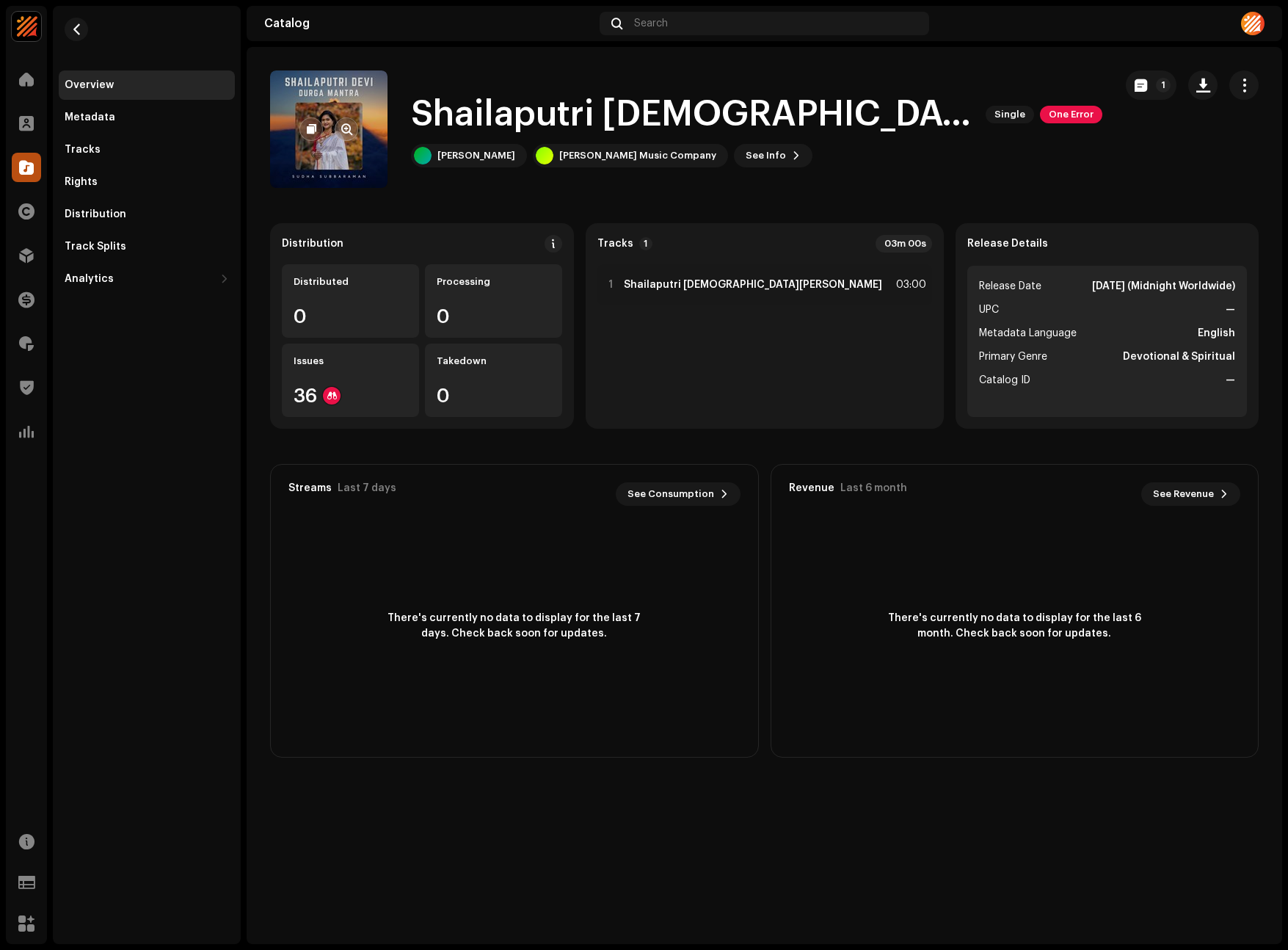
click at [332, 119] on div at bounding box center [329, 129] width 59 height 24
click at [353, 128] on button "button" at bounding box center [346, 129] width 24 height 24
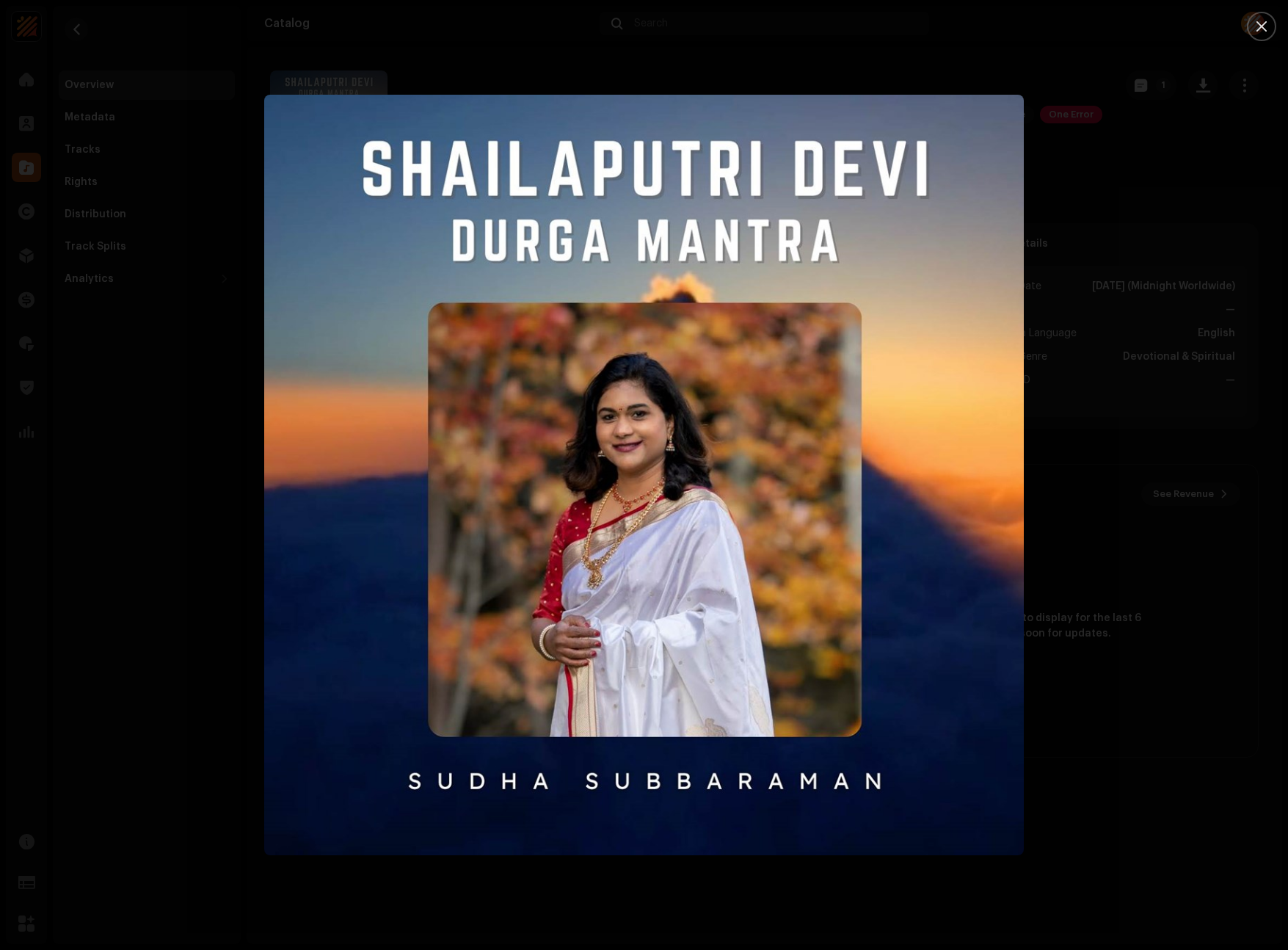
click at [1040, 186] on div at bounding box center [644, 475] width 1288 height 950
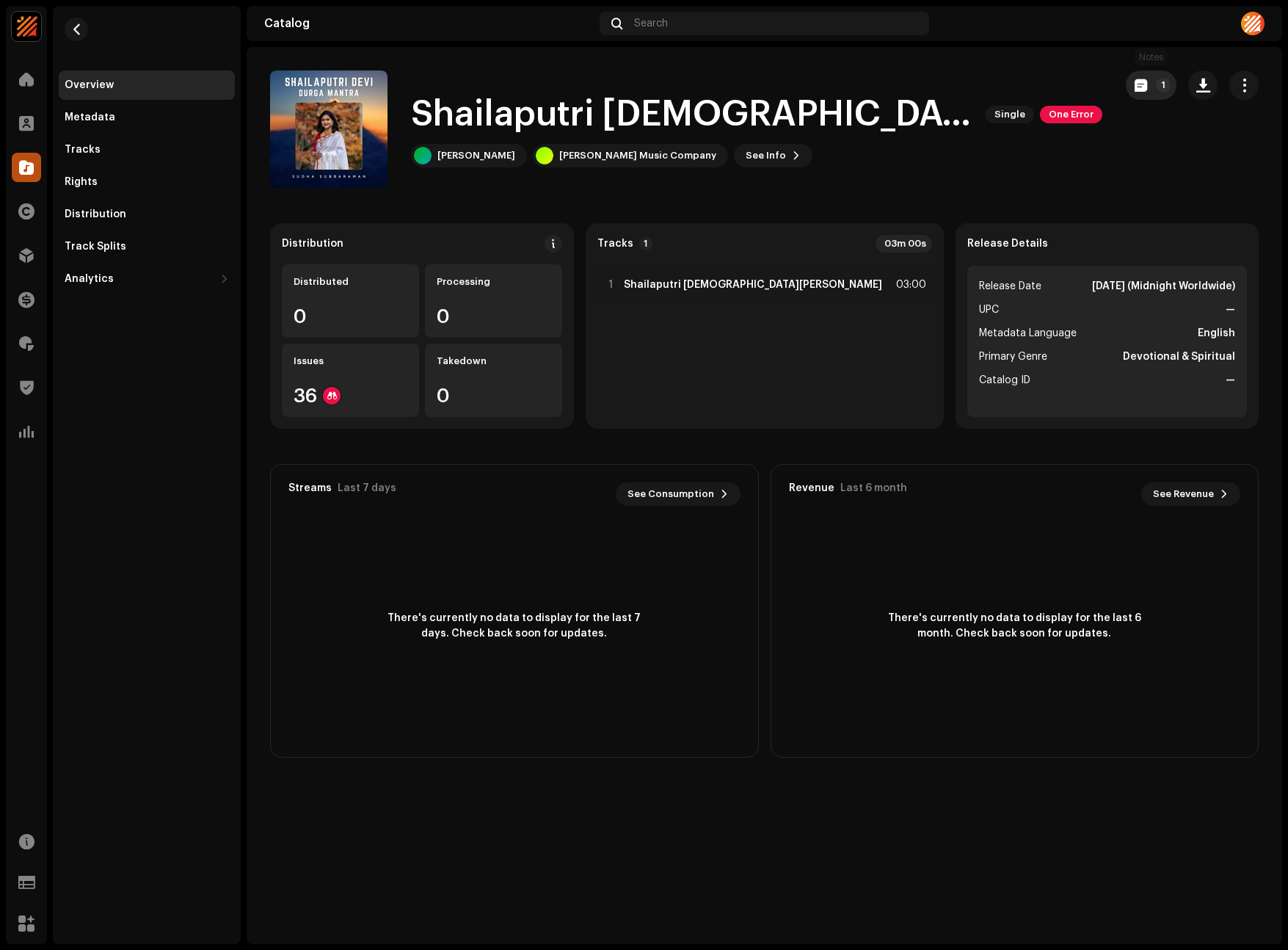
click at [1136, 89] on span "button" at bounding box center [1141, 85] width 13 height 12
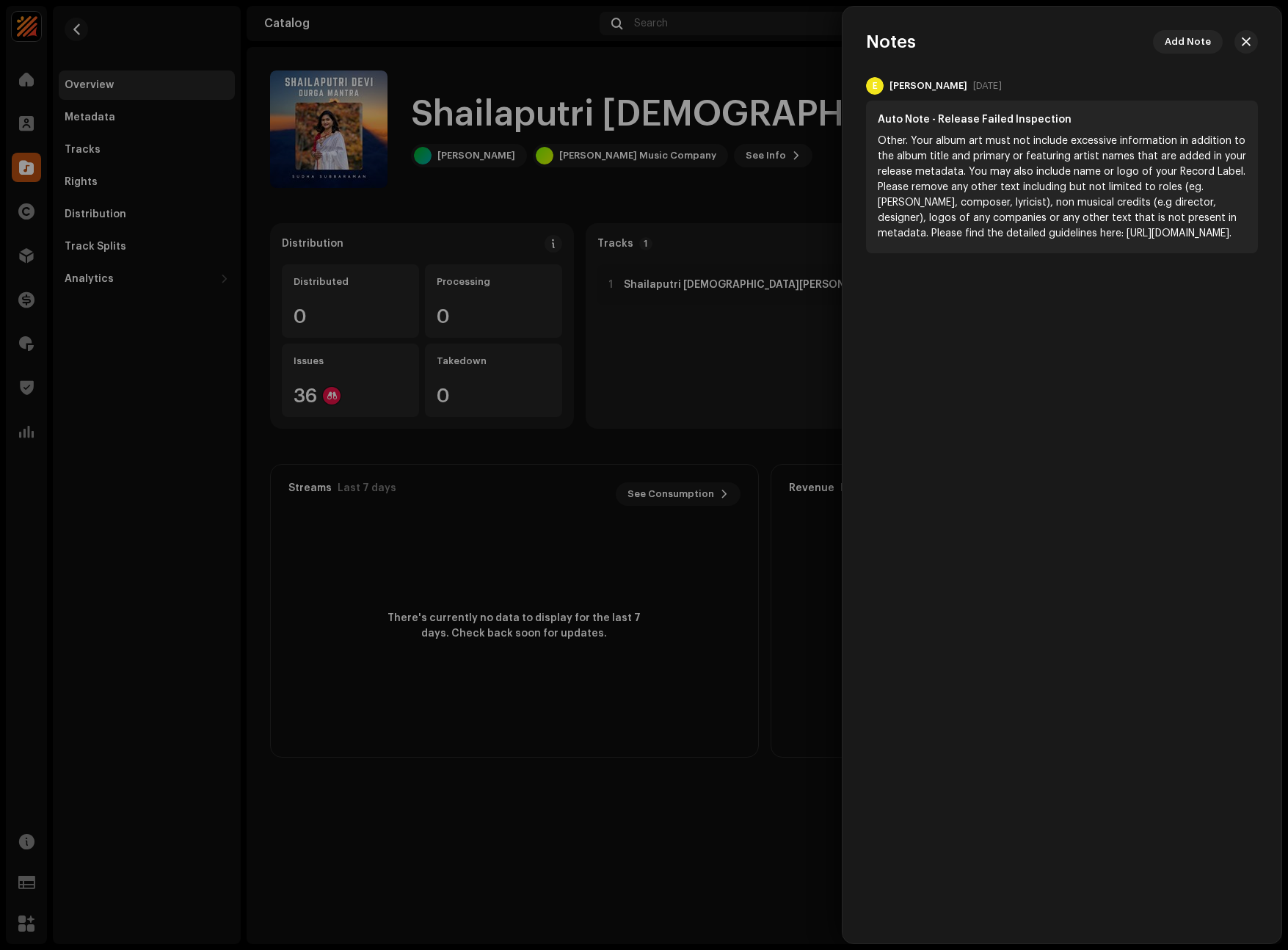
click at [811, 195] on div at bounding box center [644, 475] width 1288 height 950
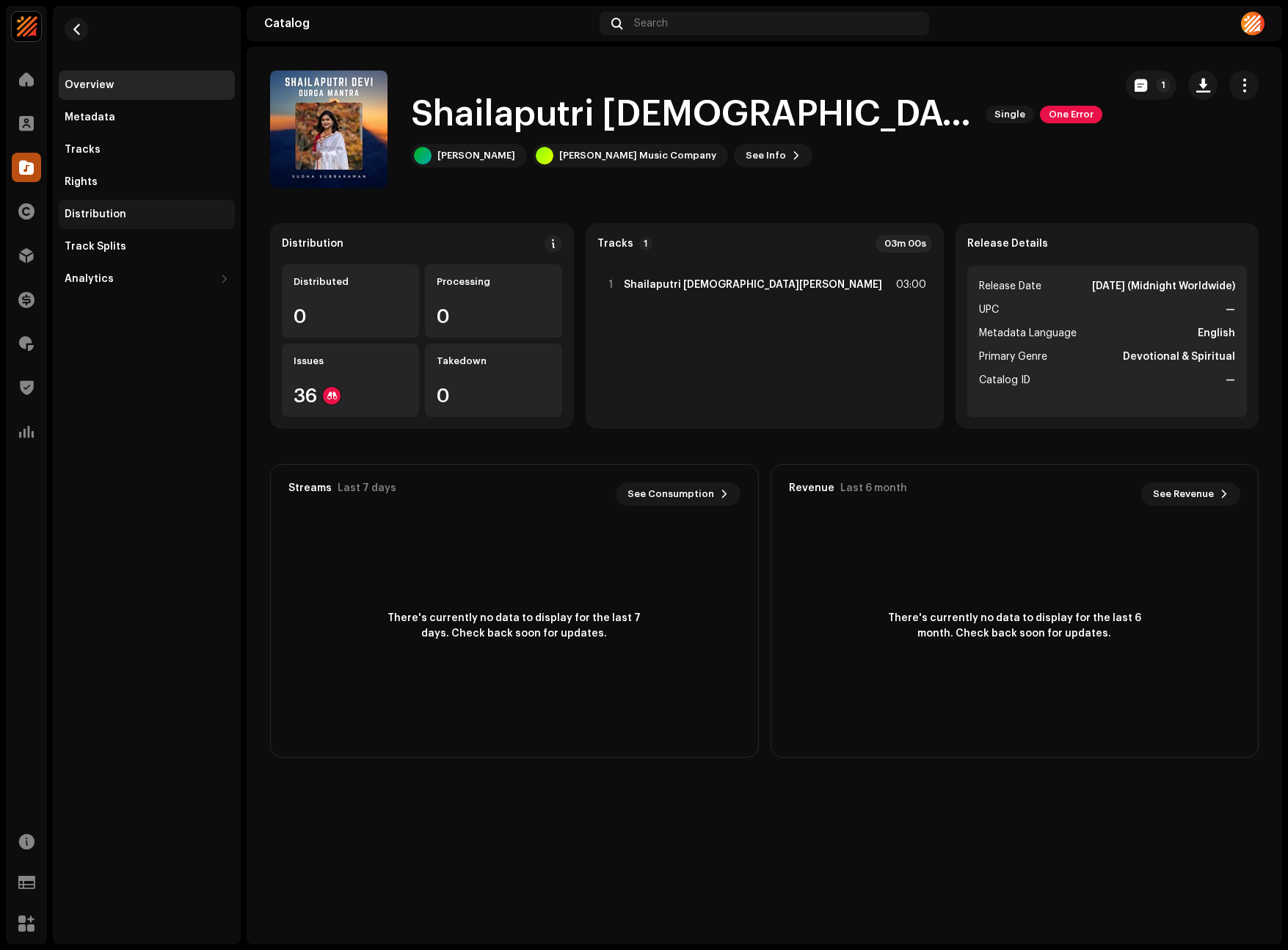
click at [99, 223] on div "Distribution" at bounding box center [147, 214] width 176 height 29
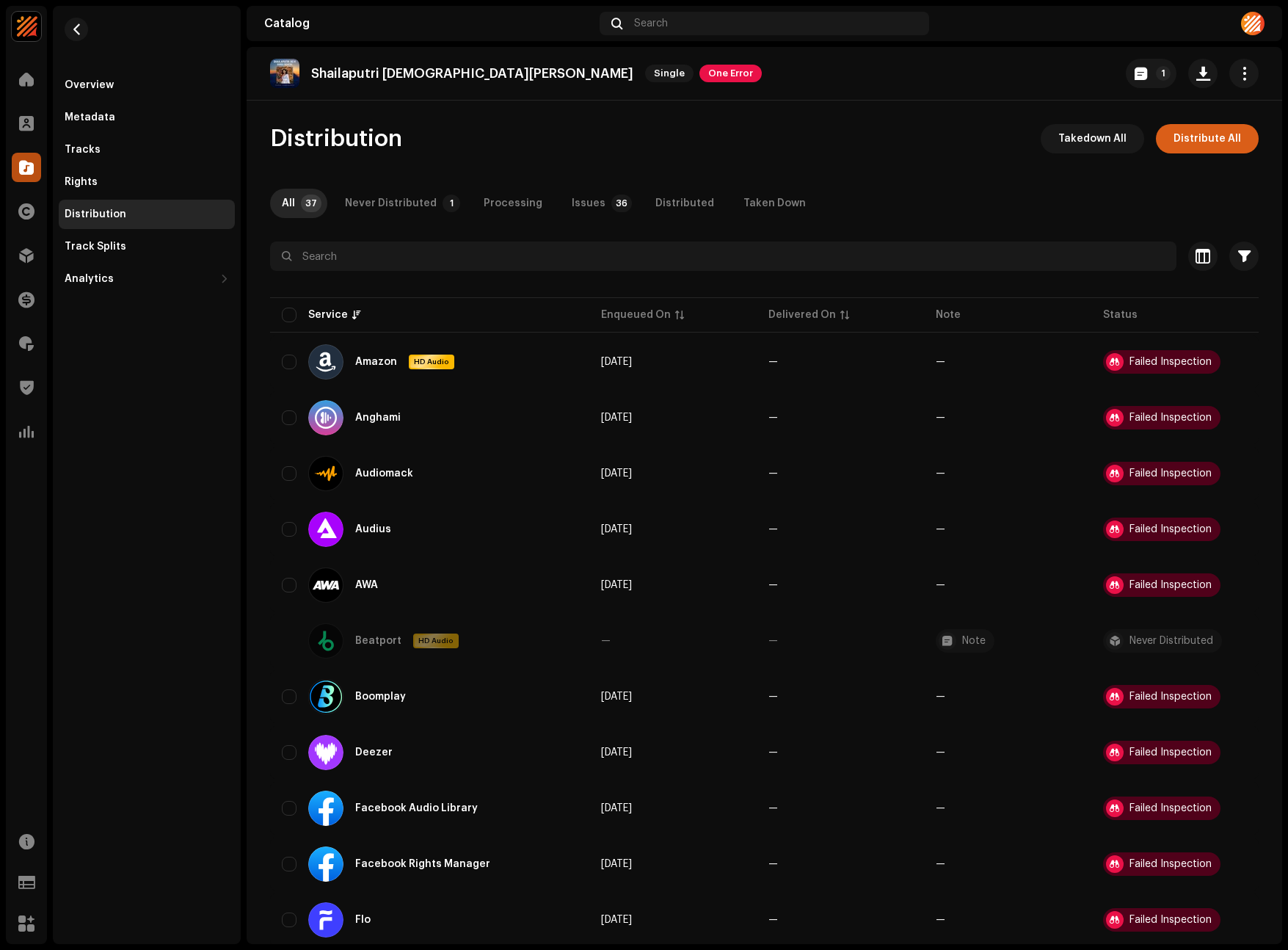
click at [1200, 141] on span "Distribute All" at bounding box center [1207, 139] width 68 height 29
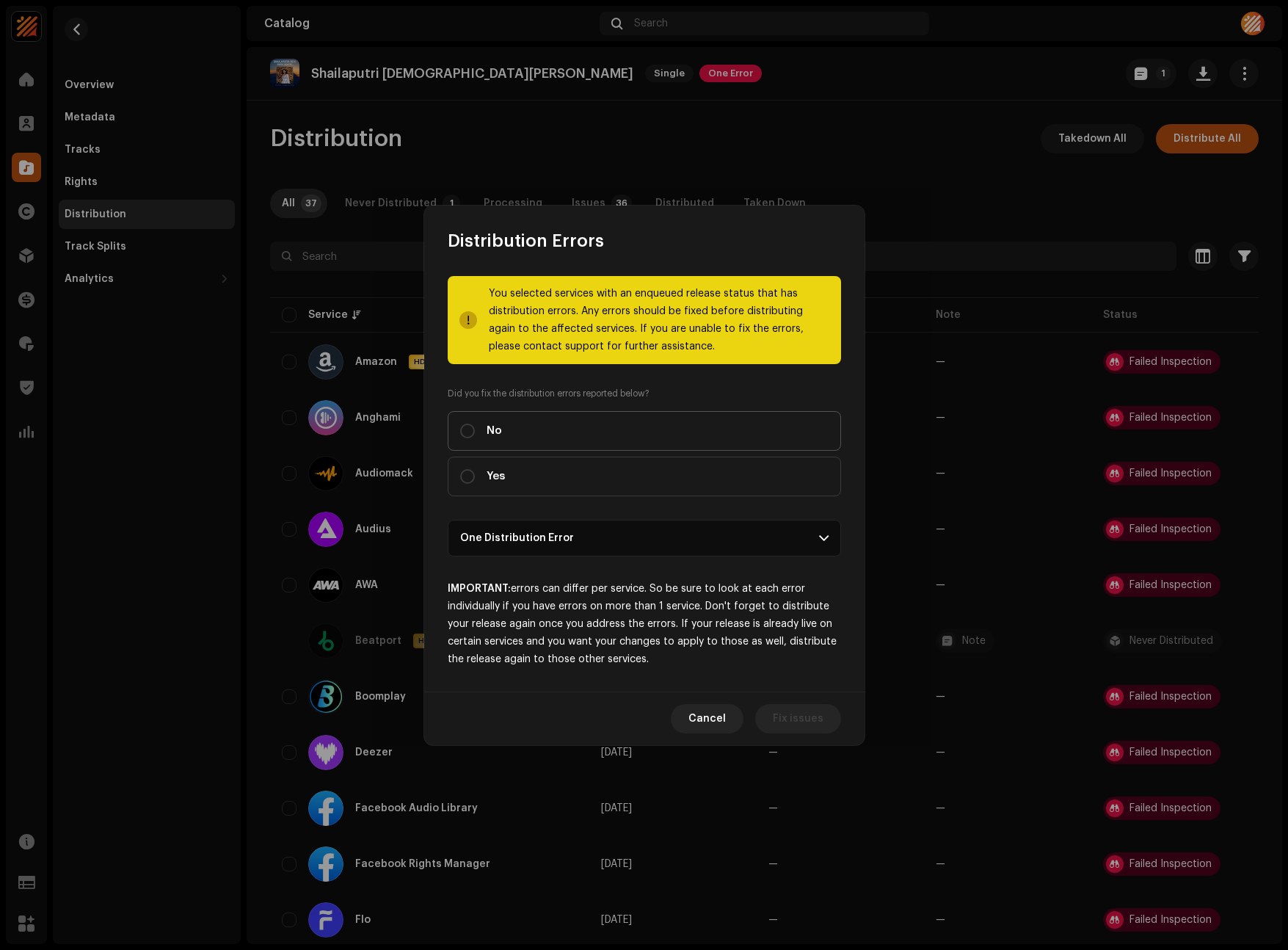
click at [605, 439] on label "No" at bounding box center [644, 431] width 393 height 40
click at [475, 439] on input "No" at bounding box center [467, 431] width 15 height 15
radio input "true"
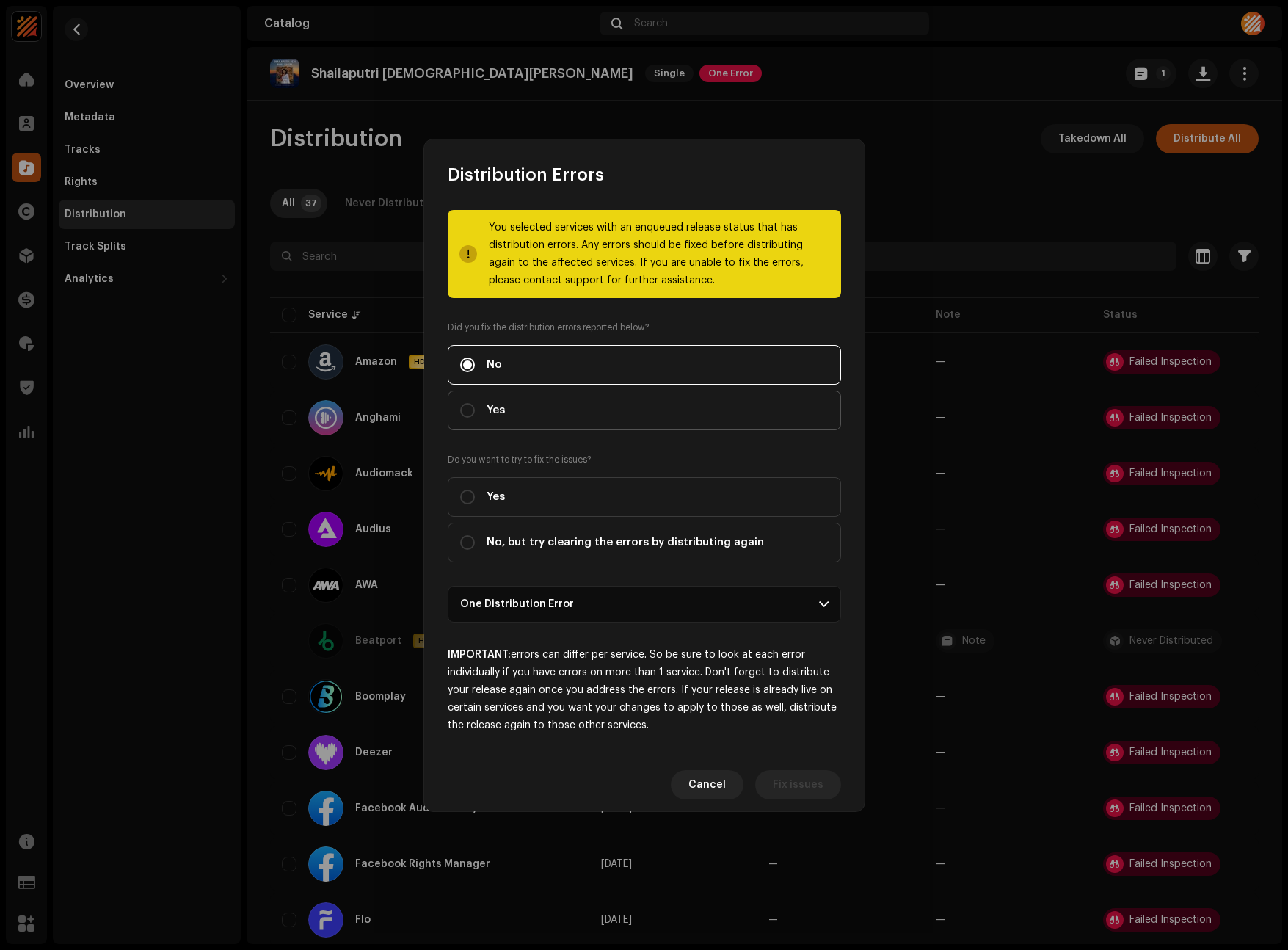
click at [557, 419] on label "Yes" at bounding box center [644, 411] width 393 height 40
click at [475, 418] on input "Yes" at bounding box center [467, 411] width 15 height 15
radio input "true"
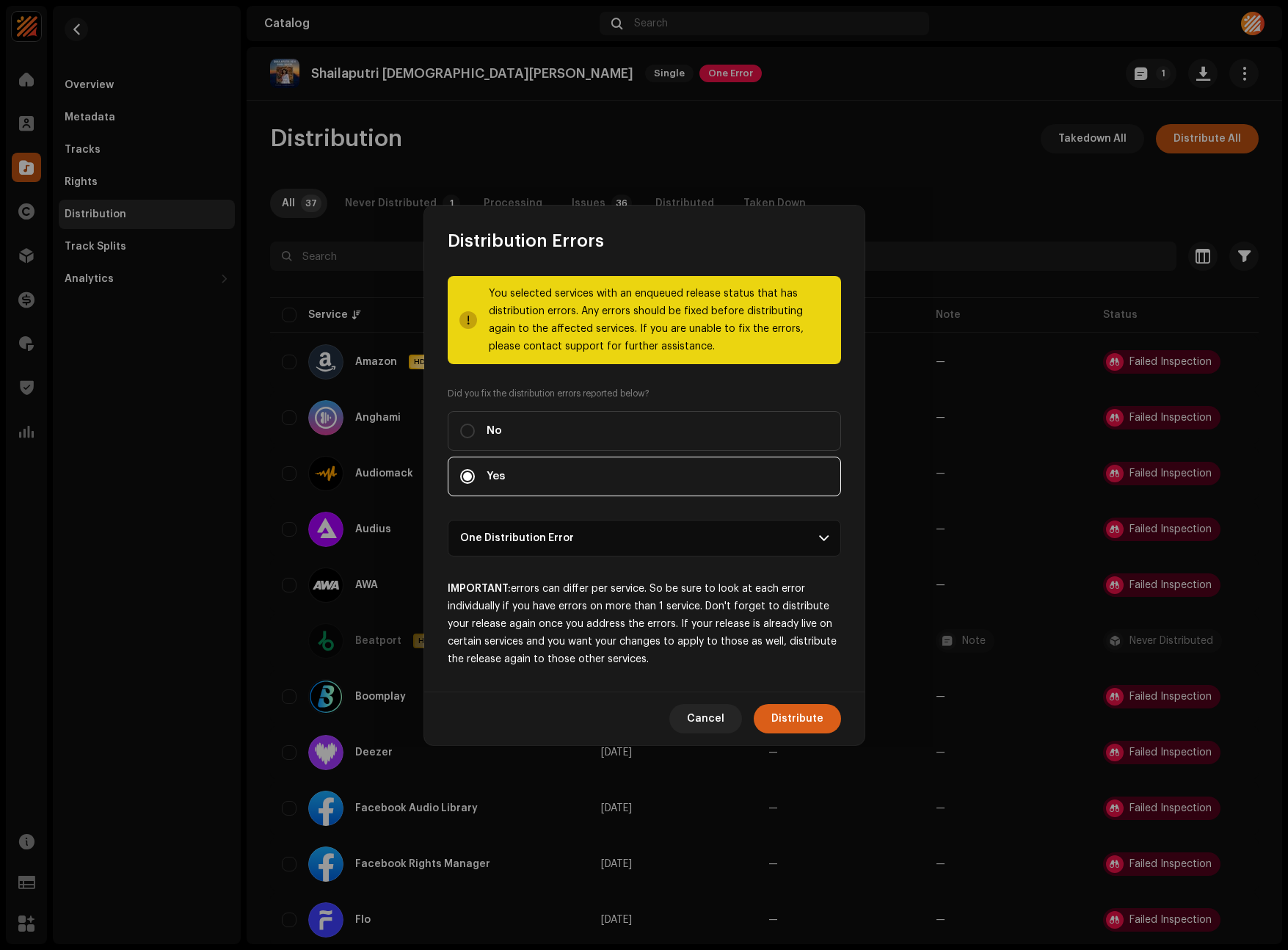
click at [805, 714] on span "Distribute" at bounding box center [797, 719] width 52 height 29
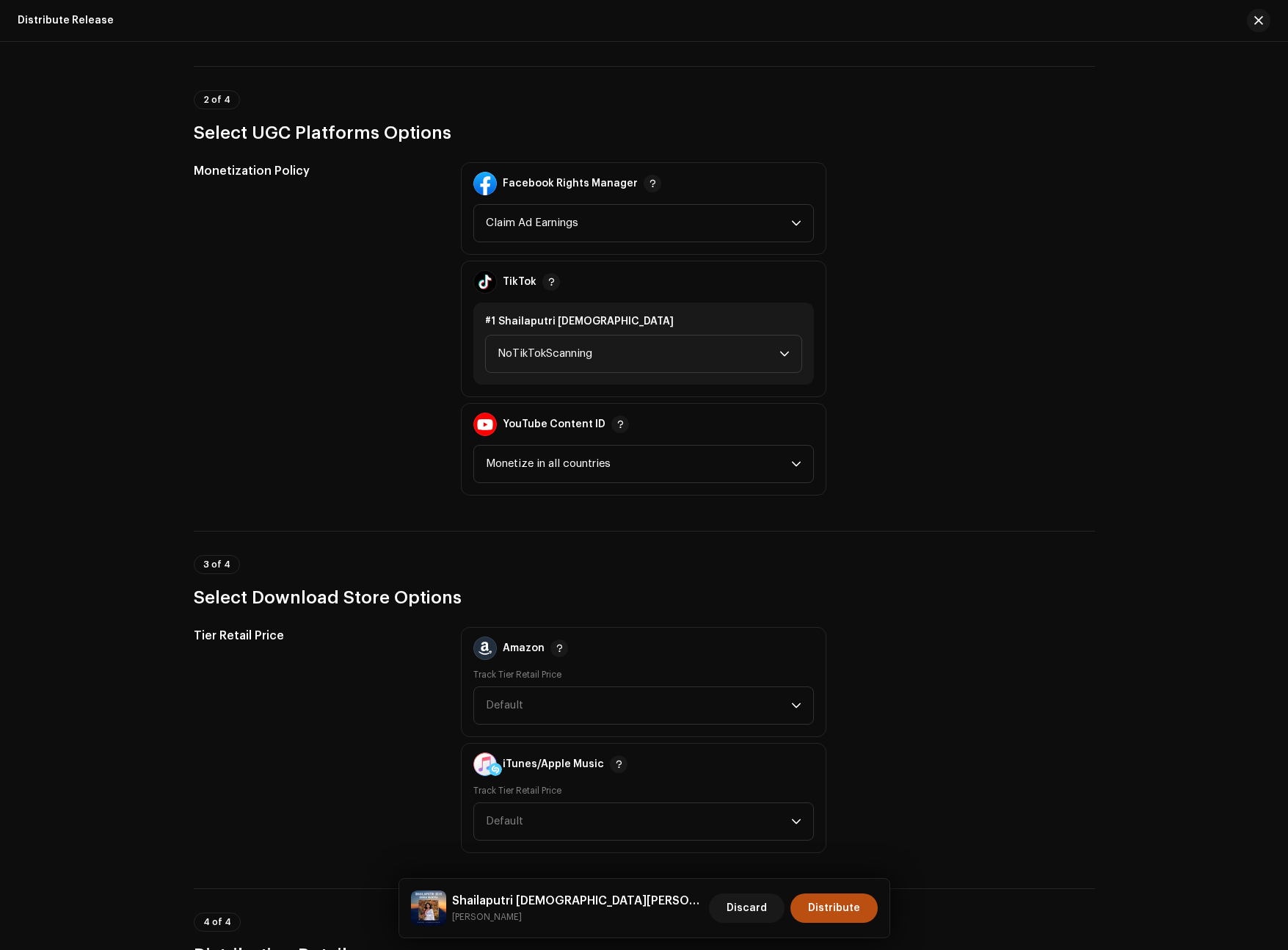
scroll to position [1783, 0]
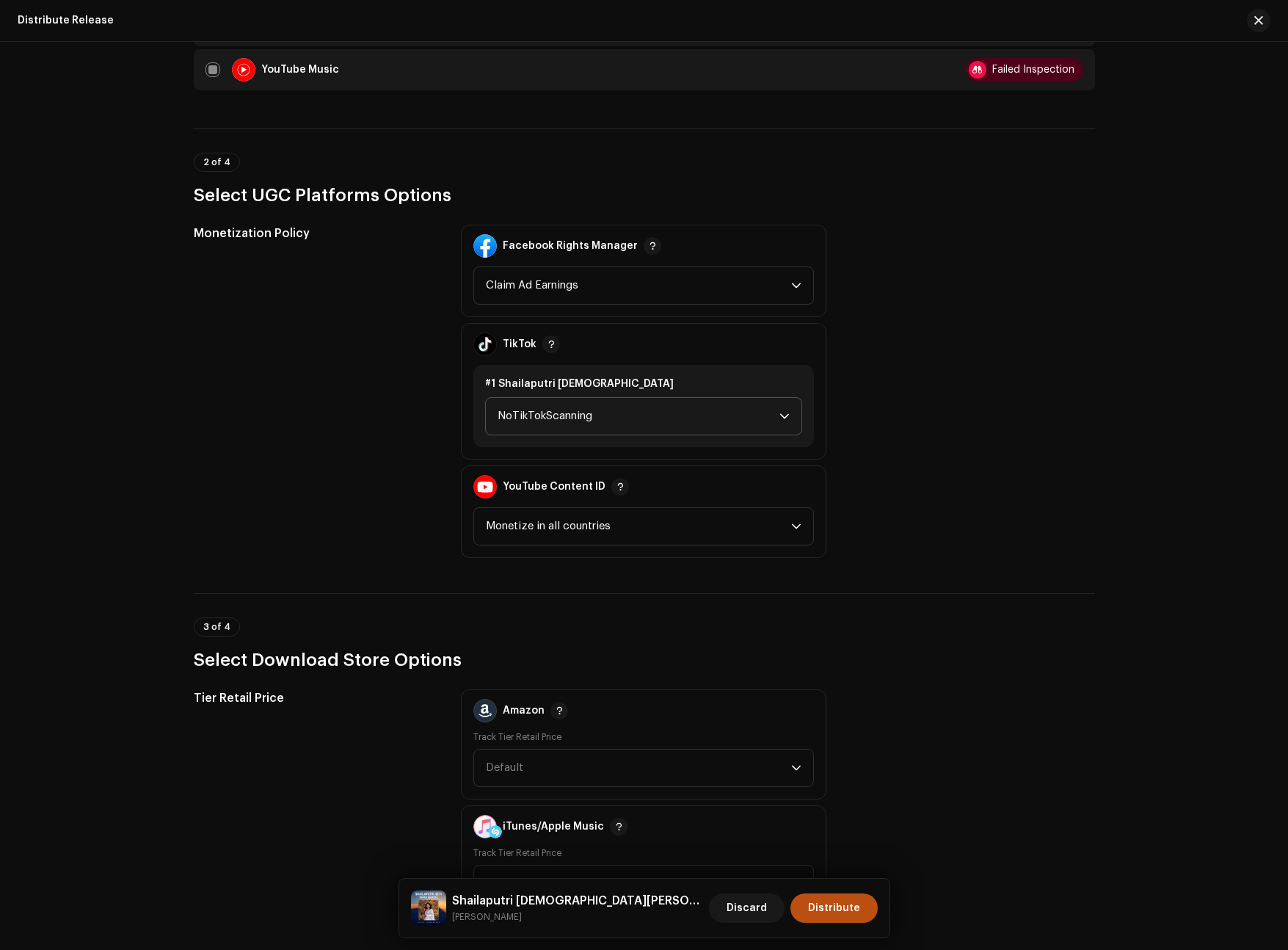
click at [643, 417] on span "NoTikTokScanning" at bounding box center [638, 416] width 281 height 37
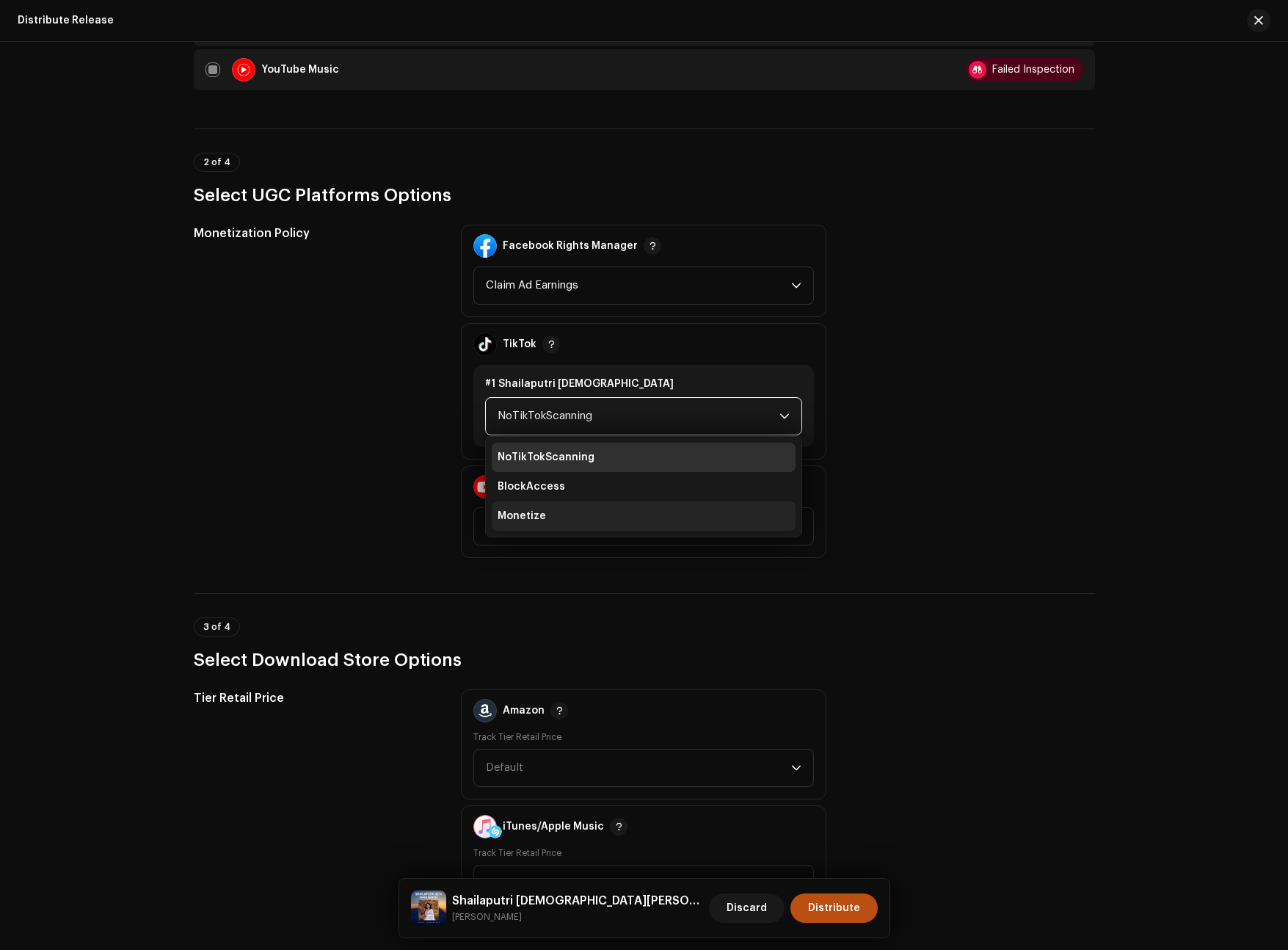
click at [588, 512] on li "Monetize" at bounding box center [643, 516] width 304 height 29
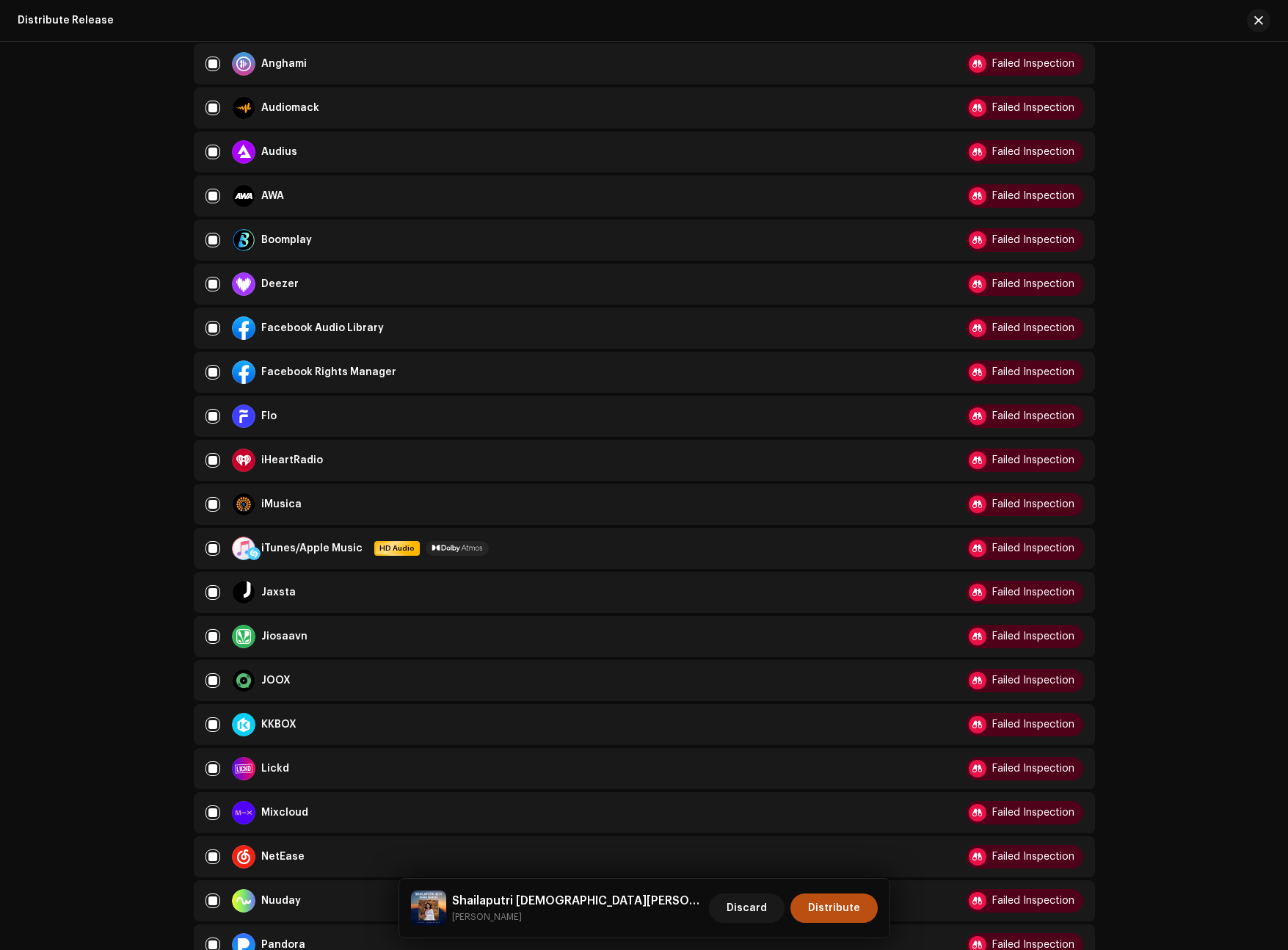
scroll to position [0, 0]
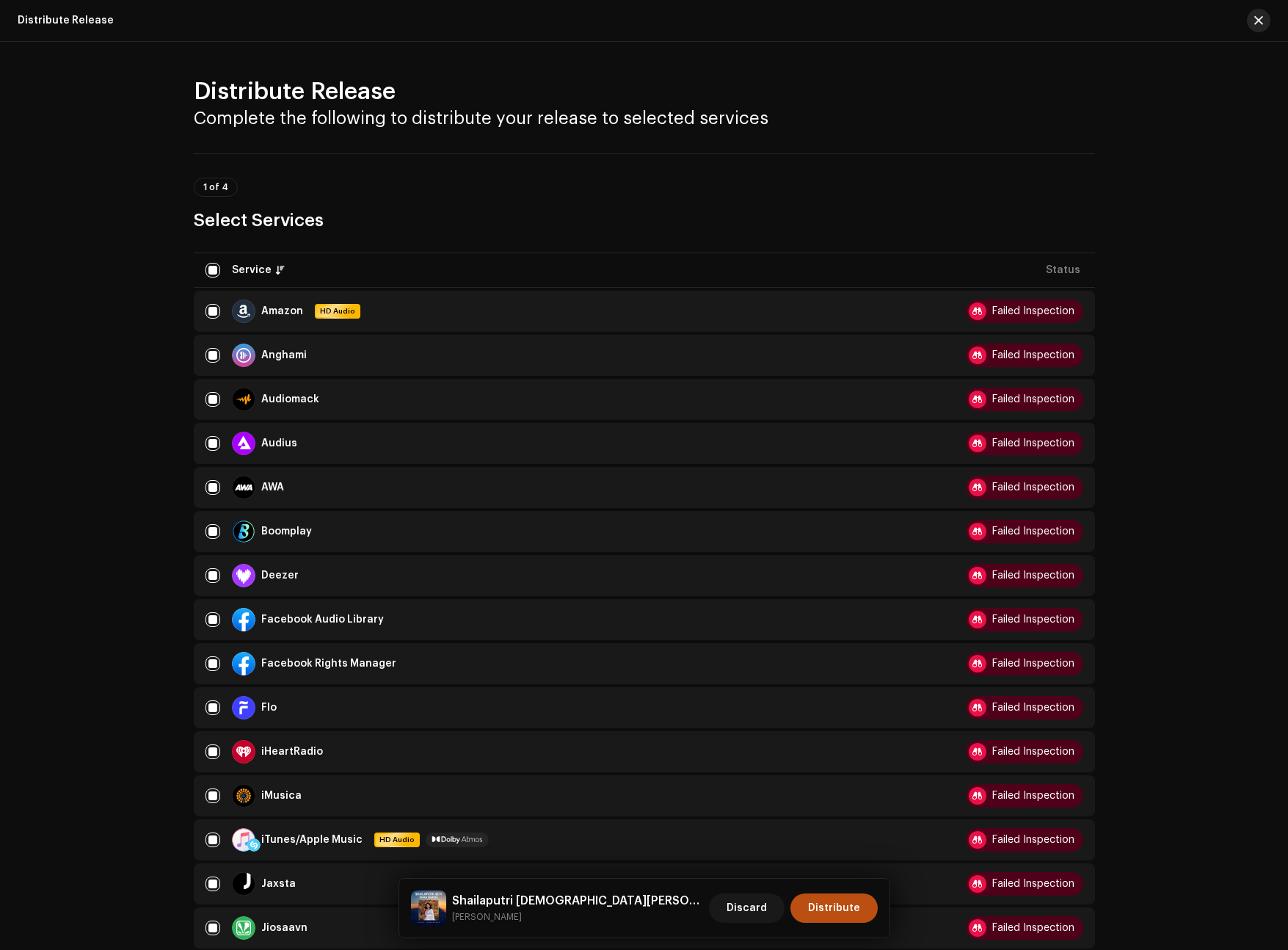
click at [1261, 15] on span "button" at bounding box center [1259, 21] width 9 height 12
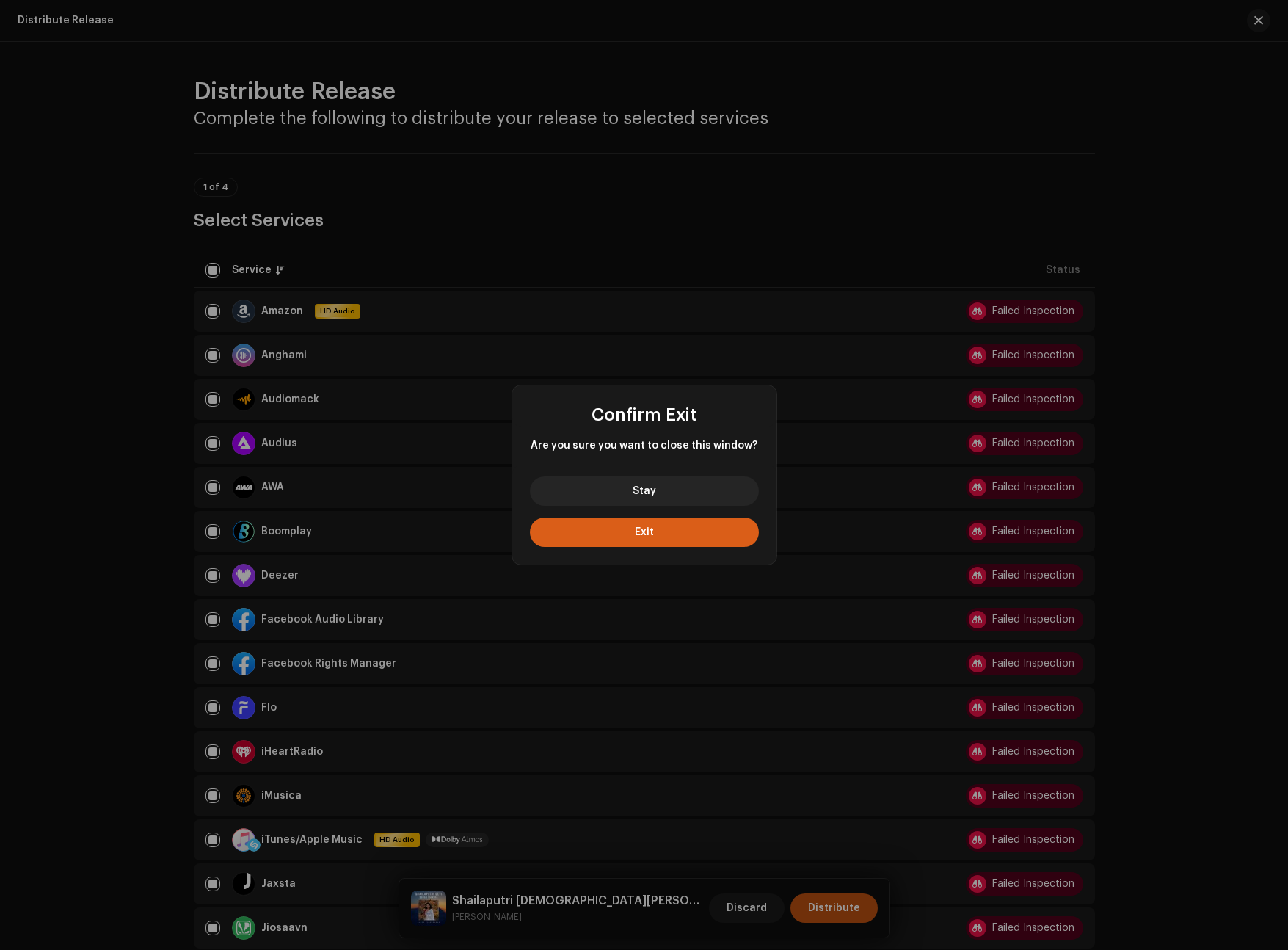
click at [701, 535] on button "Exit" at bounding box center [644, 532] width 229 height 29
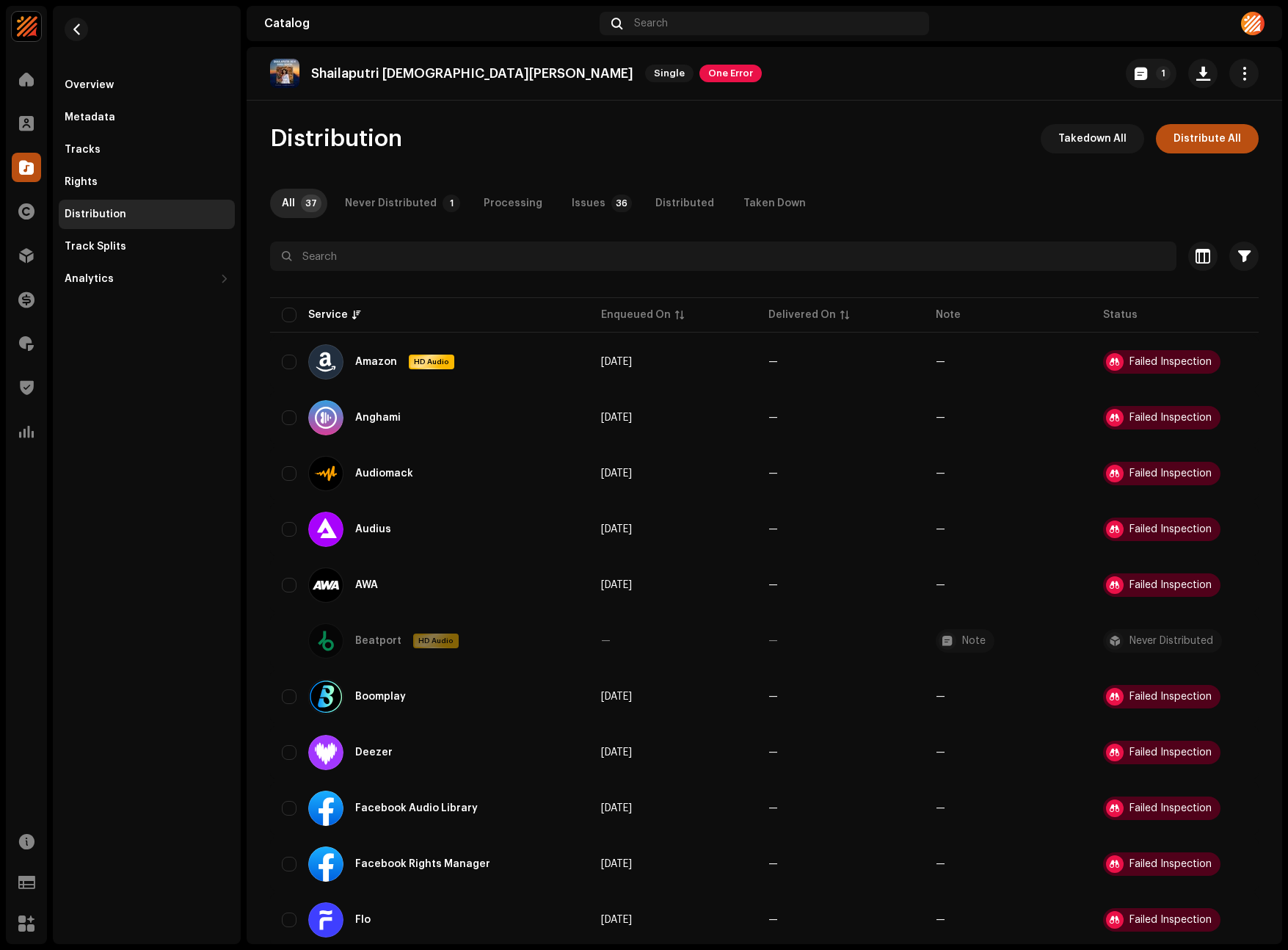
click at [105, 67] on div "Overview Metadata Tracks Rights Distribution Track Splits Analytics Consumption…" at bounding box center [147, 150] width 188 height 287
click at [120, 80] on div "Overview" at bounding box center [147, 85] width 164 height 12
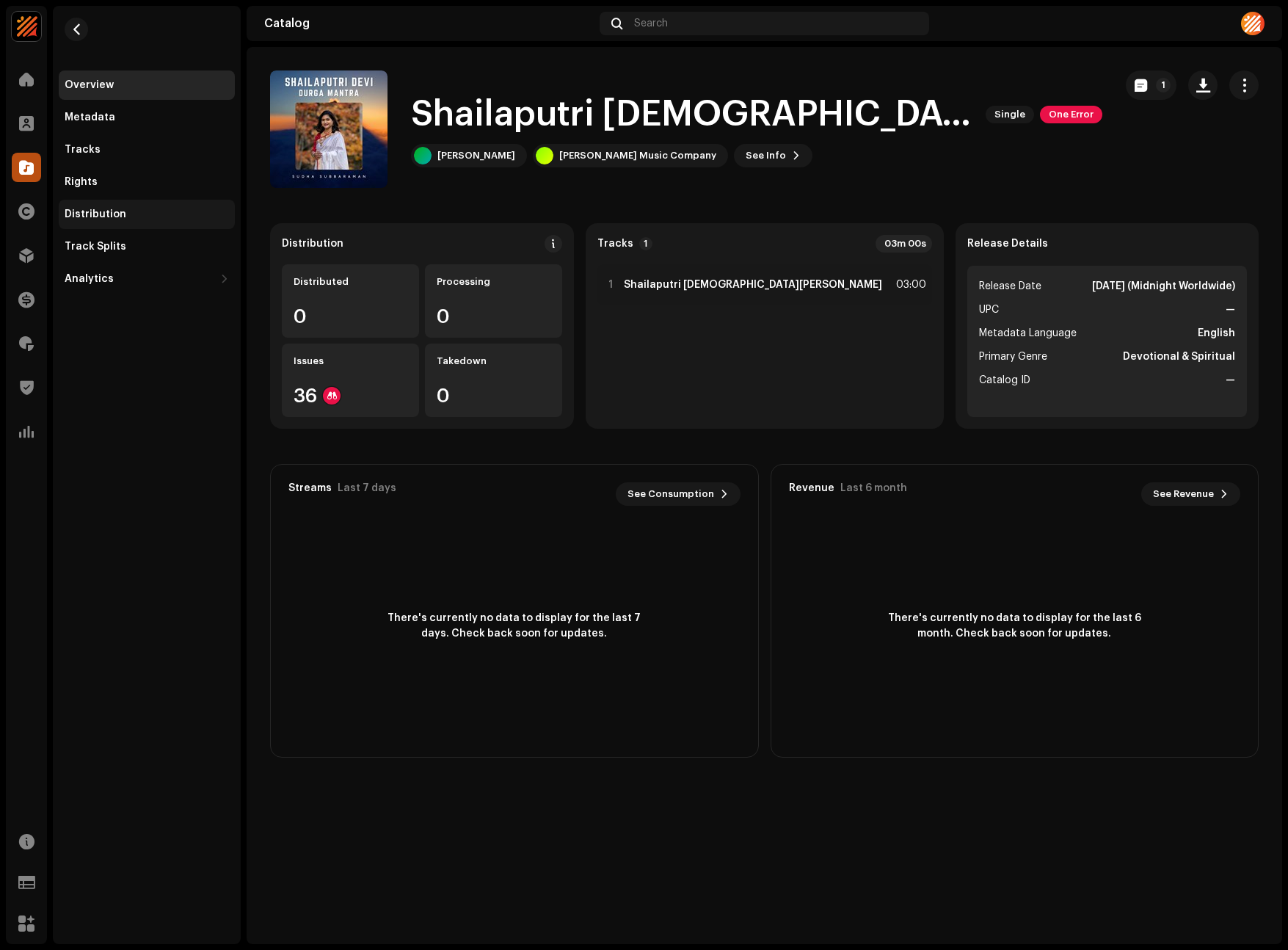
click at [102, 211] on div "Distribution" at bounding box center [96, 214] width 62 height 12
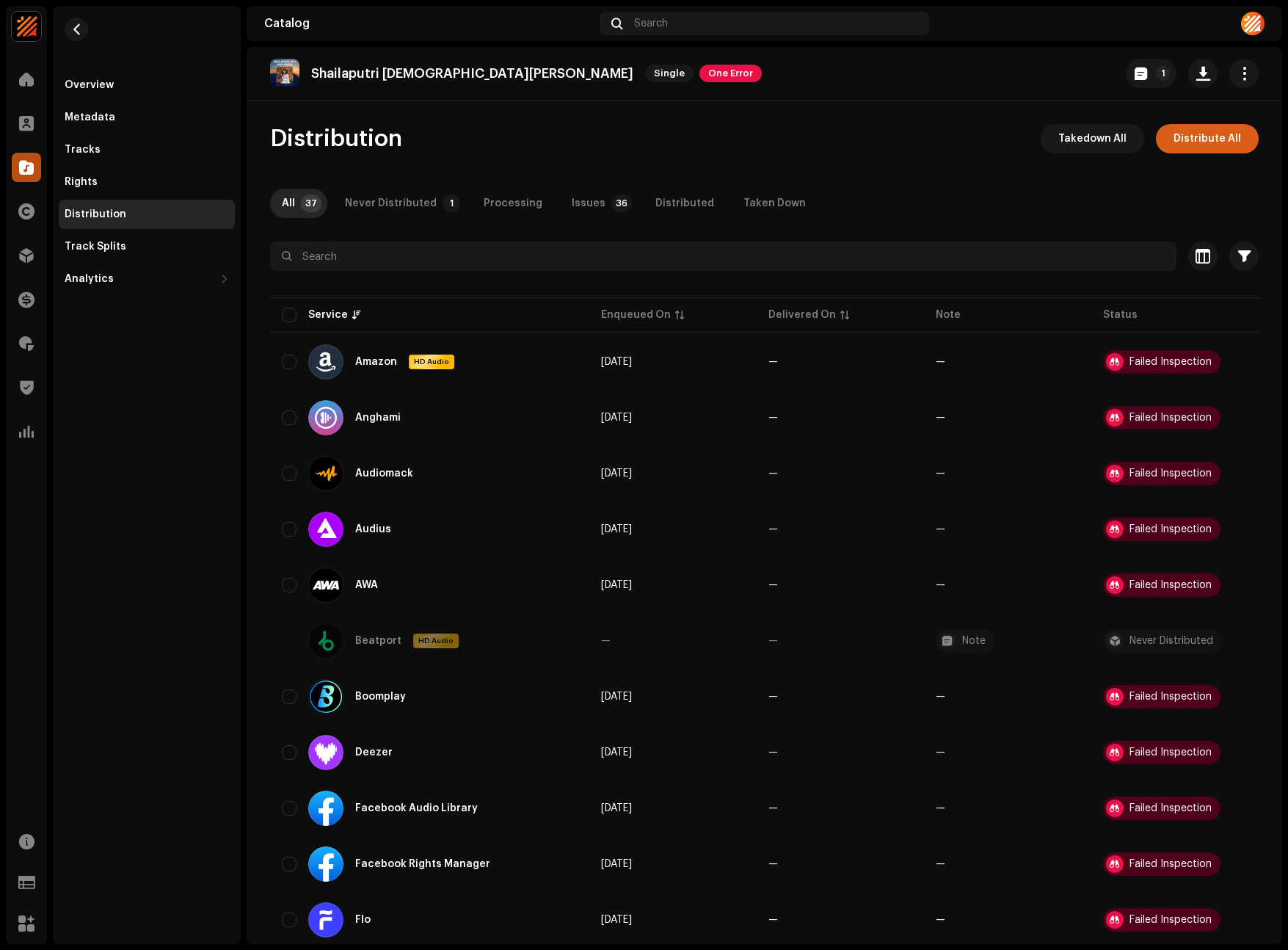
click at [1166, 148] on button "Distribute All" at bounding box center [1207, 139] width 102 height 29
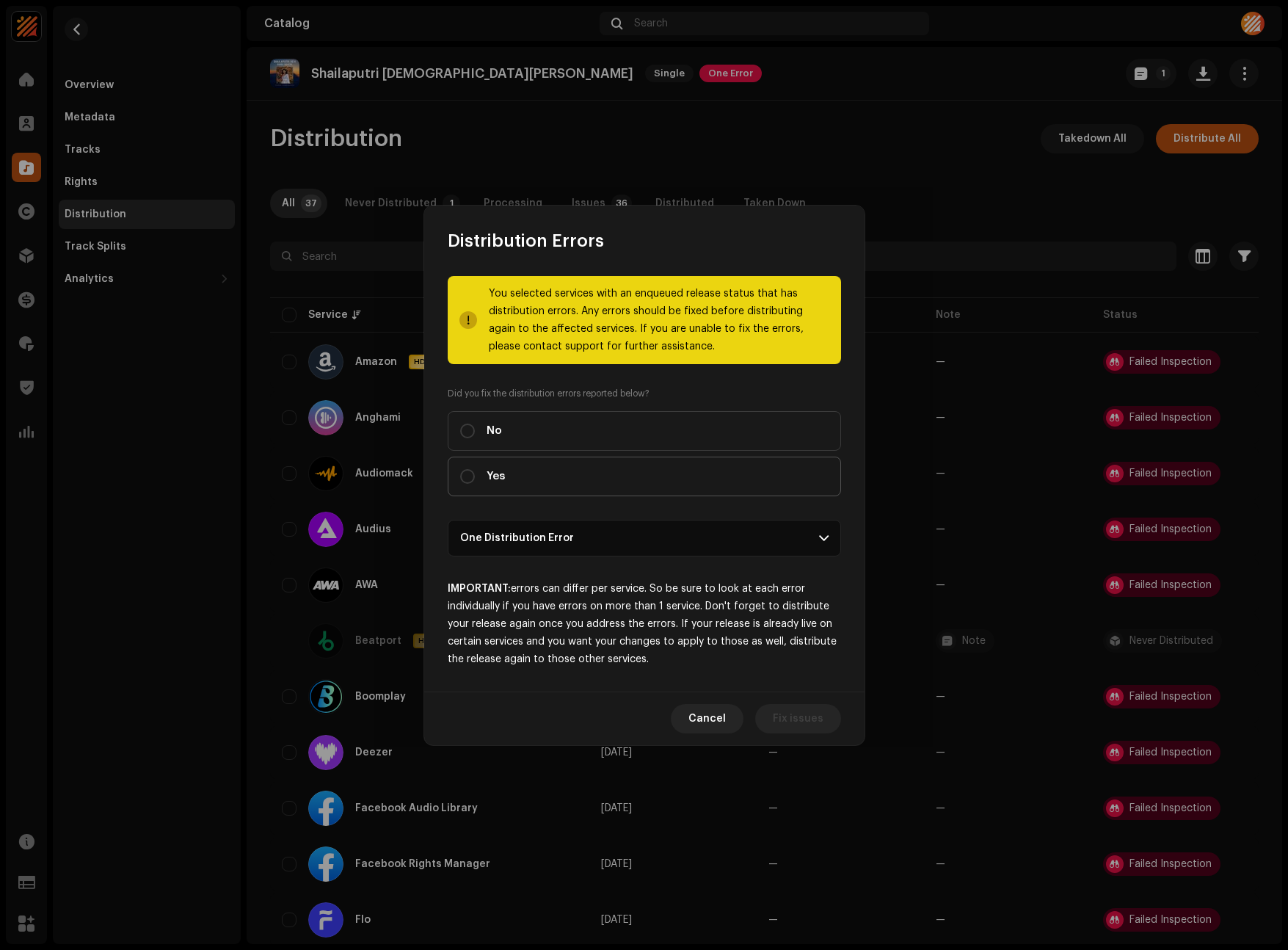
click at [560, 467] on label "Yes" at bounding box center [644, 476] width 393 height 40
click at [475, 469] on input "Yes" at bounding box center [467, 476] width 15 height 15
radio input "true"
click at [791, 713] on span "Distribute" at bounding box center [797, 719] width 52 height 29
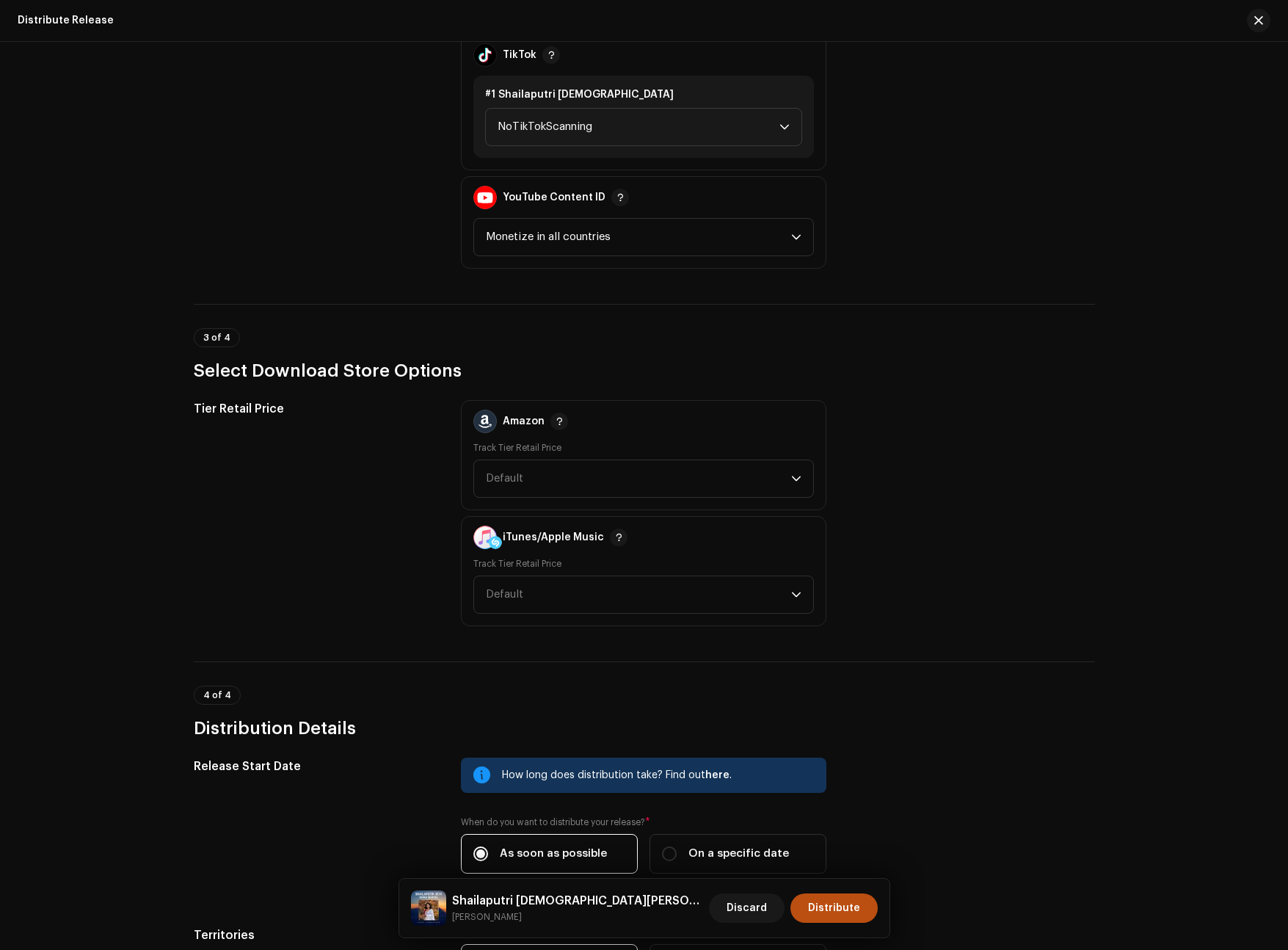
scroll to position [1561, 0]
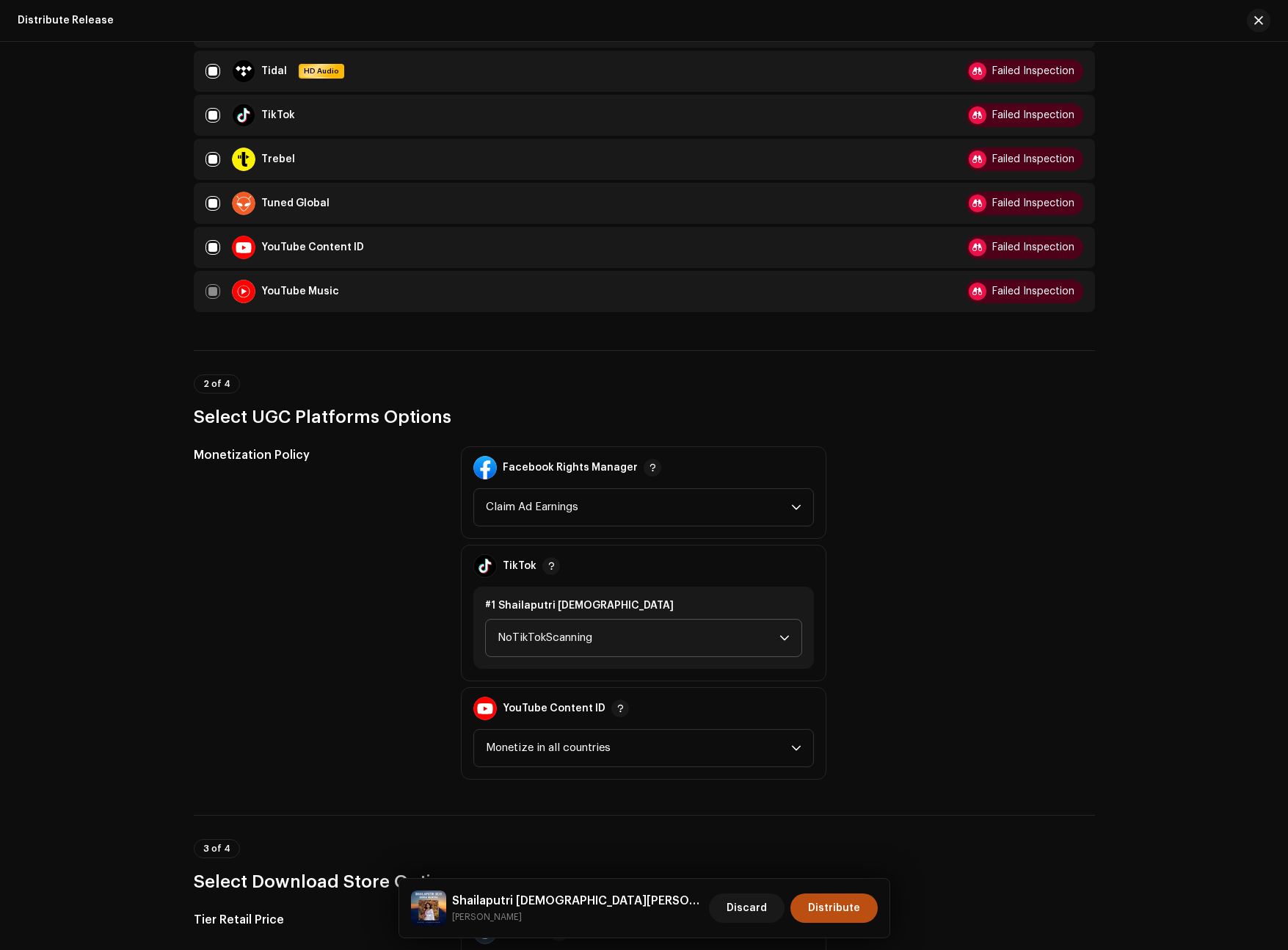
click at [706, 635] on span "NoTikTokScanning" at bounding box center [638, 638] width 281 height 37
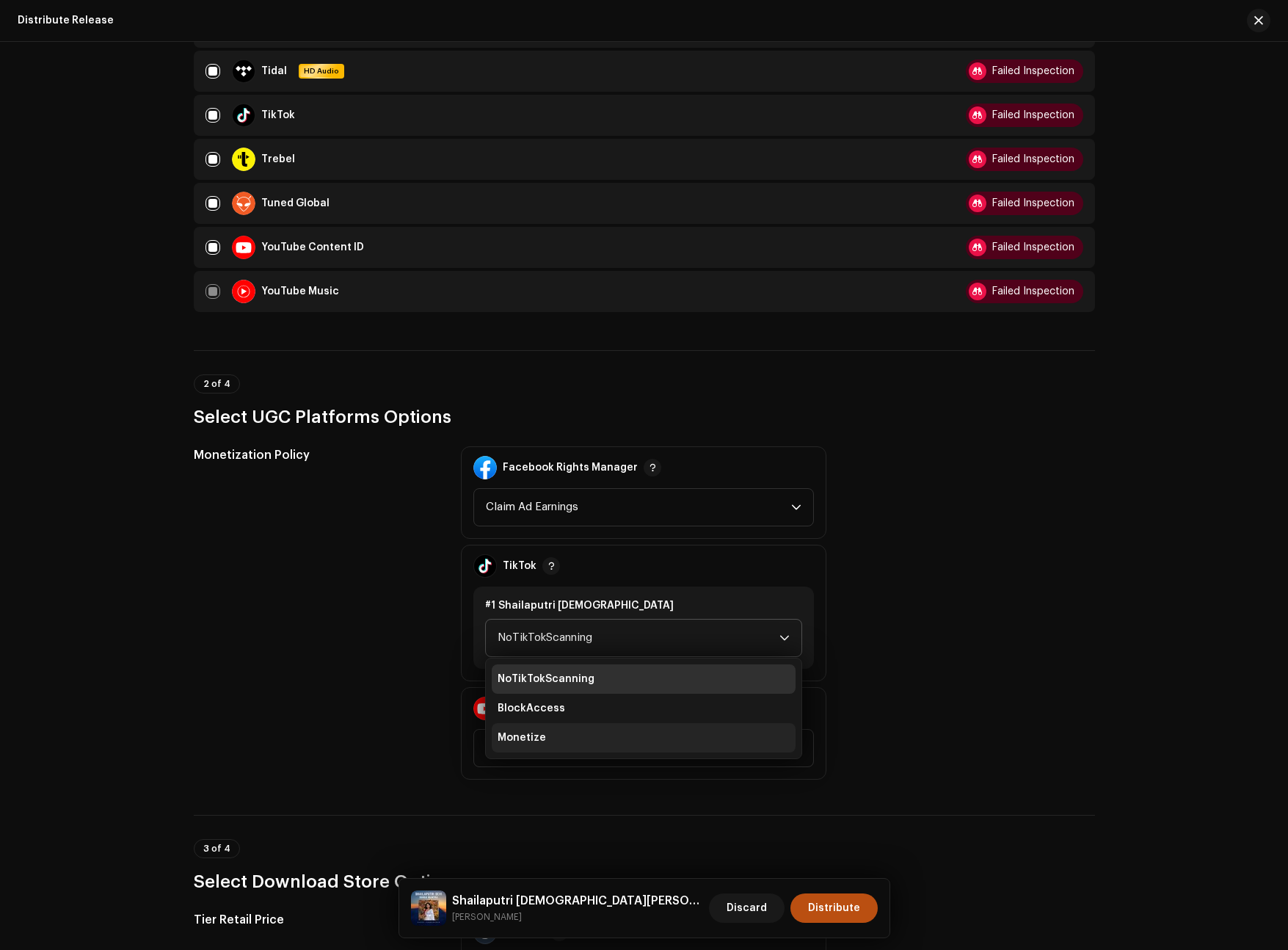
click at [603, 729] on li "Monetize" at bounding box center [643, 738] width 304 height 29
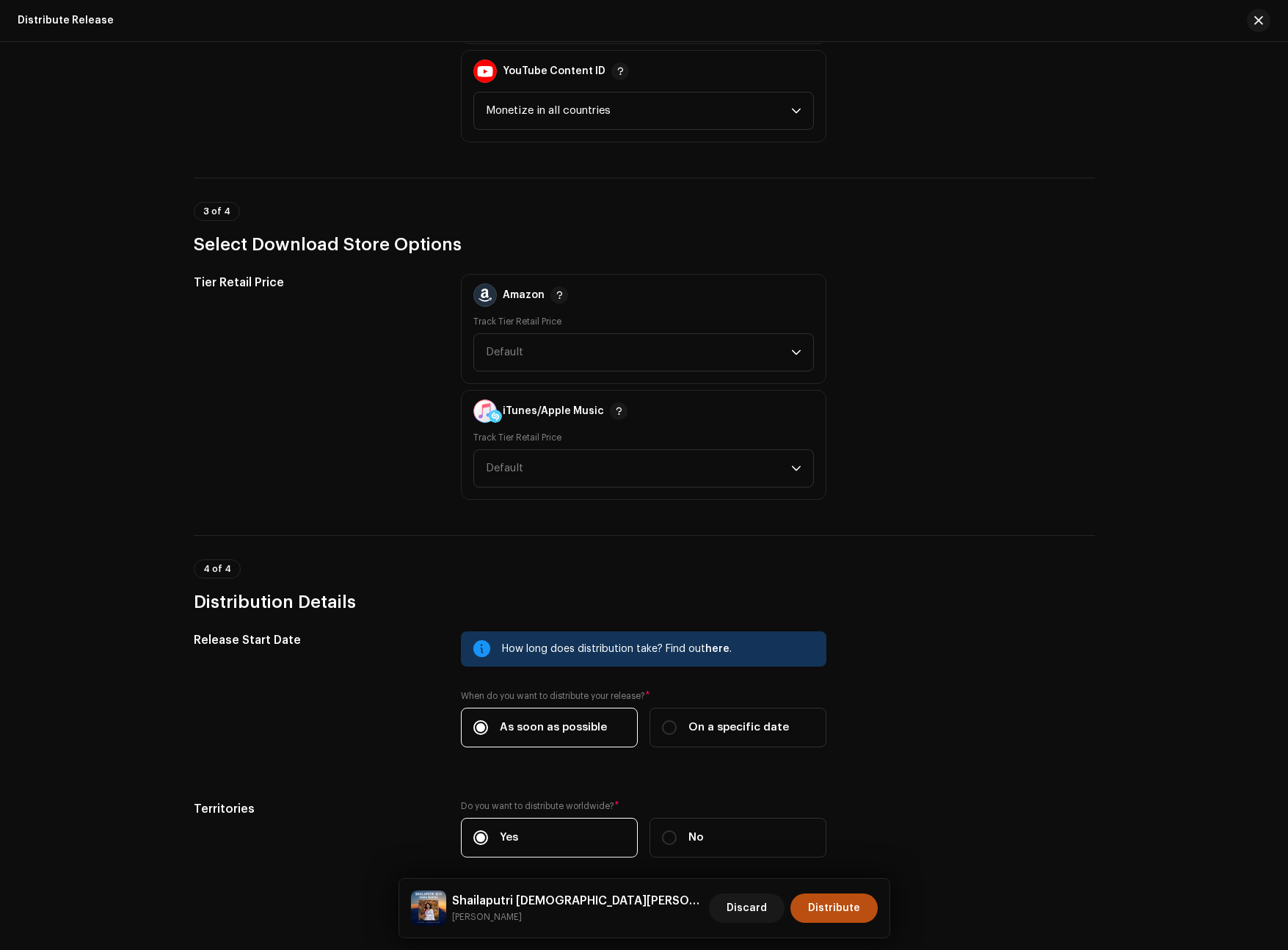
scroll to position [2264, 0]
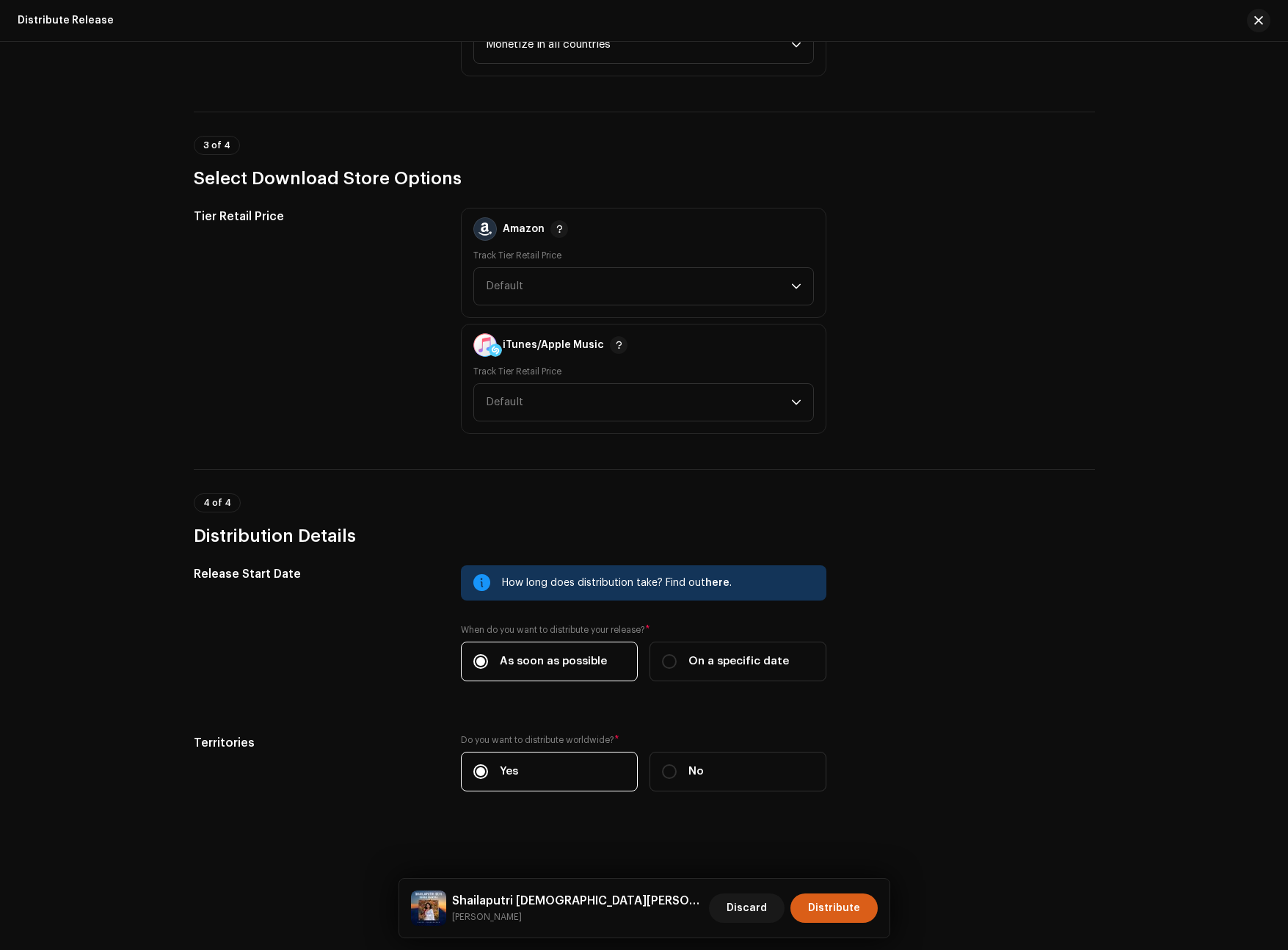
click at [819, 909] on span "Distribute" at bounding box center [833, 908] width 52 height 29
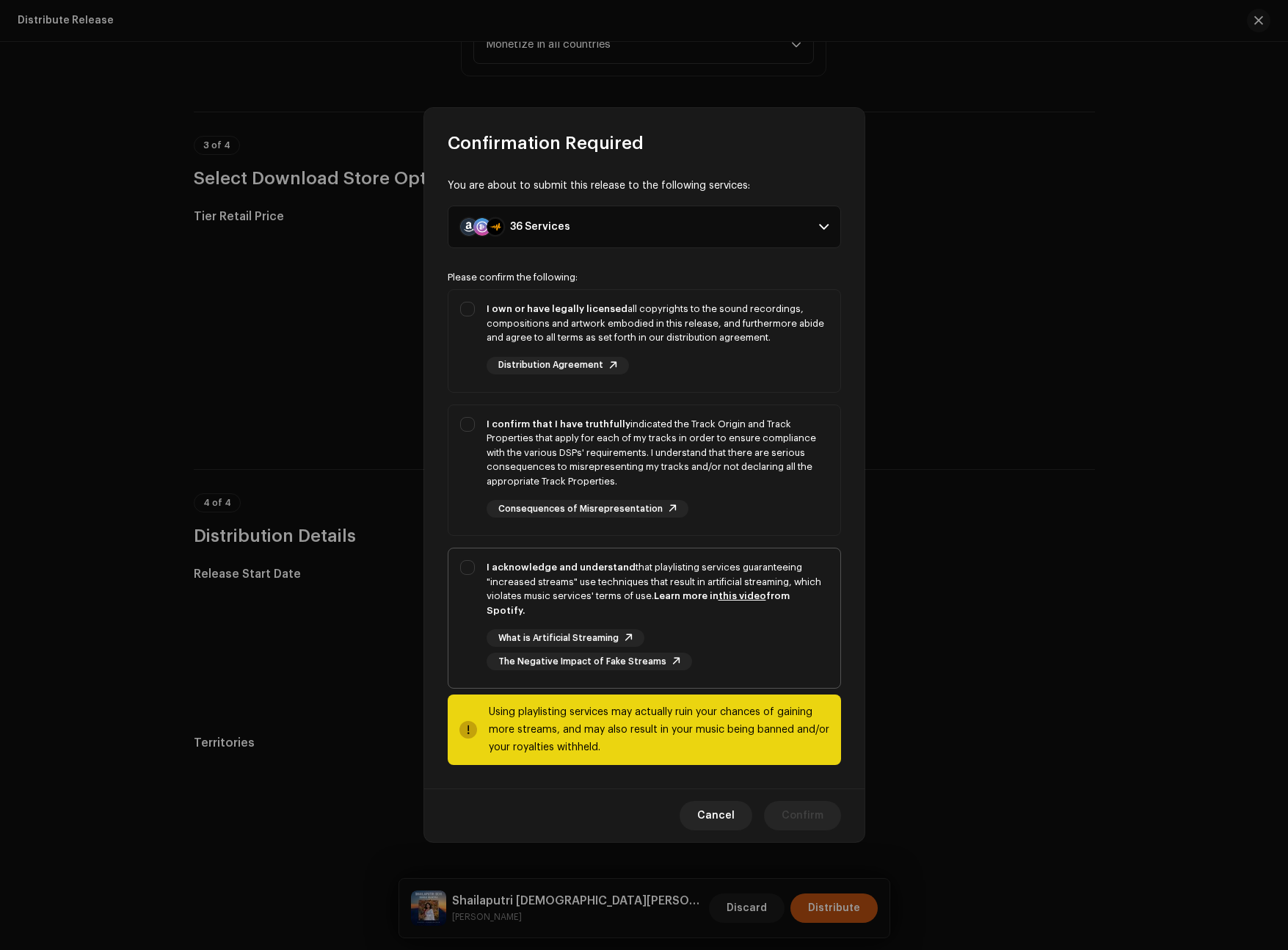
click at [698, 649] on div "What is Artificial Streaming The Negative Impact of Fake Streams" at bounding box center [657, 649] width 342 height 41
checkbox input "true"
click at [744, 458] on div "I confirm that I have truthfully indicated the Track Origin and Track Propertie…" at bounding box center [657, 453] width 342 height 72
checkbox input "true"
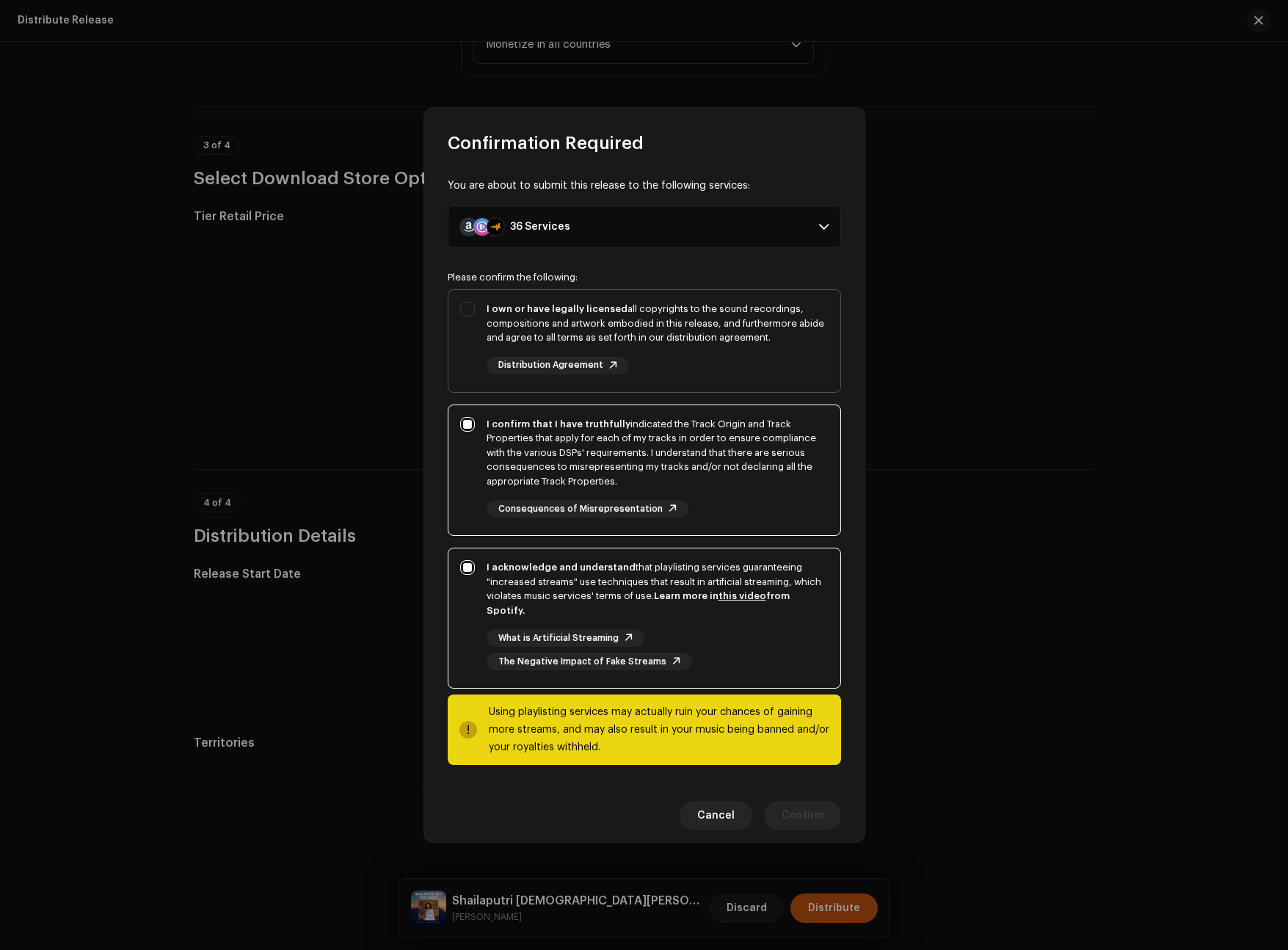
click at [741, 370] on div "I own or have legally licensed all copyrights to the sound recordings, composit…" at bounding box center [657, 338] width 342 height 73
checkbox input "true"
click at [820, 805] on span "Confirm" at bounding box center [802, 816] width 42 height 29
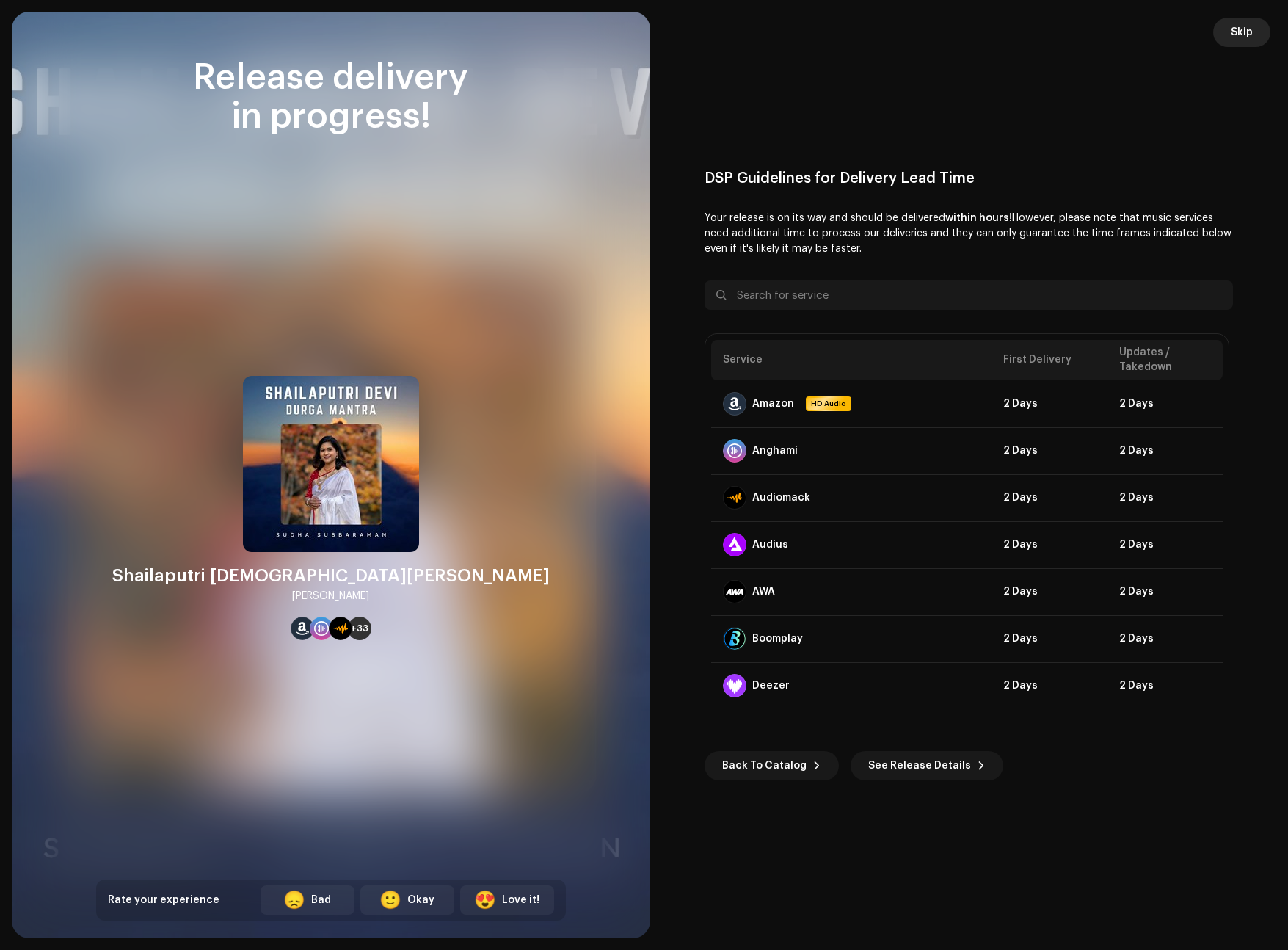
click at [1245, 37] on span "Skip" at bounding box center [1242, 32] width 22 height 29
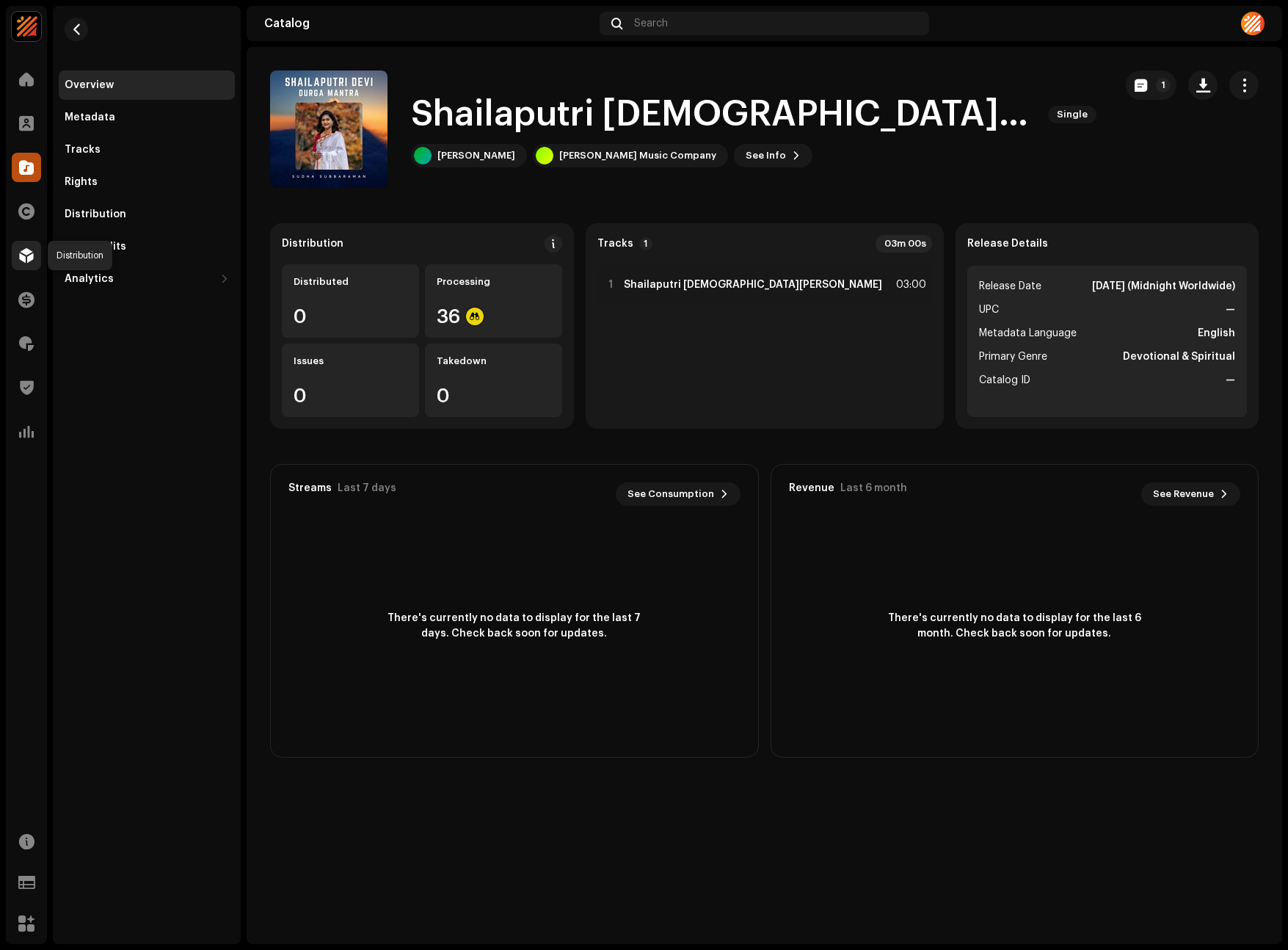
click at [29, 262] on span at bounding box center [27, 256] width 15 height 12
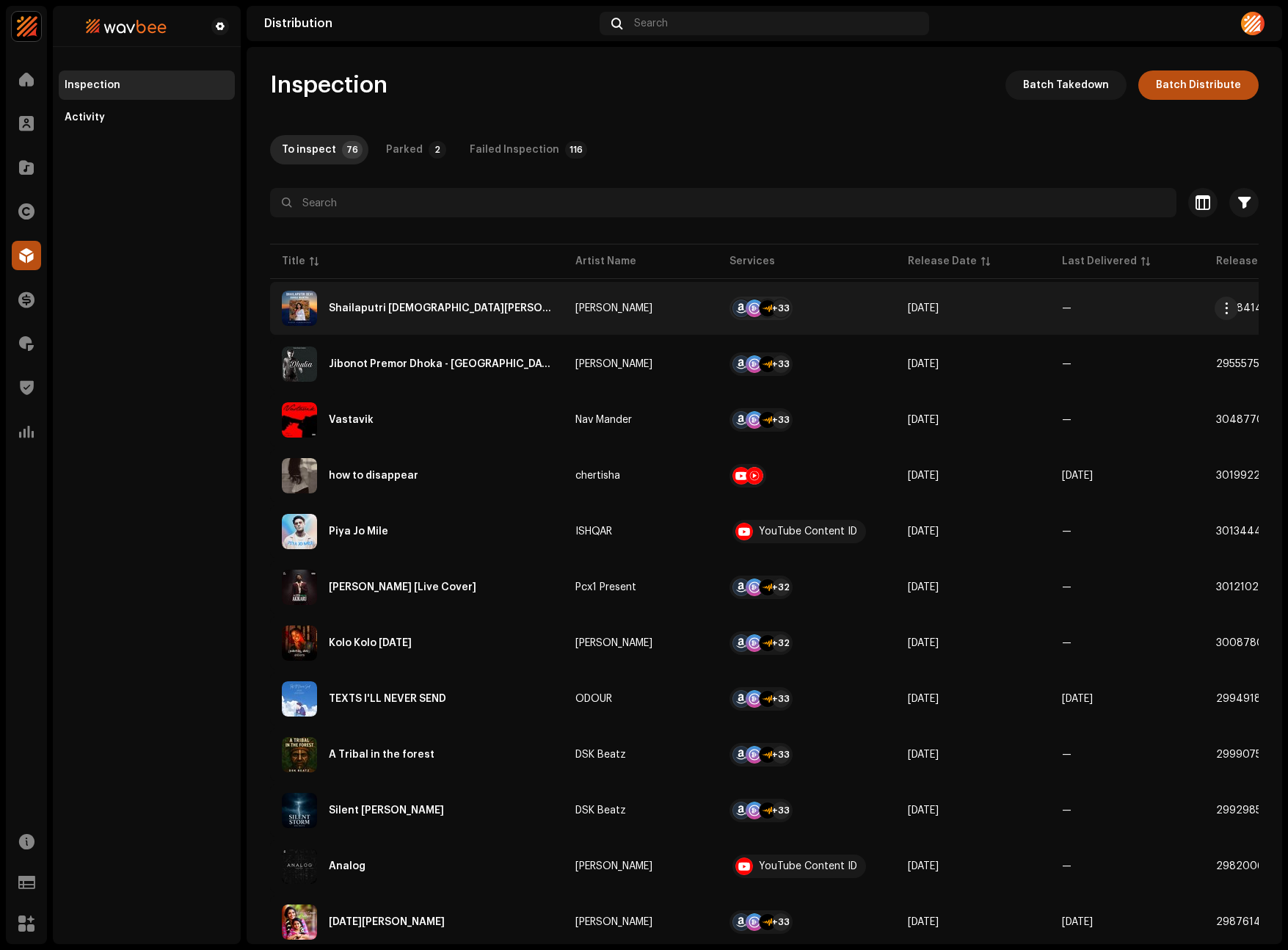
click at [379, 312] on div "Shailaputri [DEMOGRAPHIC_DATA][PERSON_NAME]" at bounding box center [440, 308] width 223 height 10
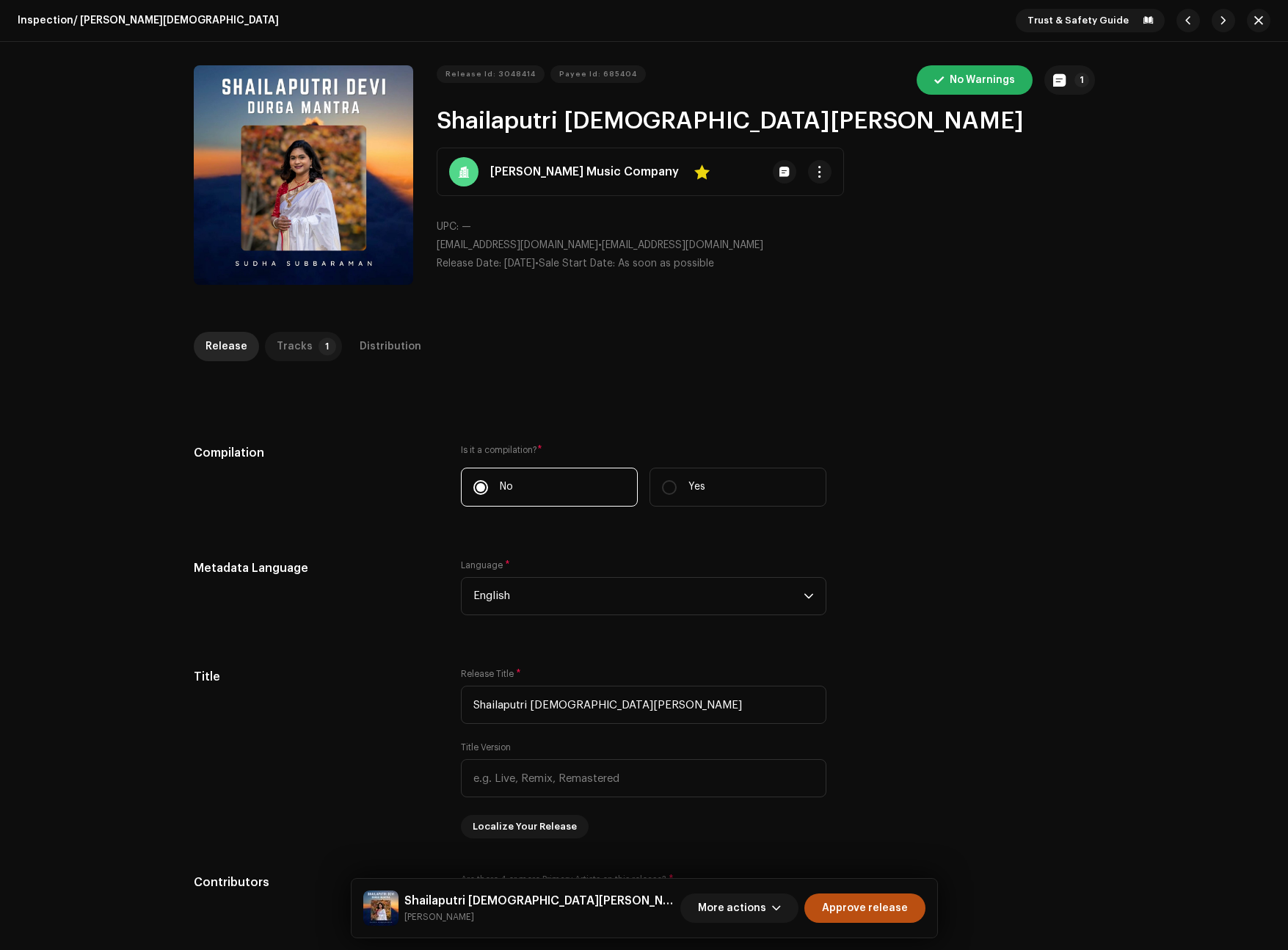
click at [267, 349] on p-tab "Tracks 1" at bounding box center [304, 346] width 77 height 29
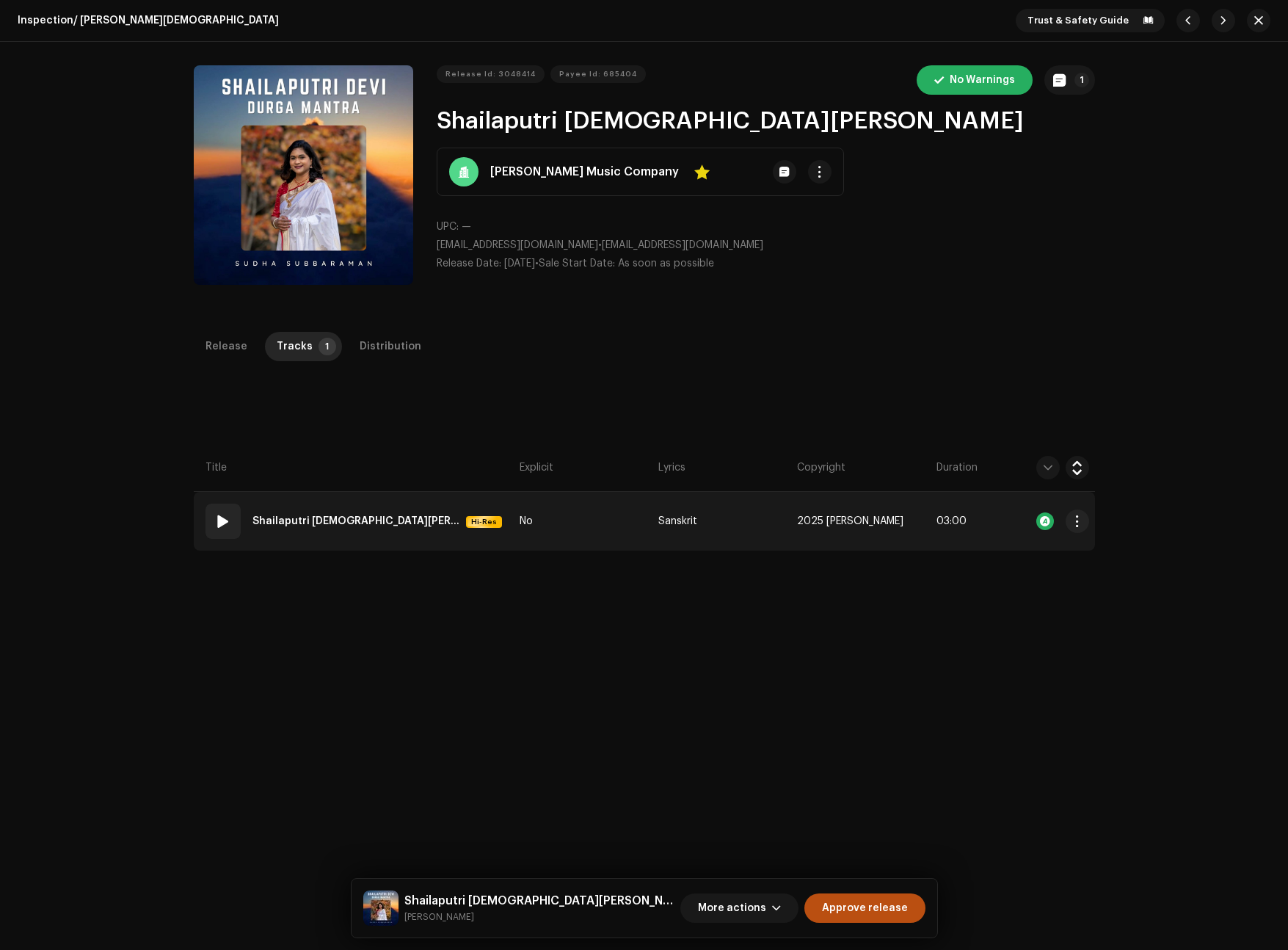
click at [220, 514] on span at bounding box center [223, 521] width 18 height 18
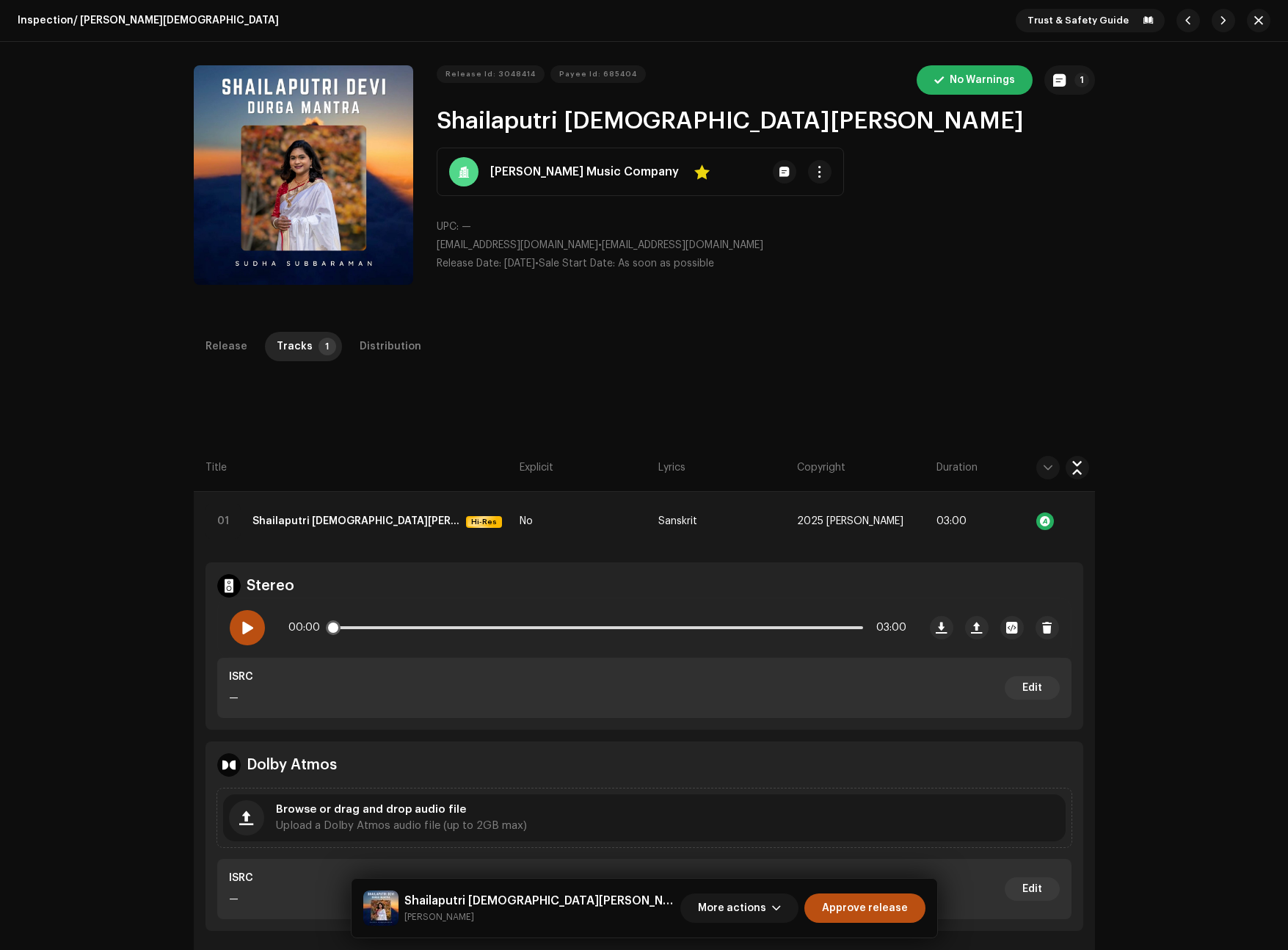
click at [244, 629] on span at bounding box center [247, 628] width 13 height 12
click at [245, 627] on span at bounding box center [247, 628] width 13 height 12
click at [395, 628] on p-slider at bounding box center [597, 627] width 531 height 3
click at [254, 631] on div at bounding box center [248, 628] width 35 height 35
click at [242, 629] on span at bounding box center [247, 628] width 13 height 12
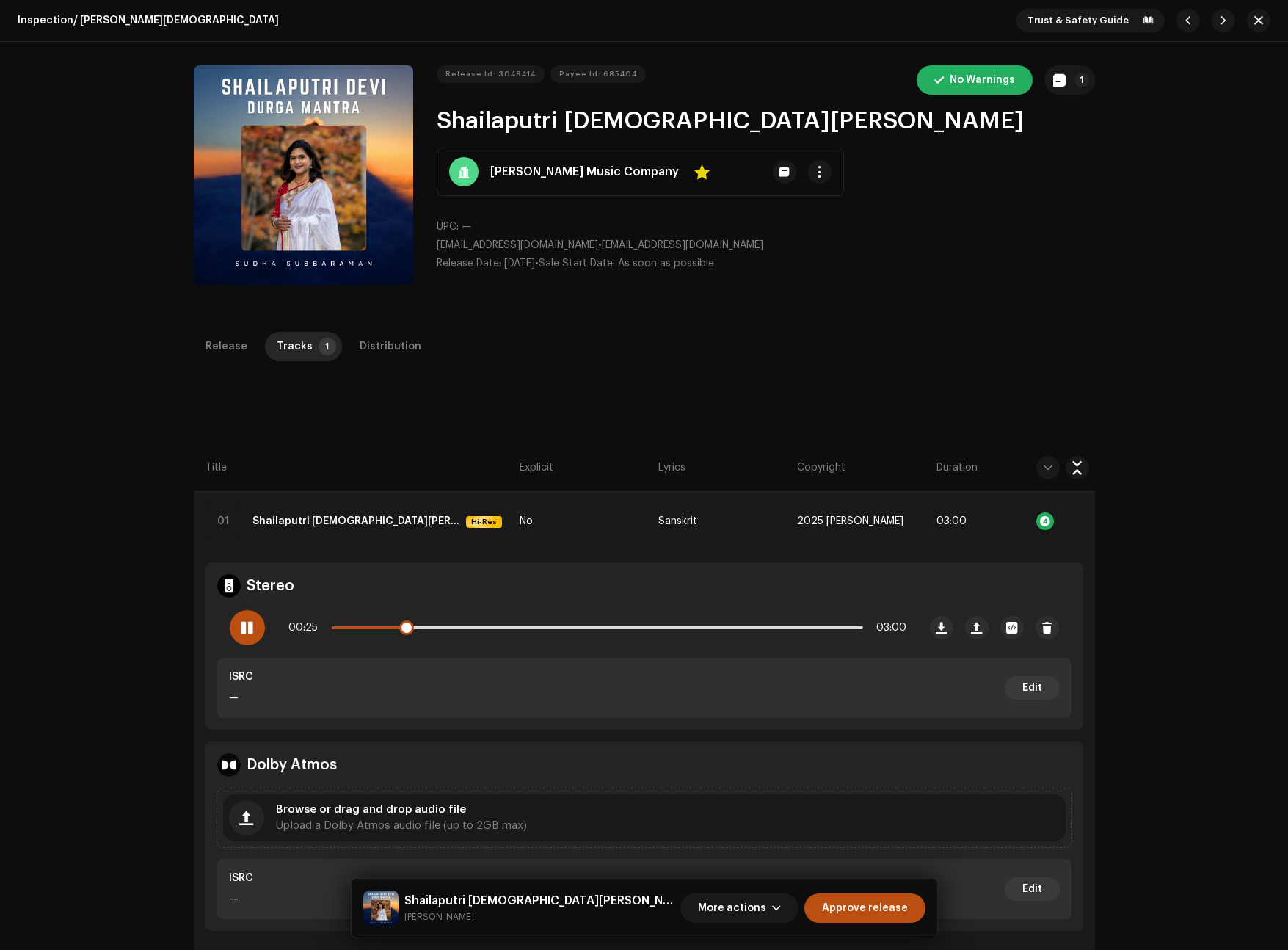
click at [433, 628] on p-slider at bounding box center [597, 627] width 531 height 3
click at [253, 625] on div at bounding box center [248, 628] width 35 height 35
click at [471, 624] on div "00:38 03:00" at bounding box center [597, 628] width 618 height 29
click at [501, 626] on p-slider at bounding box center [597, 627] width 531 height 3
click at [623, 629] on div "00:59 03:00" at bounding box center [597, 628] width 618 height 29
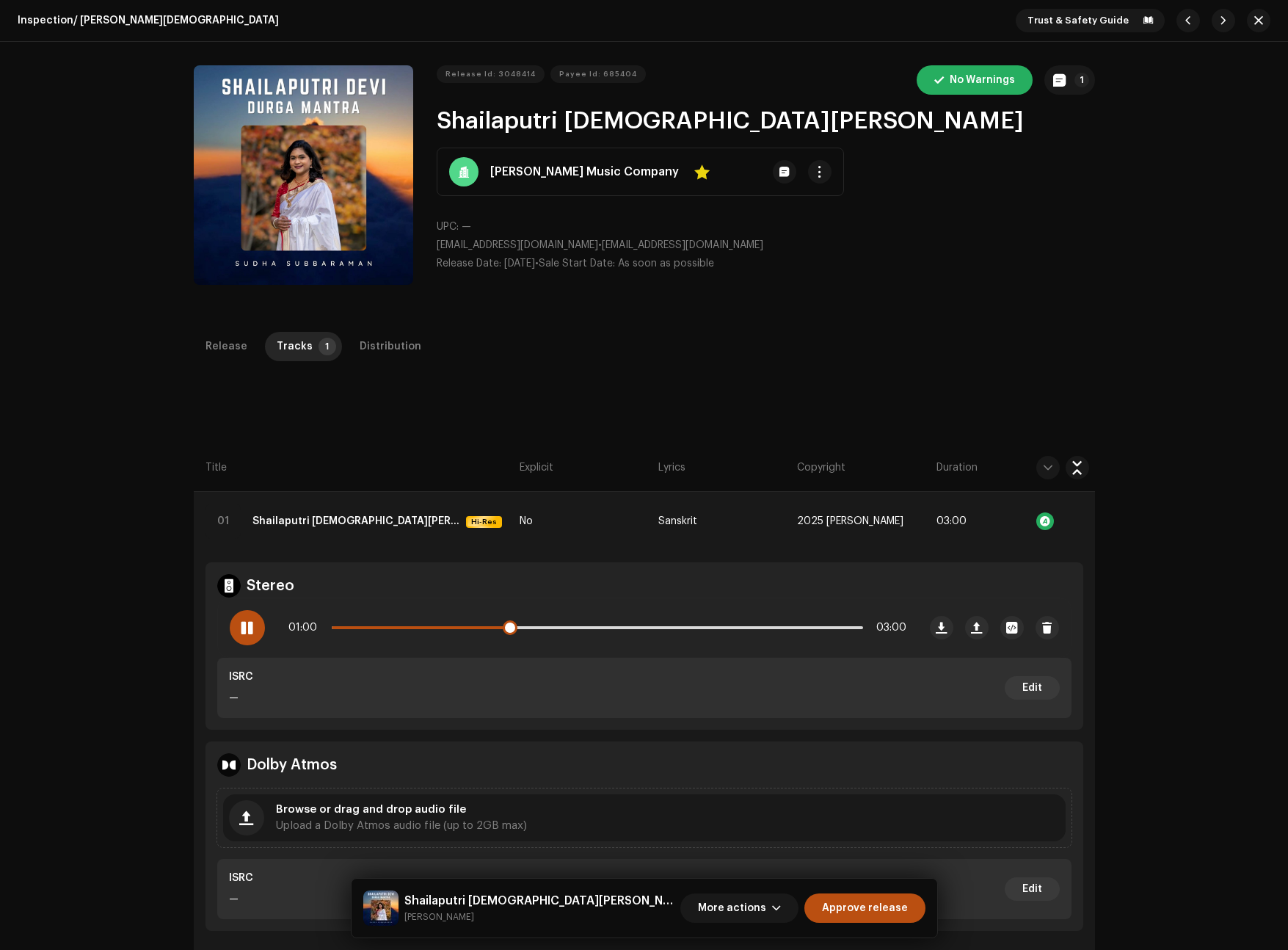
click at [625, 628] on div "01:00 03:00" at bounding box center [597, 628] width 618 height 29
click at [629, 626] on p-slider at bounding box center [597, 627] width 531 height 3
click at [242, 626] on span at bounding box center [247, 628] width 13 height 12
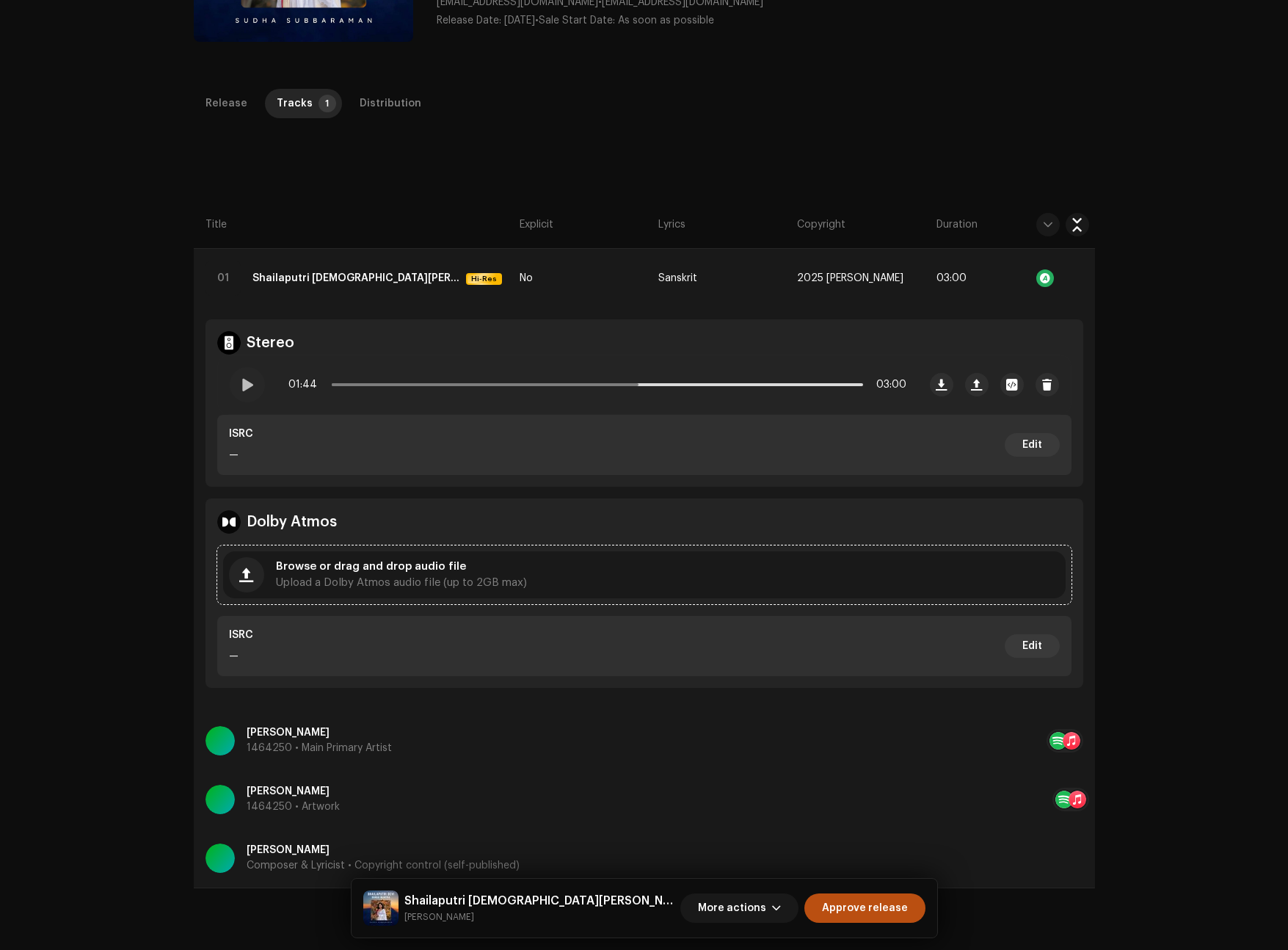
scroll to position [95, 0]
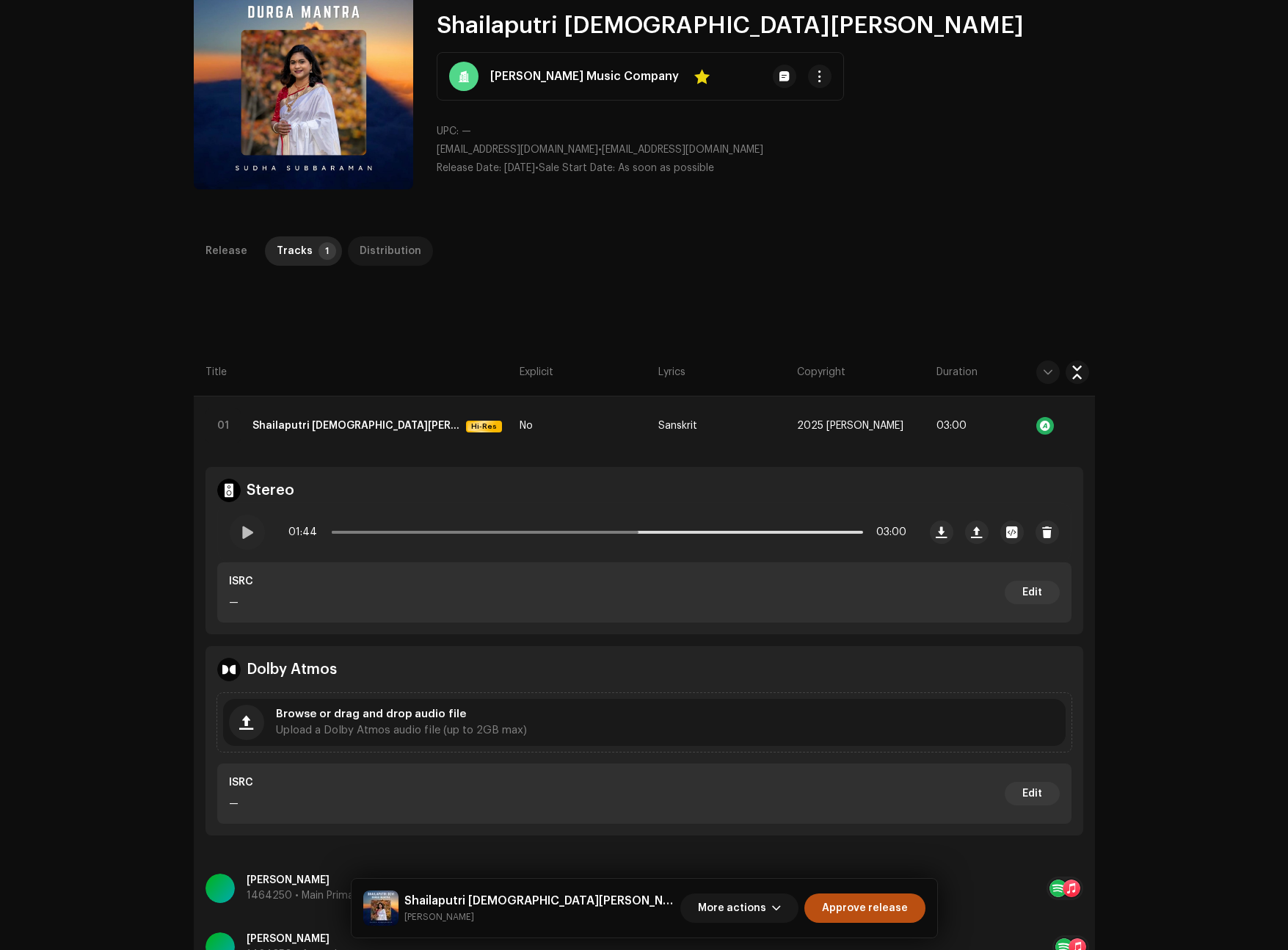
click at [365, 248] on div "Distribution" at bounding box center [391, 251] width 62 height 29
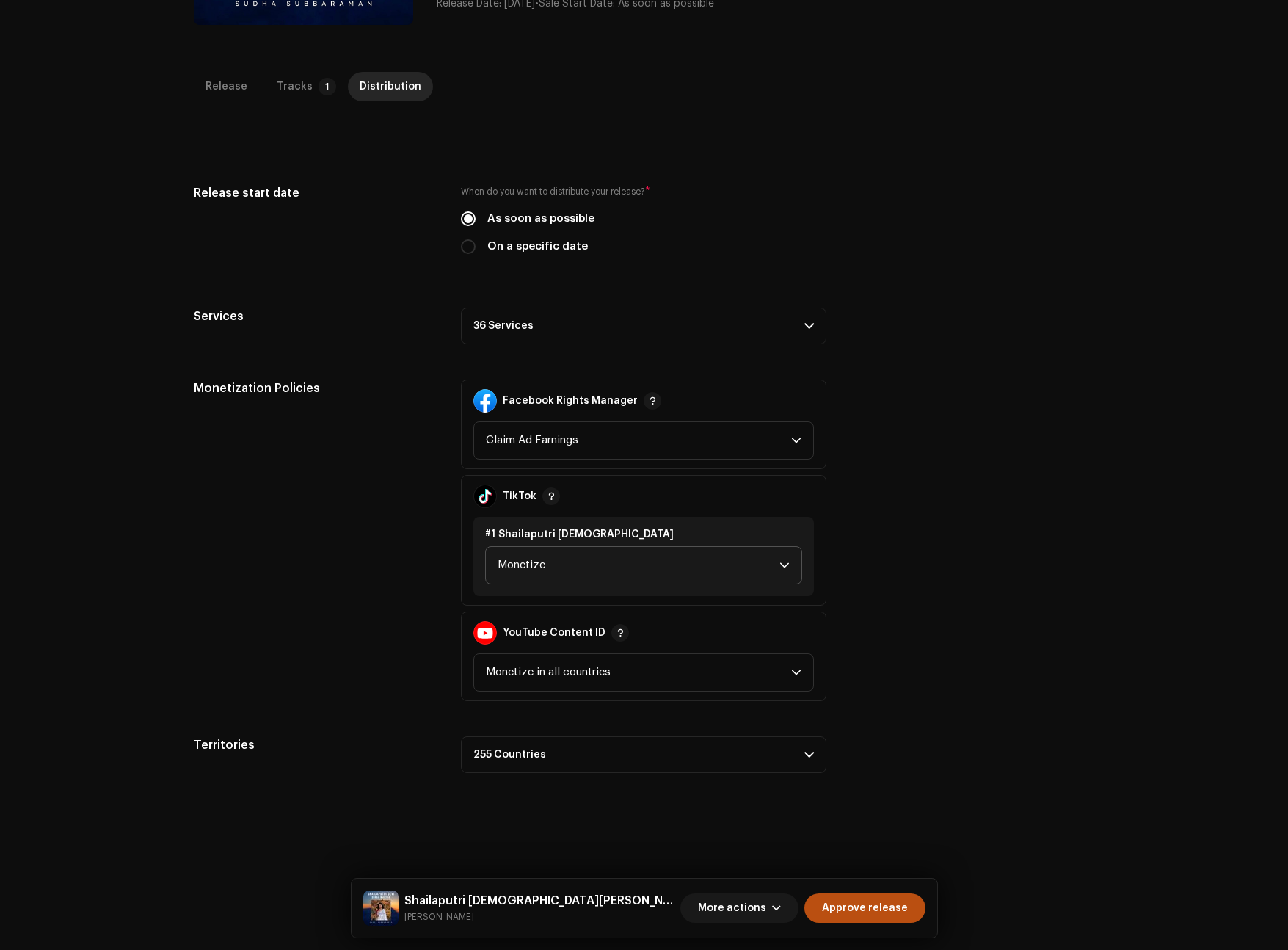
scroll to position [332, 0]
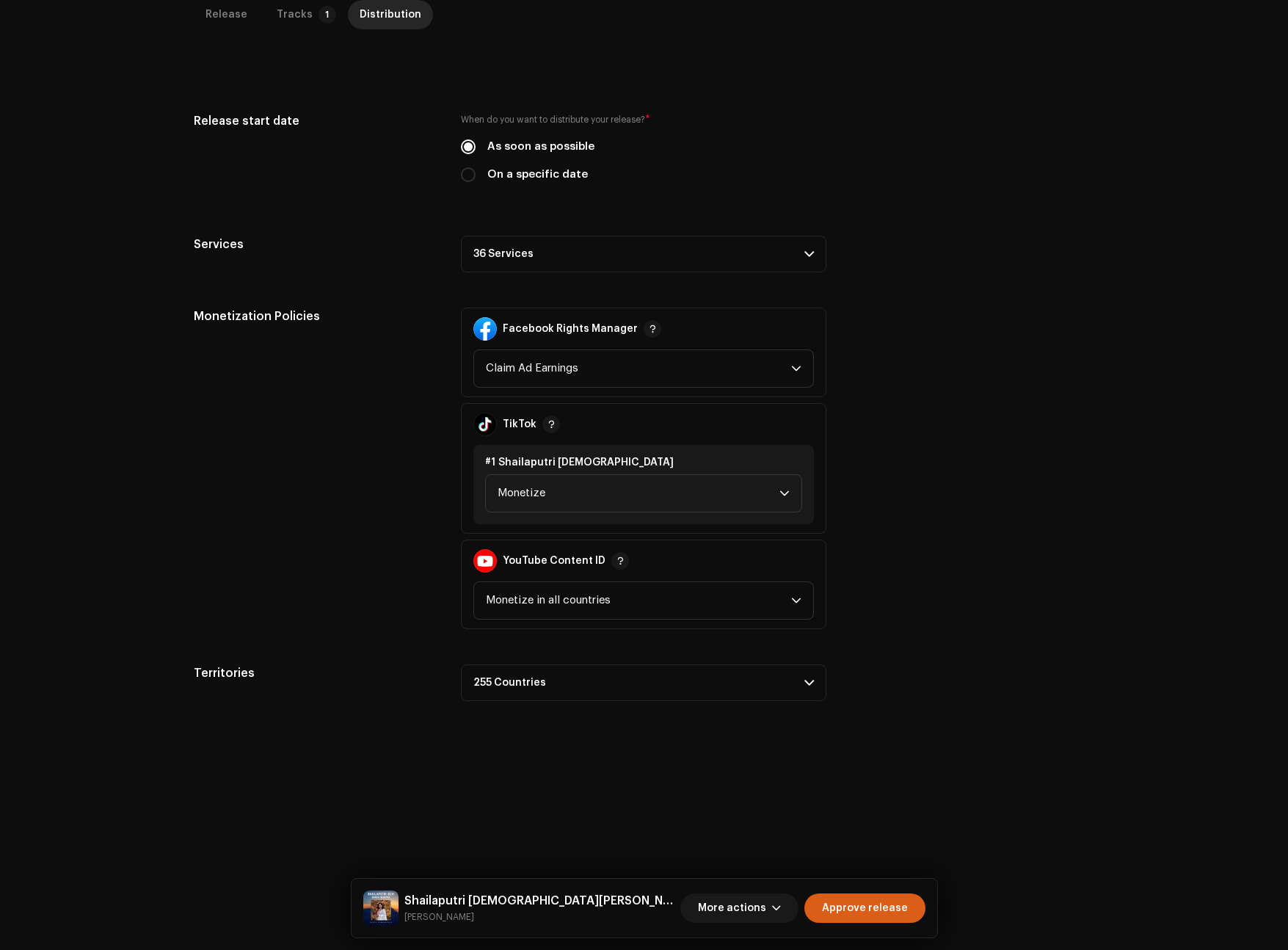
click at [837, 898] on span "Approve release" at bounding box center [864, 908] width 86 height 29
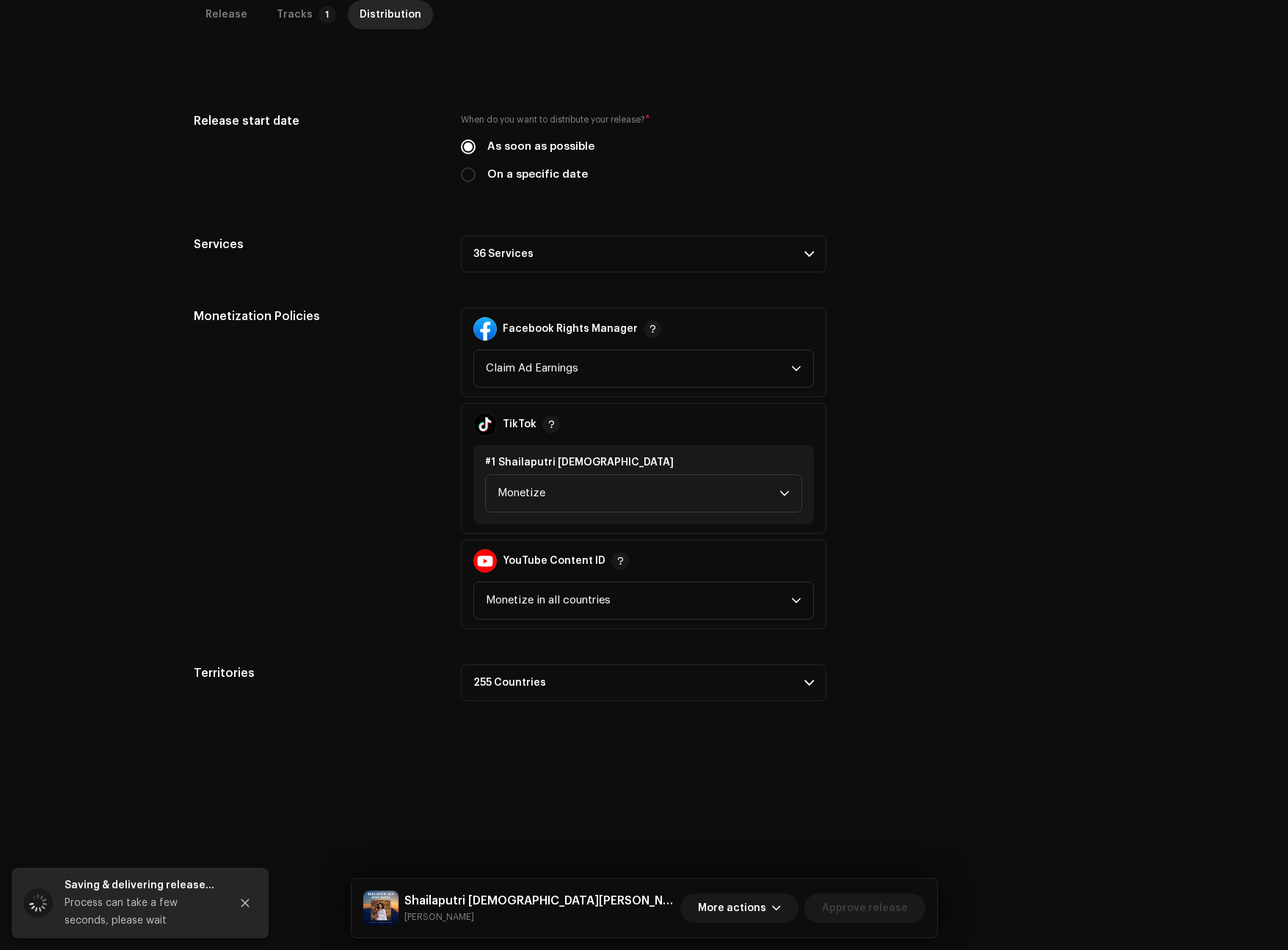
scroll to position [0, 0]
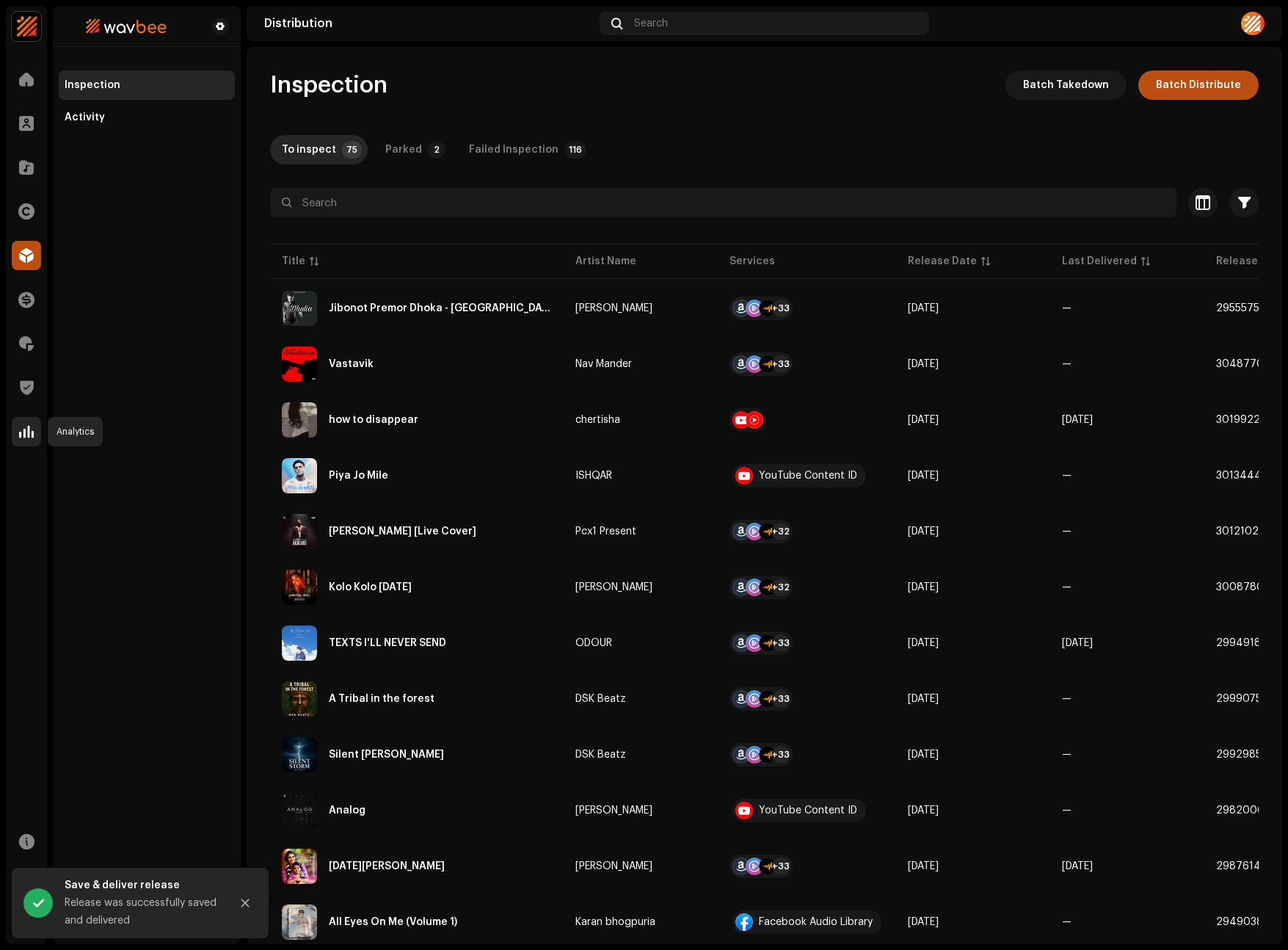
click at [24, 436] on span at bounding box center [27, 432] width 15 height 12
click at [17, 437] on div at bounding box center [27, 432] width 29 height 29
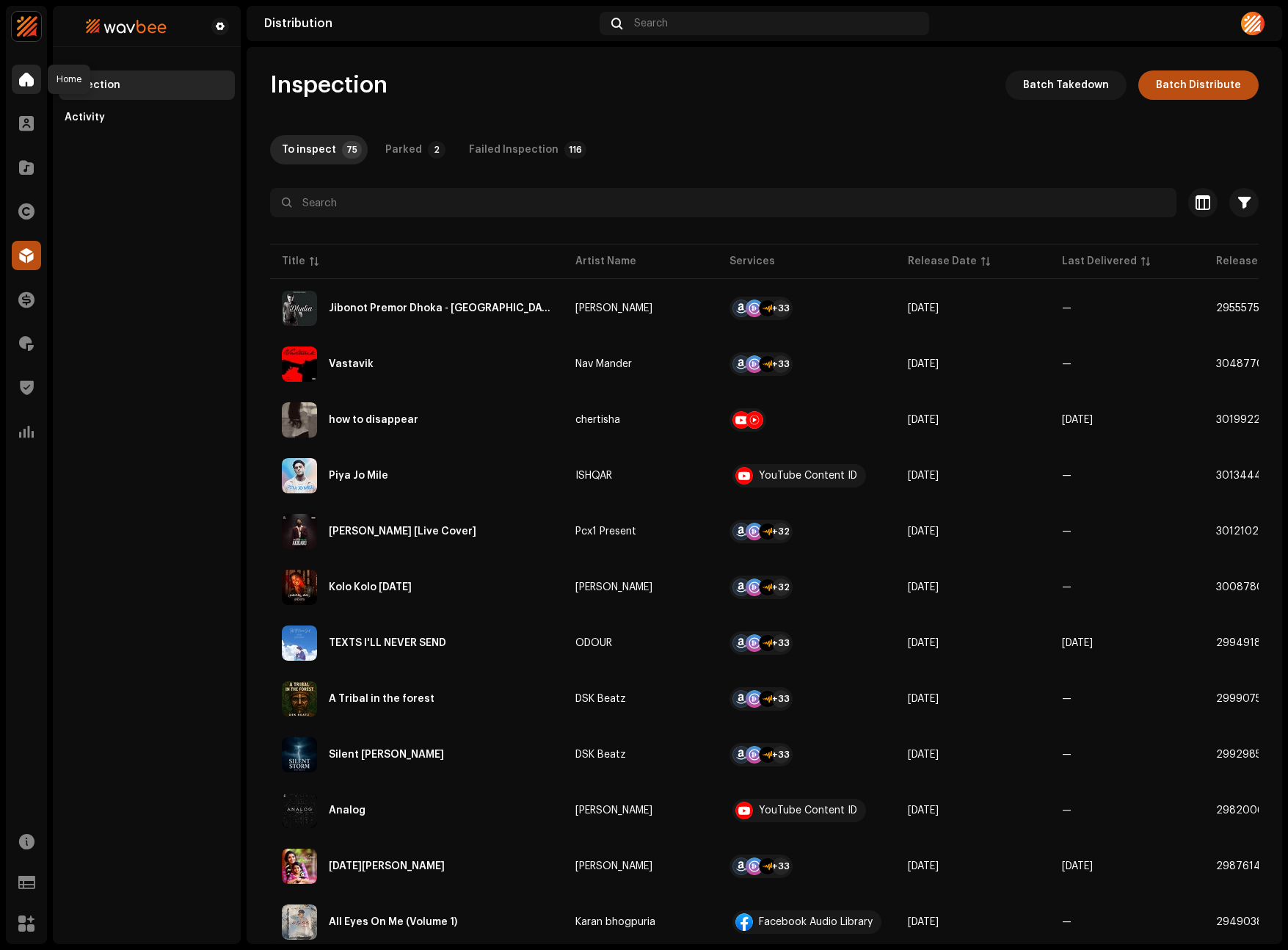
click at [30, 77] on span at bounding box center [27, 80] width 15 height 12
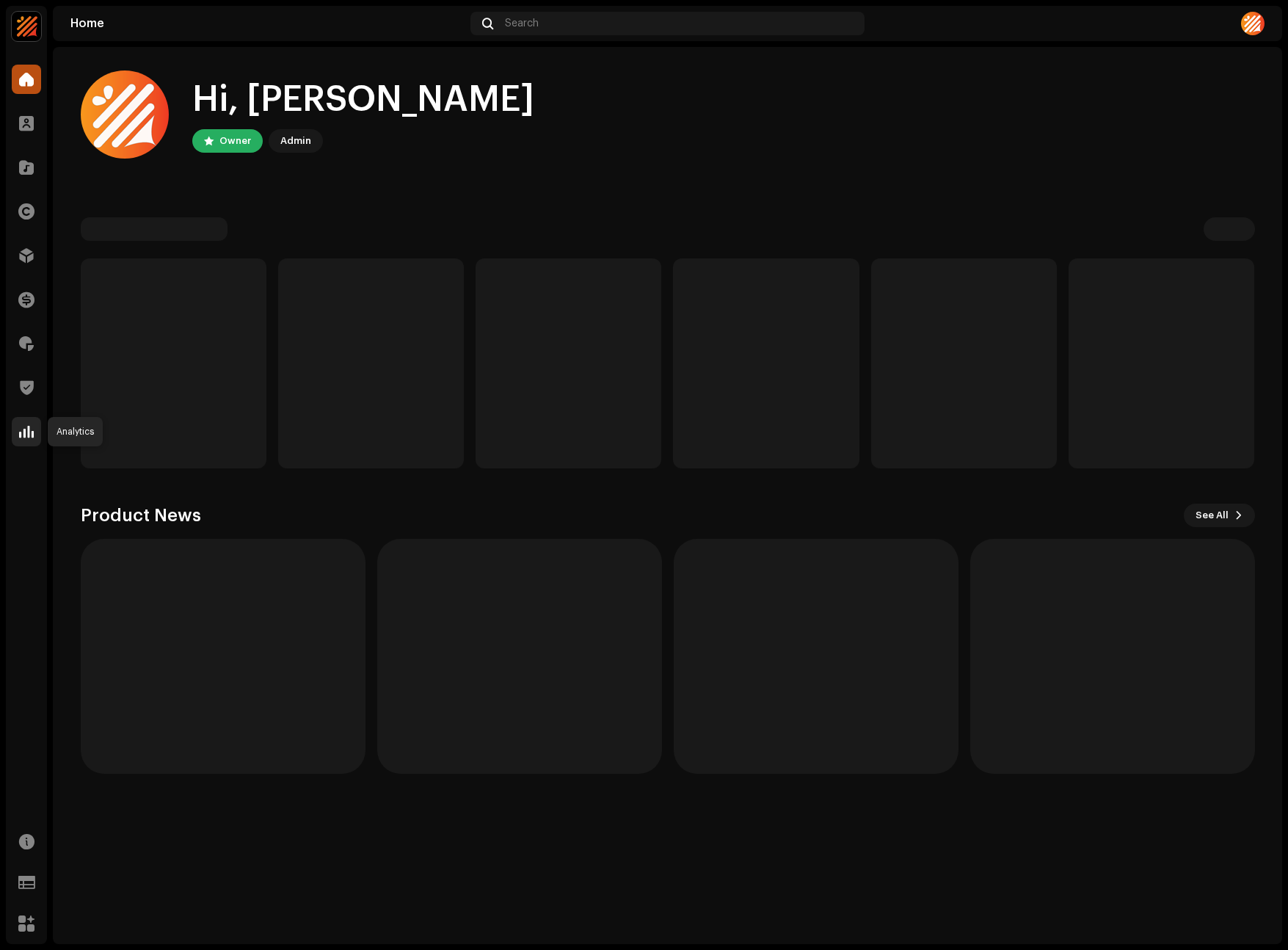
click at [30, 430] on span at bounding box center [27, 432] width 15 height 12
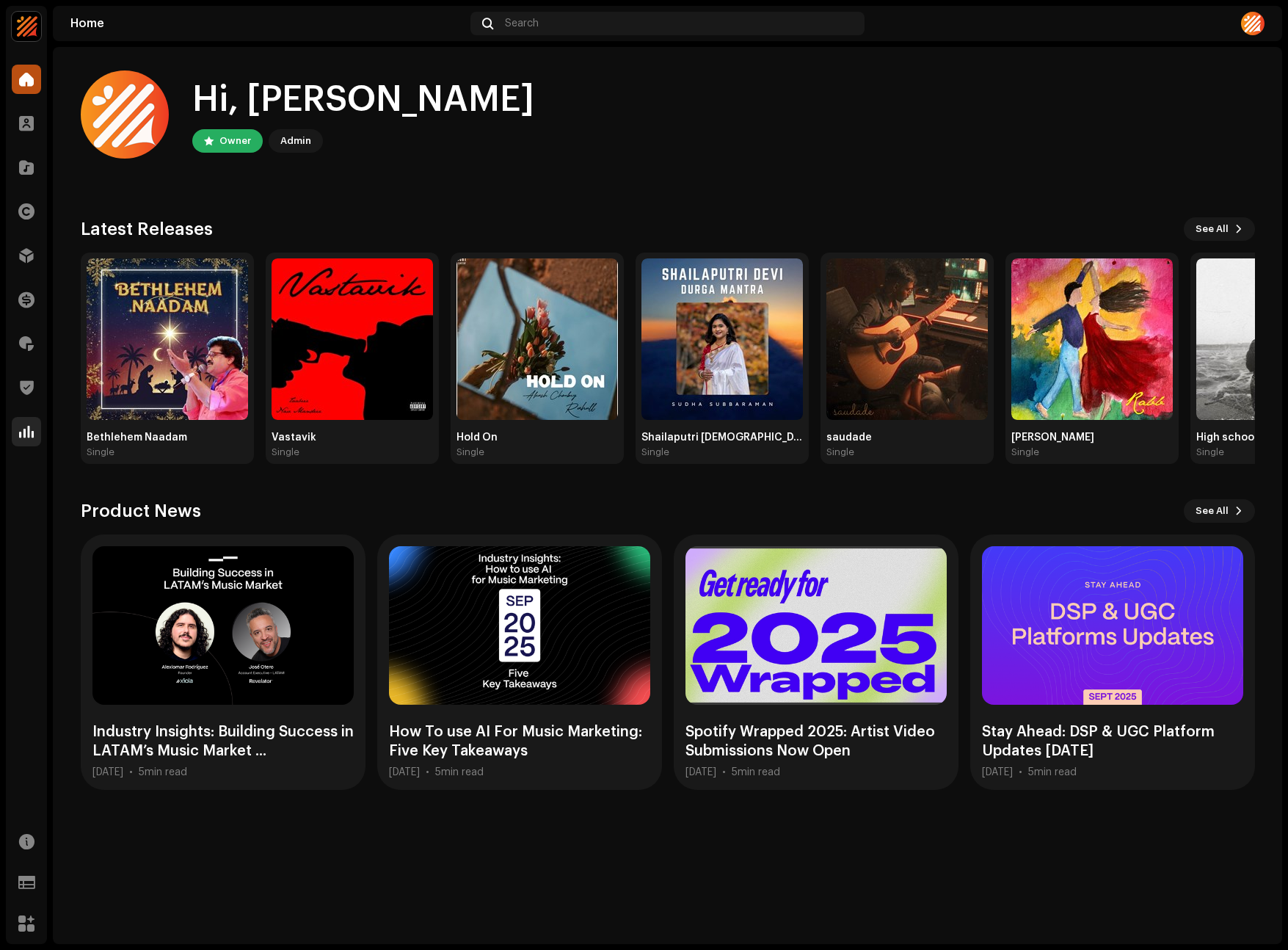
click at [28, 436] on span at bounding box center [27, 432] width 15 height 12
click at [16, 432] on div at bounding box center [27, 432] width 29 height 29
click at [15, 432] on div at bounding box center [27, 432] width 29 height 29
click at [15, 447] on div "Analytics" at bounding box center [27, 432] width 41 height 41
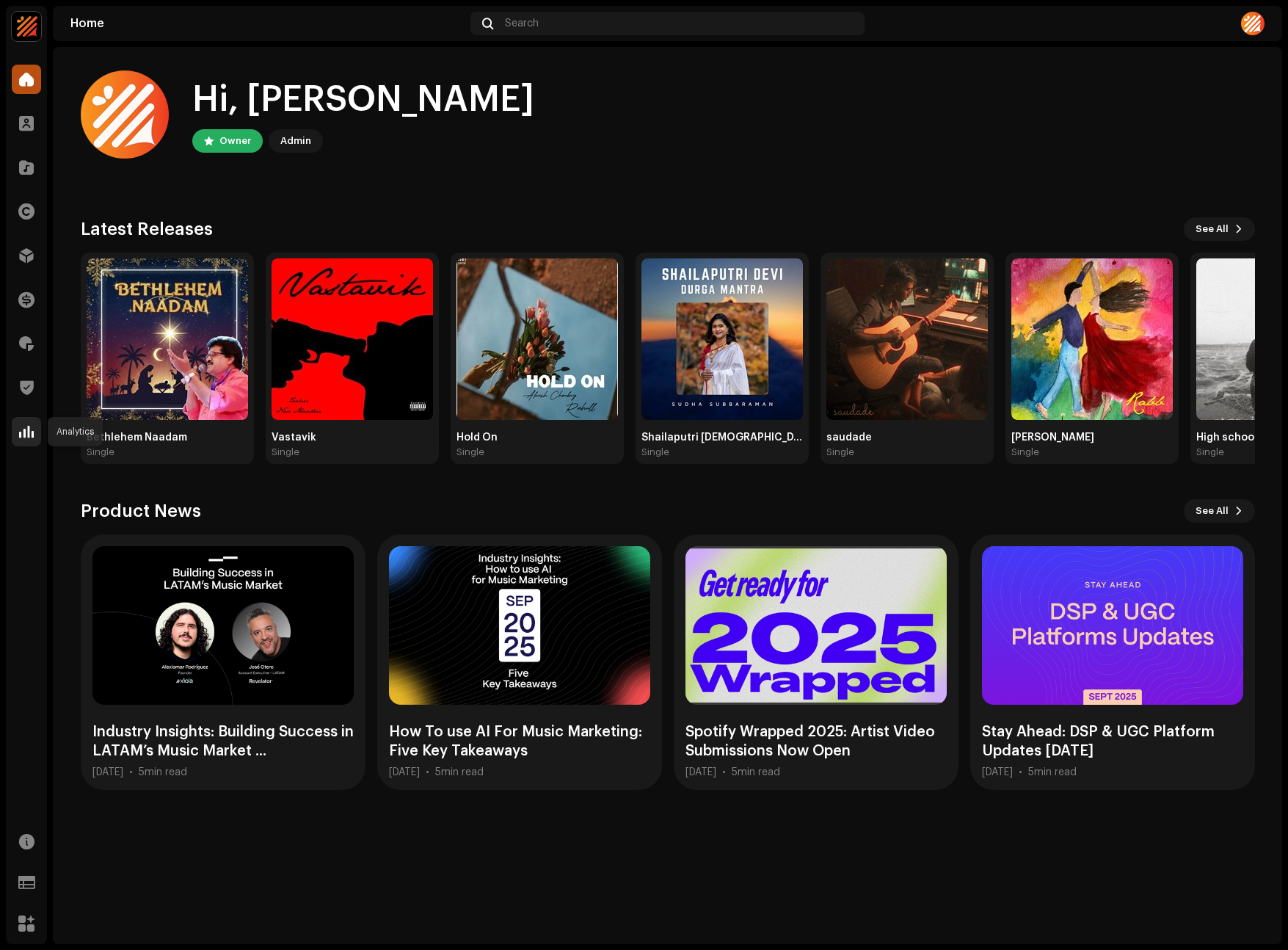
click at [20, 441] on div at bounding box center [27, 432] width 29 height 29
